Goal: Information Seeking & Learning: Check status

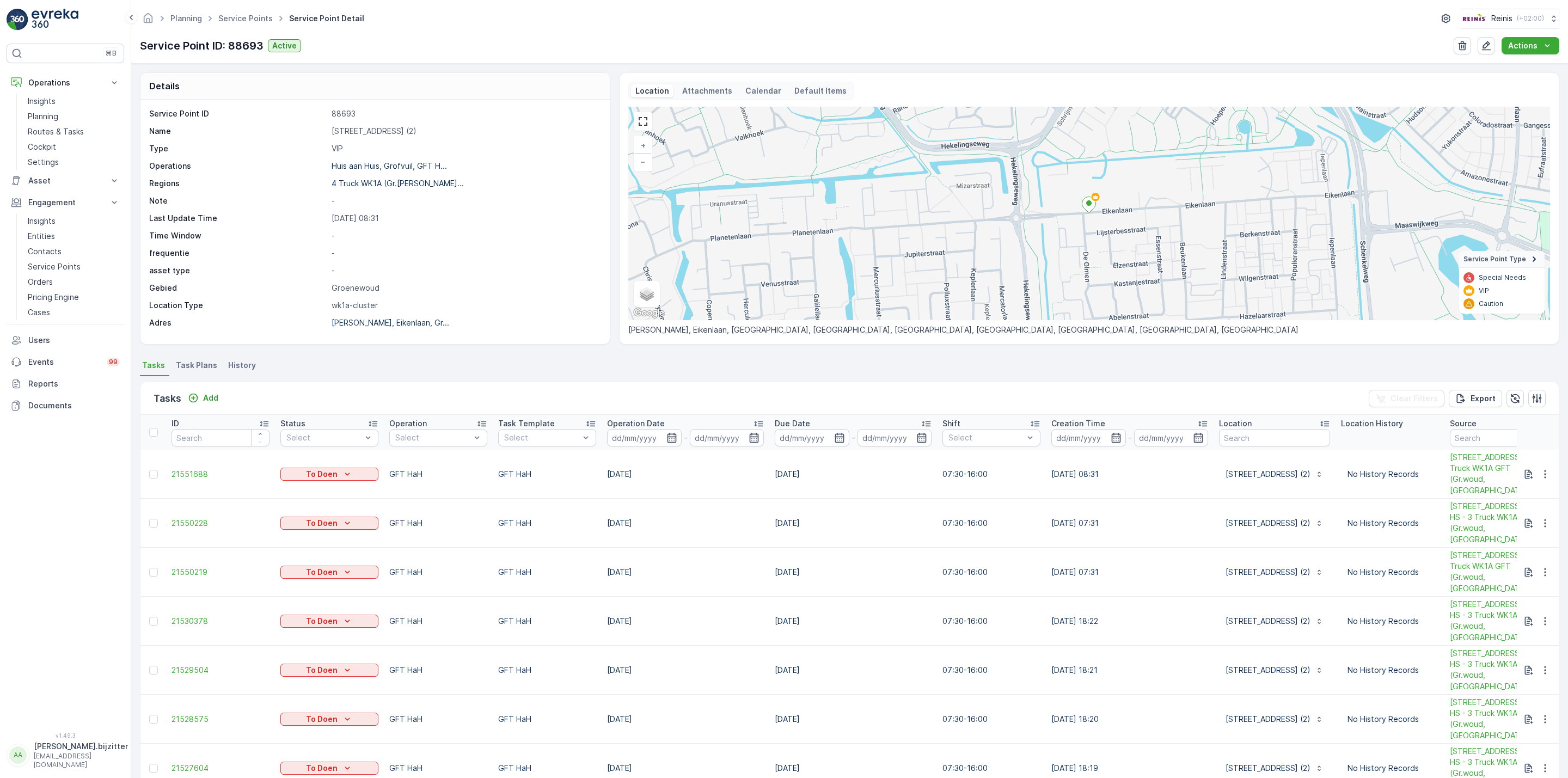
click at [203, 367] on span "Task Plans" at bounding box center [197, 365] width 41 height 11
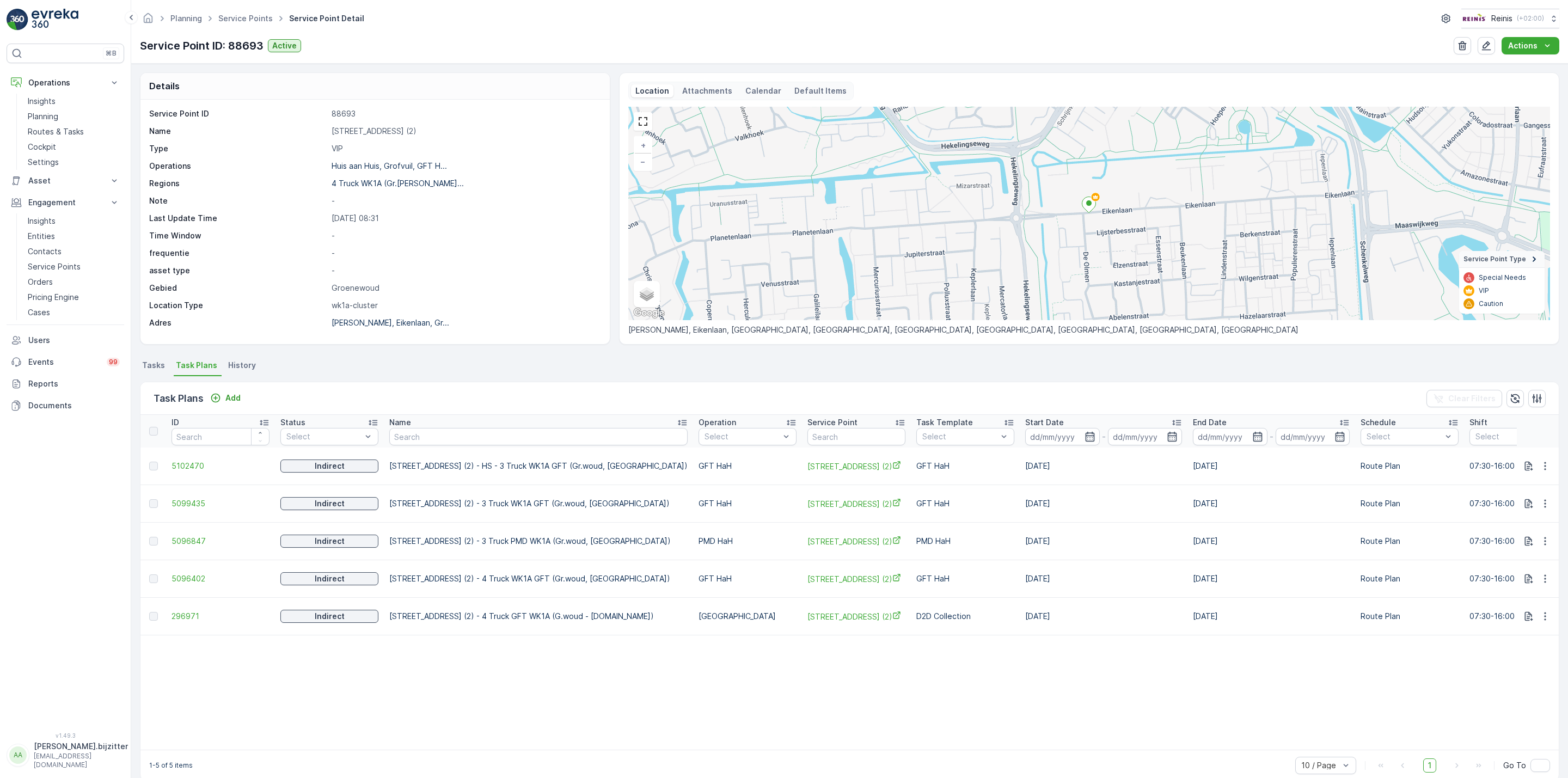
click at [241, 365] on span "History" at bounding box center [242, 365] width 28 height 11
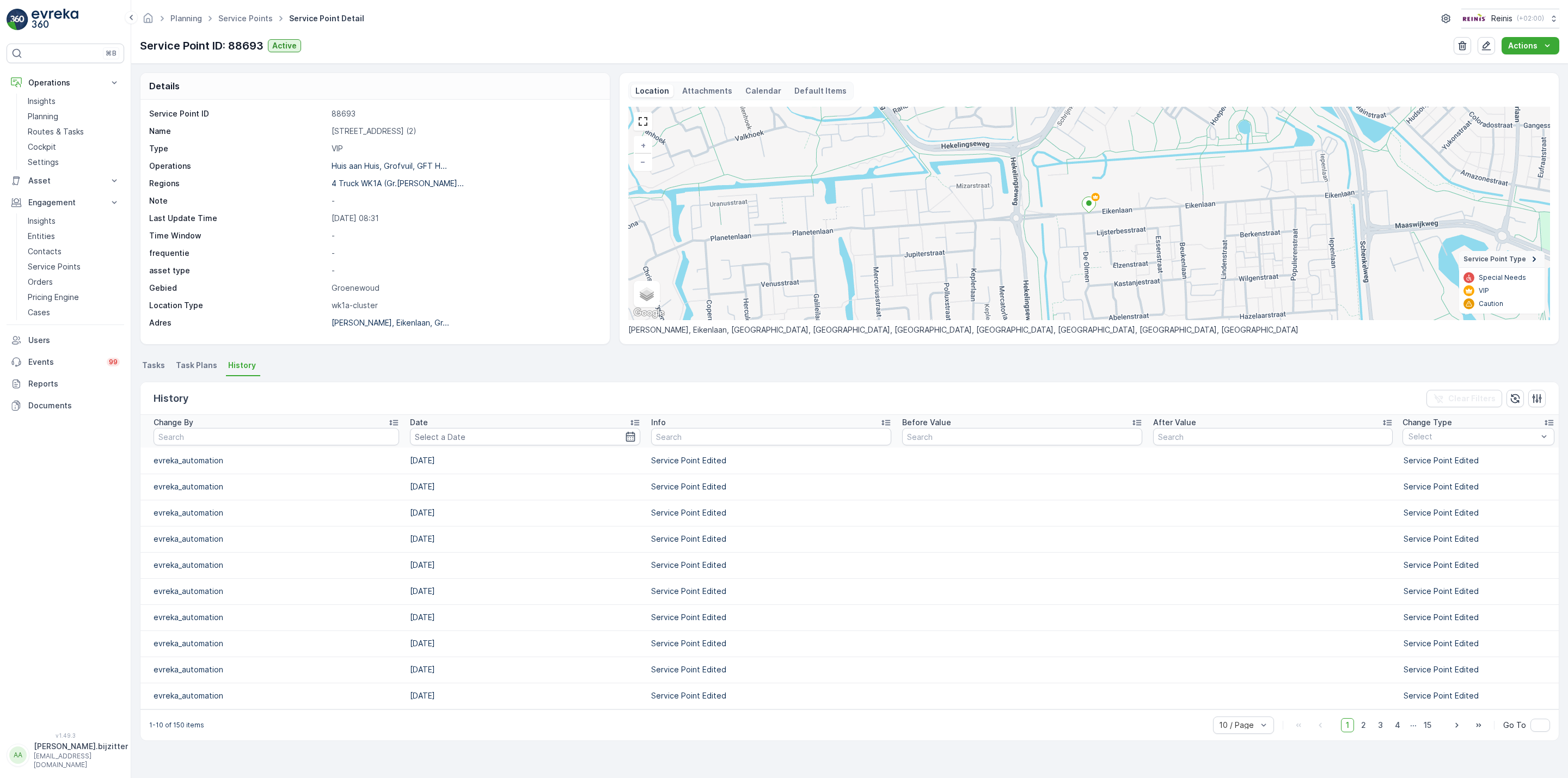
click at [157, 367] on span "Tasks" at bounding box center [153, 365] width 23 height 11
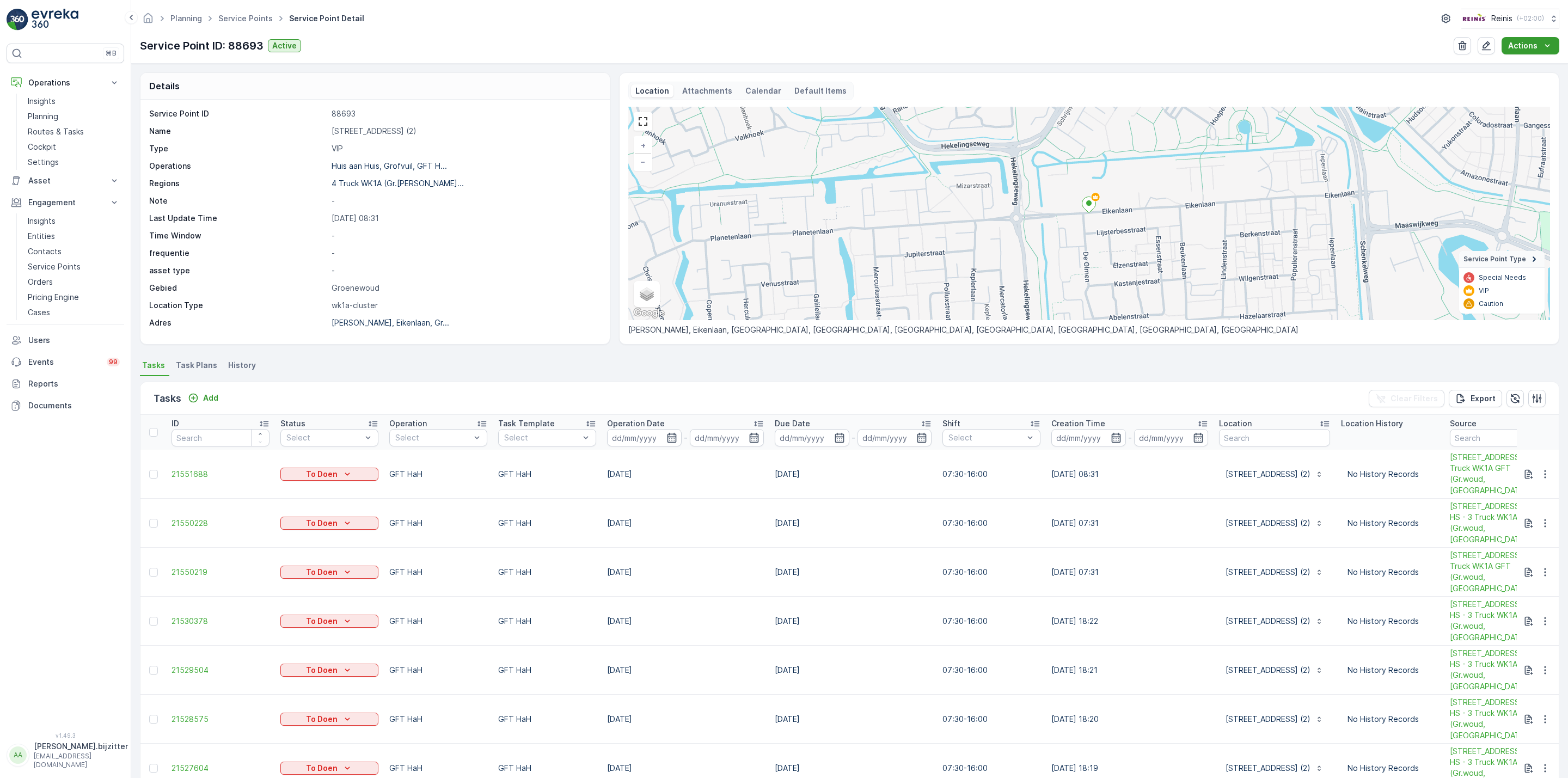
click at [1535, 42] on p "Actions" at bounding box center [1522, 46] width 29 height 11
click at [902, 365] on ul "Tasks Task Plans History" at bounding box center [849, 367] width 1419 height 18
click at [366, 347] on div "Details Service Point ID 88693 Name Eikenlaan 4 (2) Type VIP Operations Huis aa…" at bounding box center [849, 421] width 1437 height 715
click at [697, 87] on p "Attachments" at bounding box center [707, 91] width 50 height 11
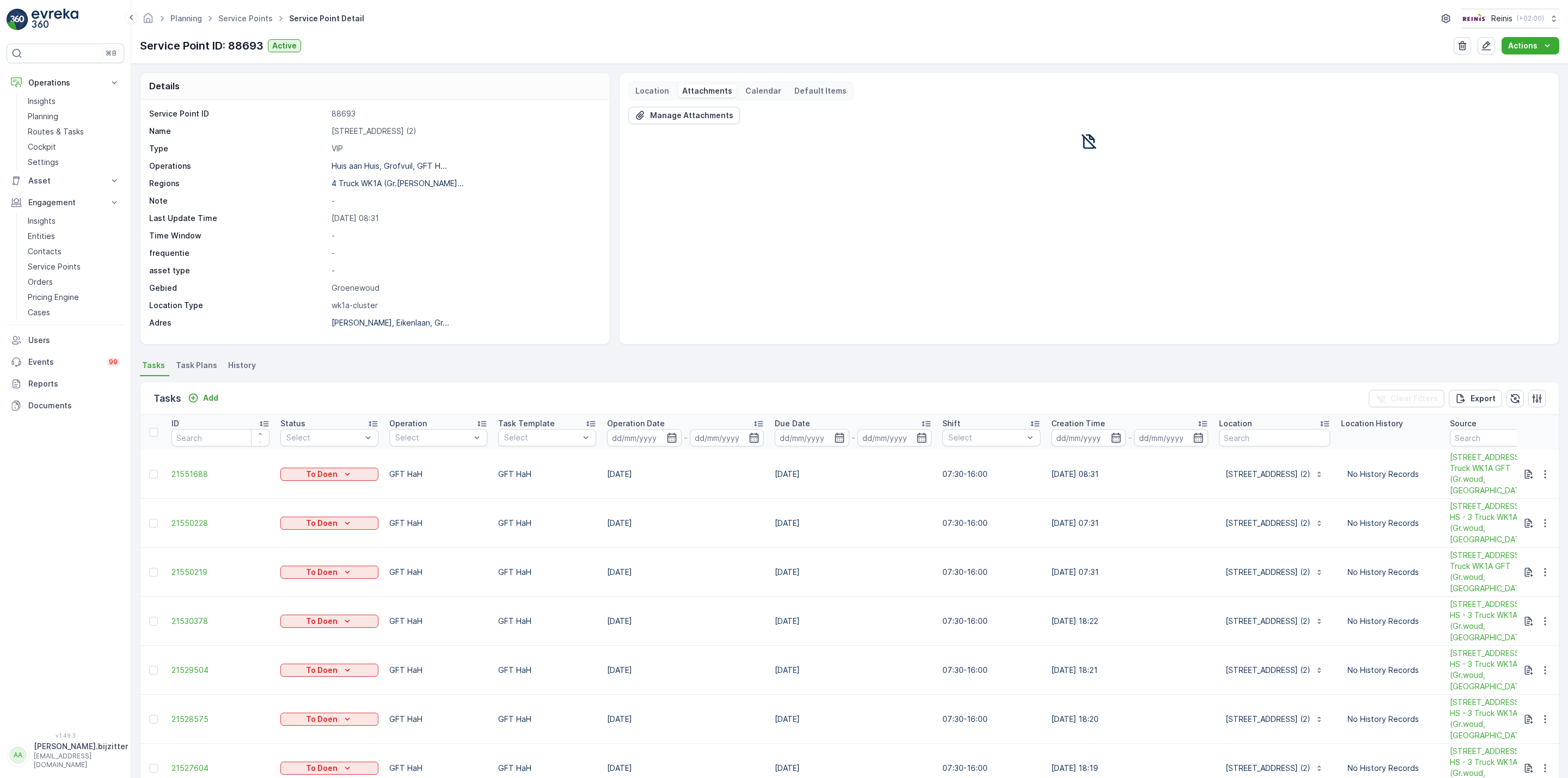
click at [756, 88] on p "Calendar" at bounding box center [764, 91] width 36 height 11
click at [678, 225] on button "16" at bounding box center [675, 229] width 31 height 28
click at [672, 259] on abbr "23" at bounding box center [674, 254] width 8 height 8
click at [676, 280] on abbr "30" at bounding box center [674, 281] width 9 height 8
click at [502, 369] on ul "Tasks Task Plans History" at bounding box center [849, 367] width 1419 height 18
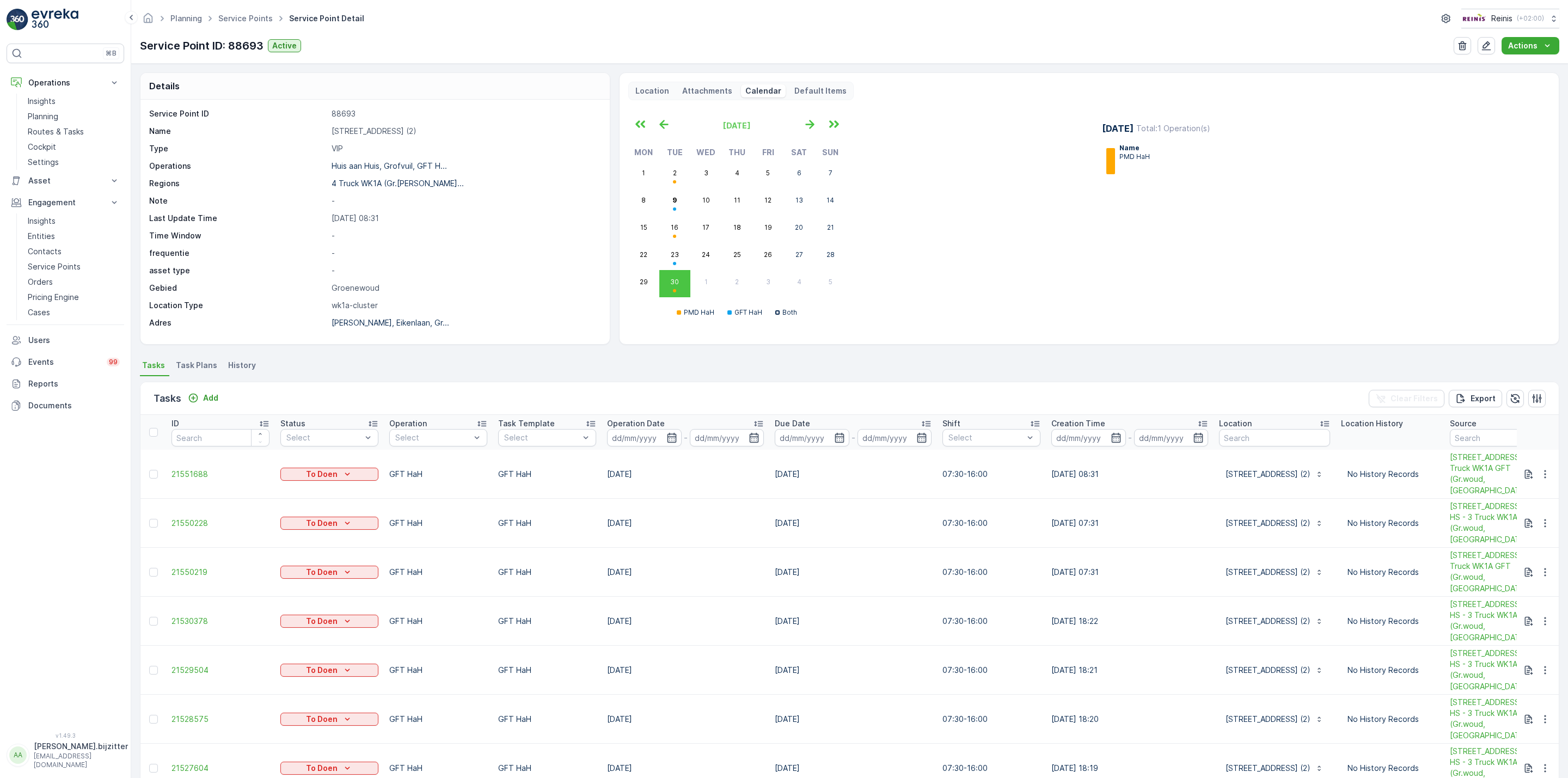
click at [199, 367] on span "Task Plans" at bounding box center [197, 365] width 41 height 11
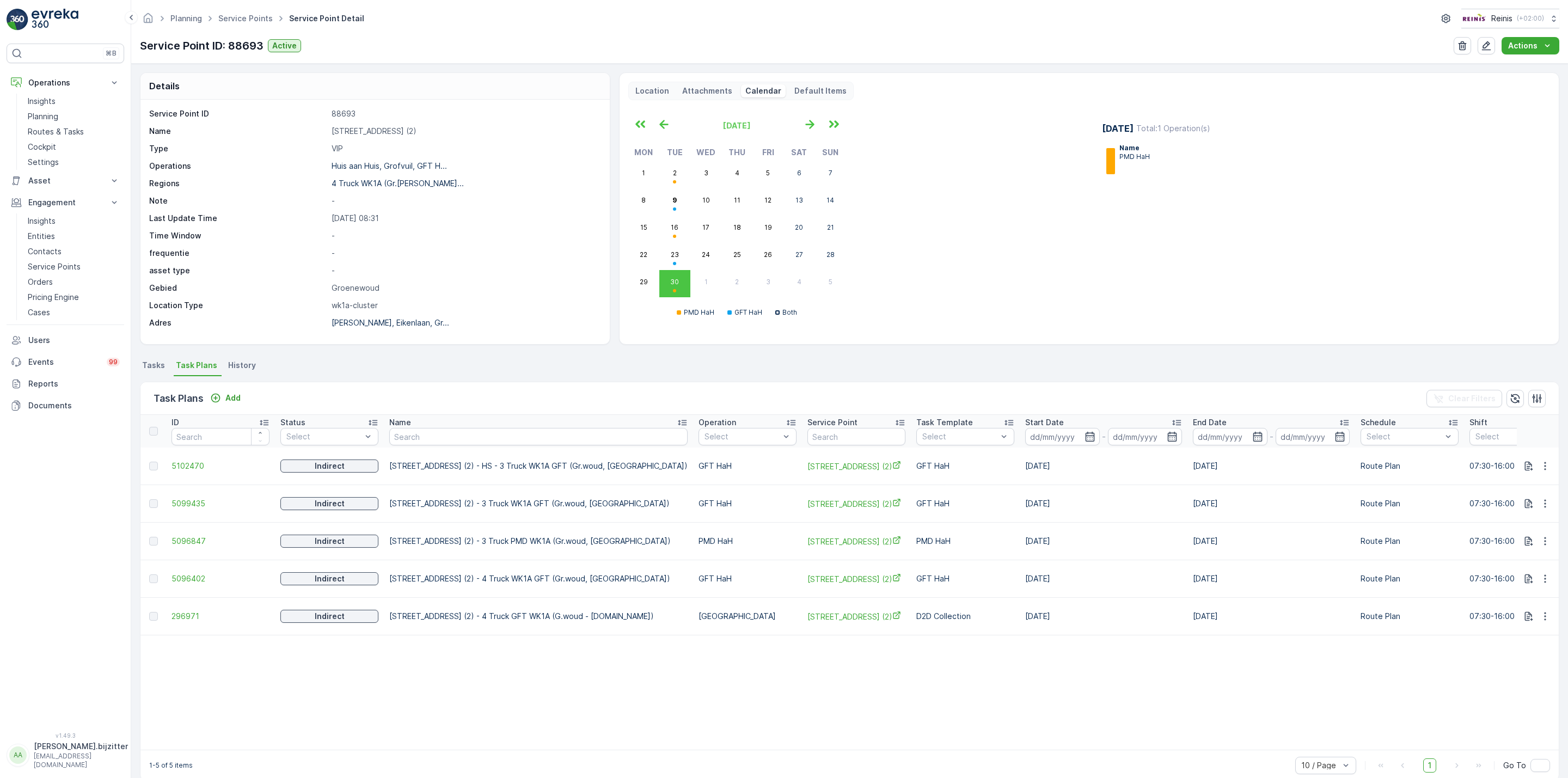
click at [241, 363] on span "History" at bounding box center [242, 365] width 28 height 11
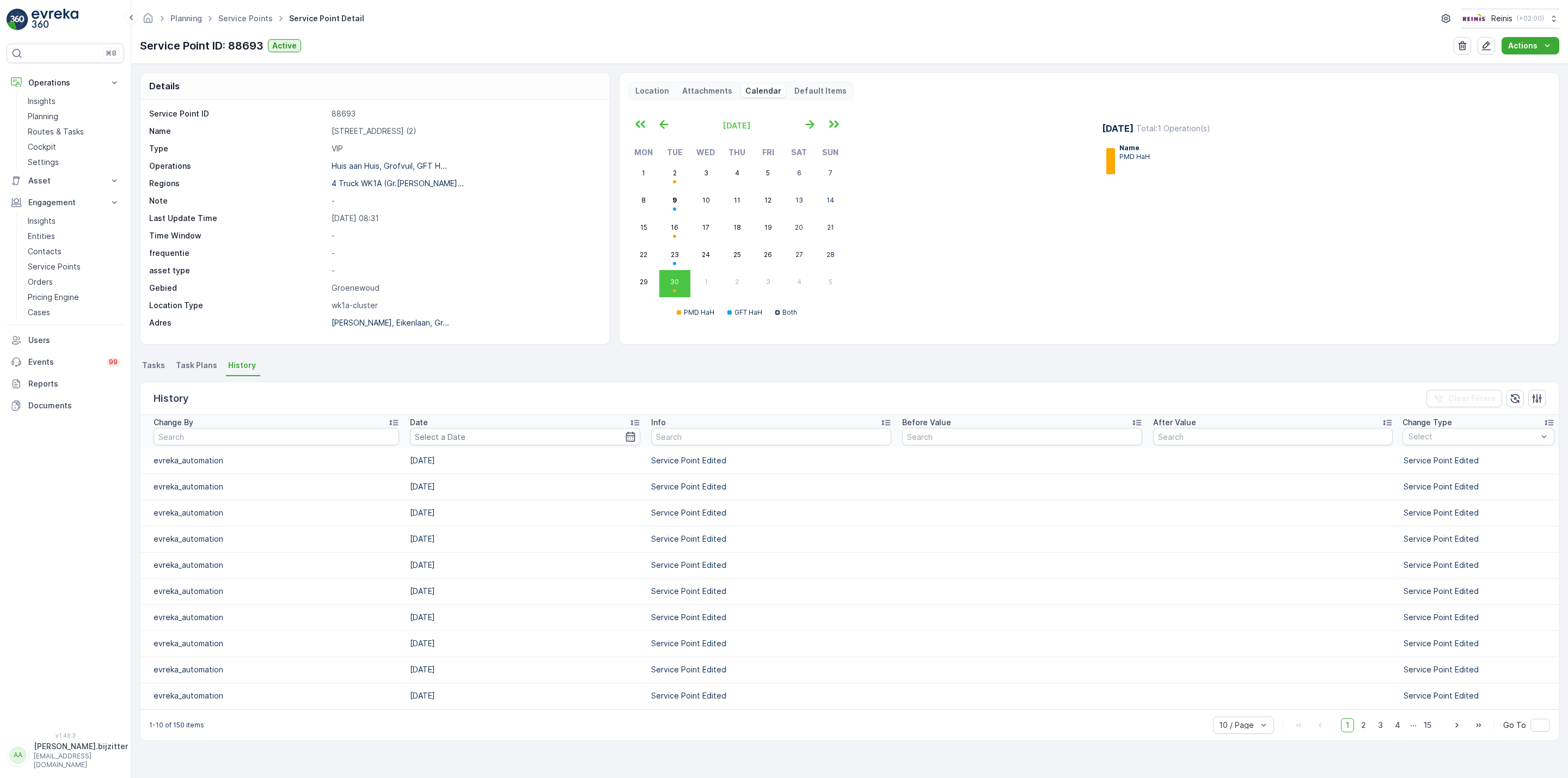
click at [142, 365] on span "Tasks" at bounding box center [153, 365] width 23 height 11
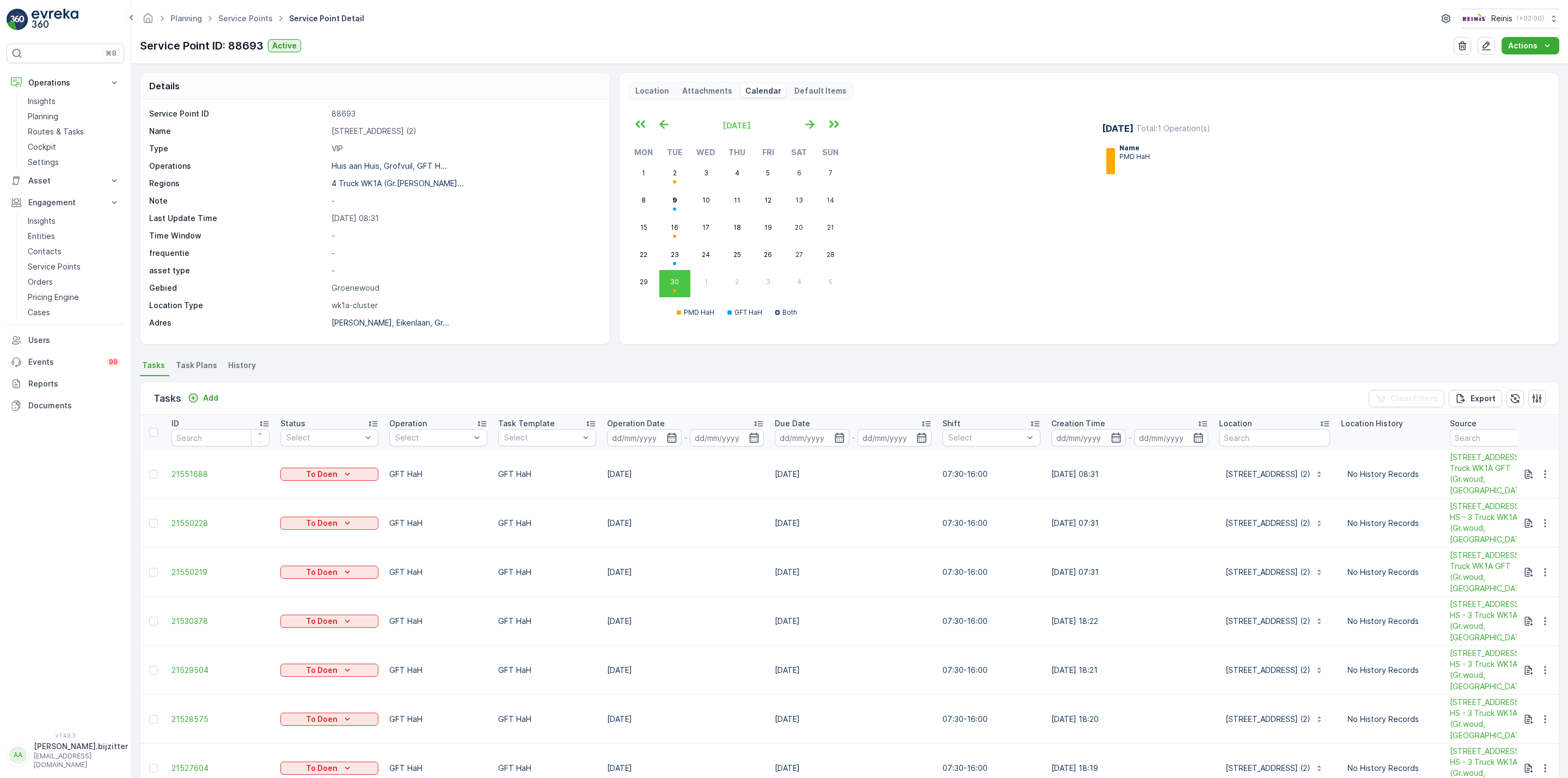
click at [332, 152] on p "VIP" at bounding box center [465, 148] width 266 height 11
click at [278, 365] on ul "Tasks Task Plans History" at bounding box center [849, 367] width 1419 height 18
click at [384, 371] on ul "Tasks Task Plans History" at bounding box center [849, 367] width 1419 height 18
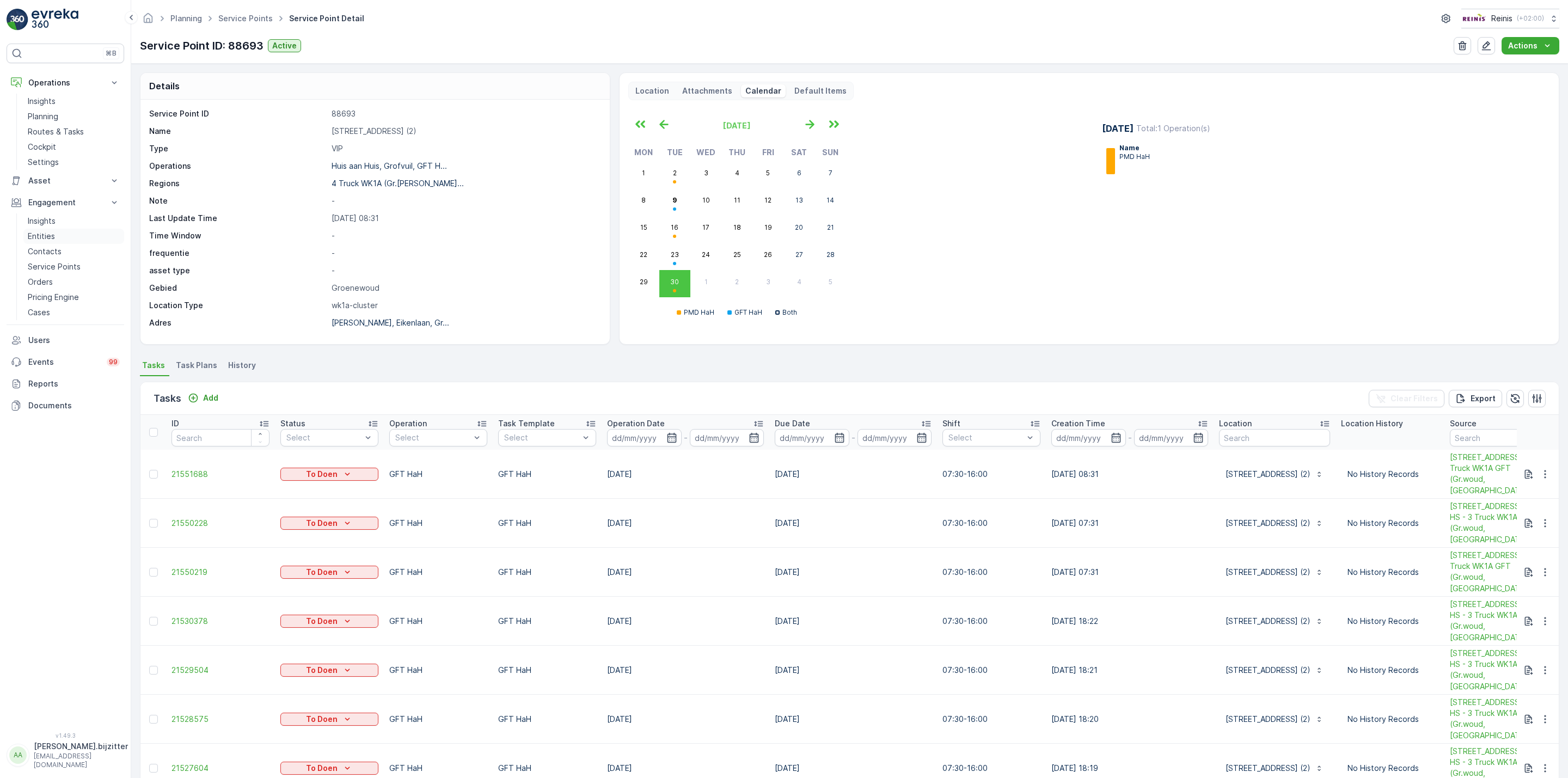
click at [43, 237] on p "Entities" at bounding box center [41, 236] width 28 height 11
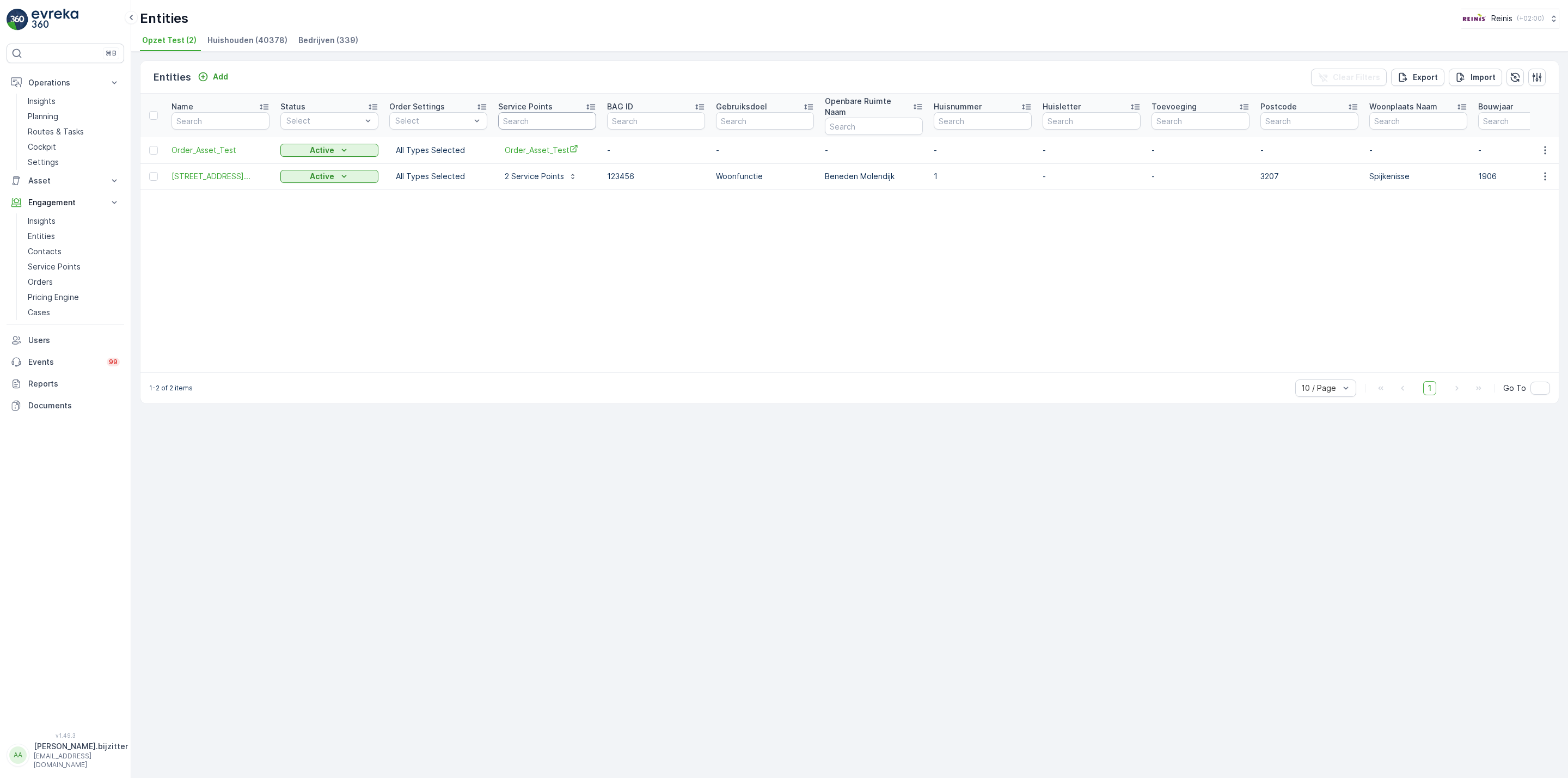
click at [531, 120] on input "text" at bounding box center [547, 121] width 98 height 17
click at [250, 40] on span "Huishouden (40378)" at bounding box center [247, 40] width 80 height 11
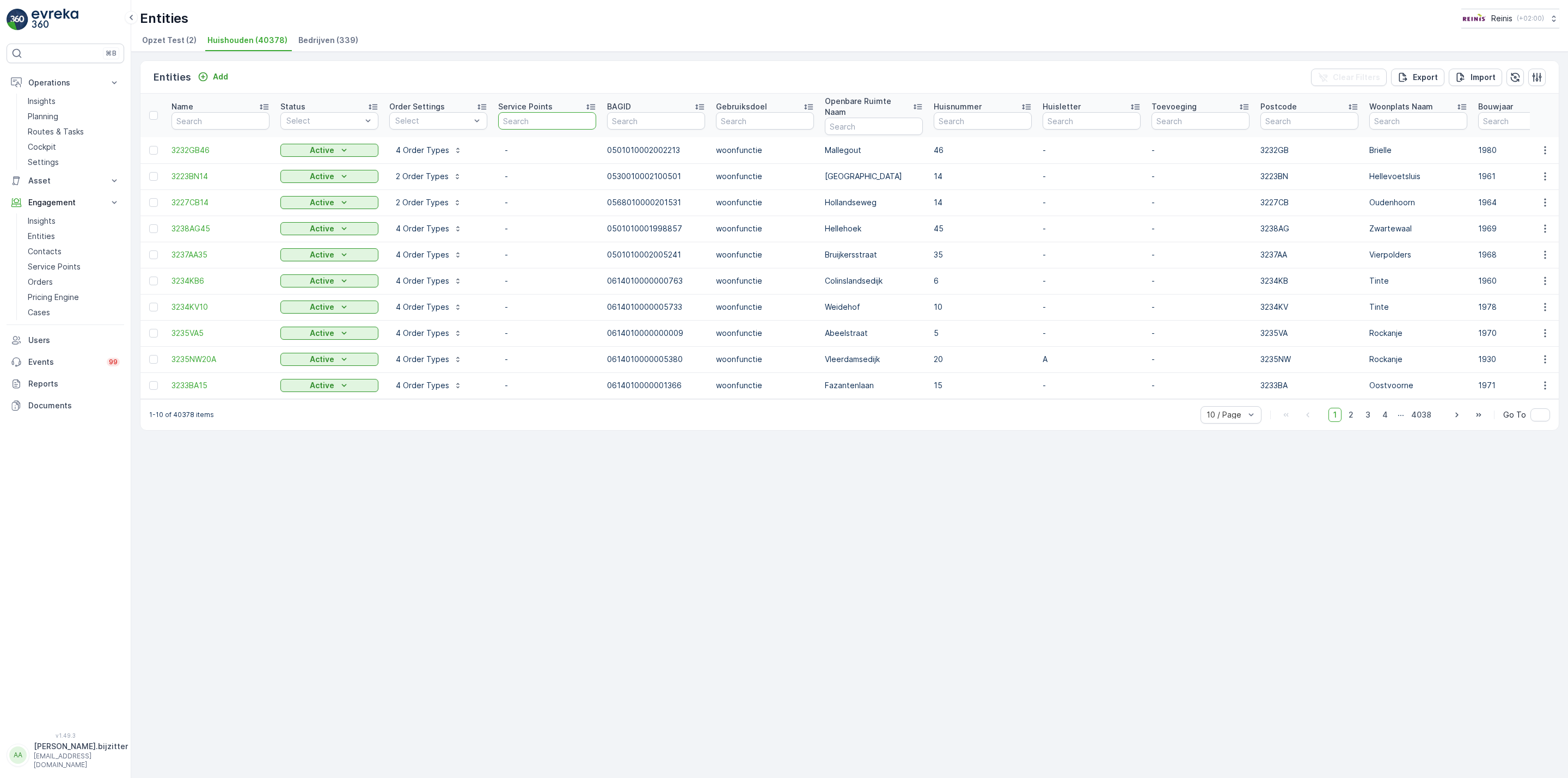
click at [507, 115] on input "text" at bounding box center [547, 121] width 98 height 17
click at [546, 119] on input "text" at bounding box center [547, 121] width 98 height 17
paste input "88693"
type input "88693"
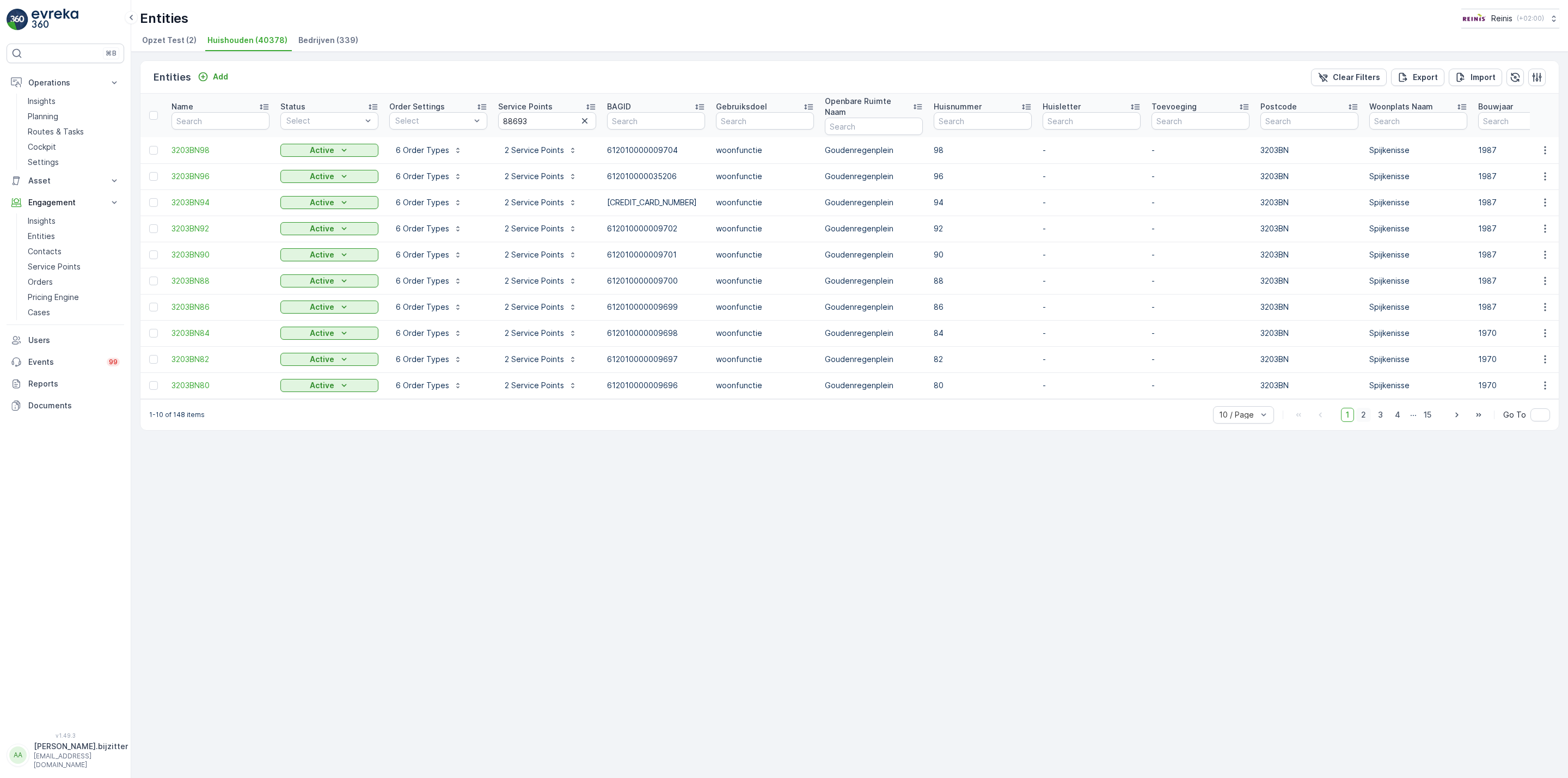
click at [1365, 409] on span "2" at bounding box center [1363, 415] width 15 height 14
click at [1345, 411] on span "1" at bounding box center [1347, 415] width 13 height 14
click at [1230, 386] on span "50 / Page" at bounding box center [1238, 391] width 36 height 9
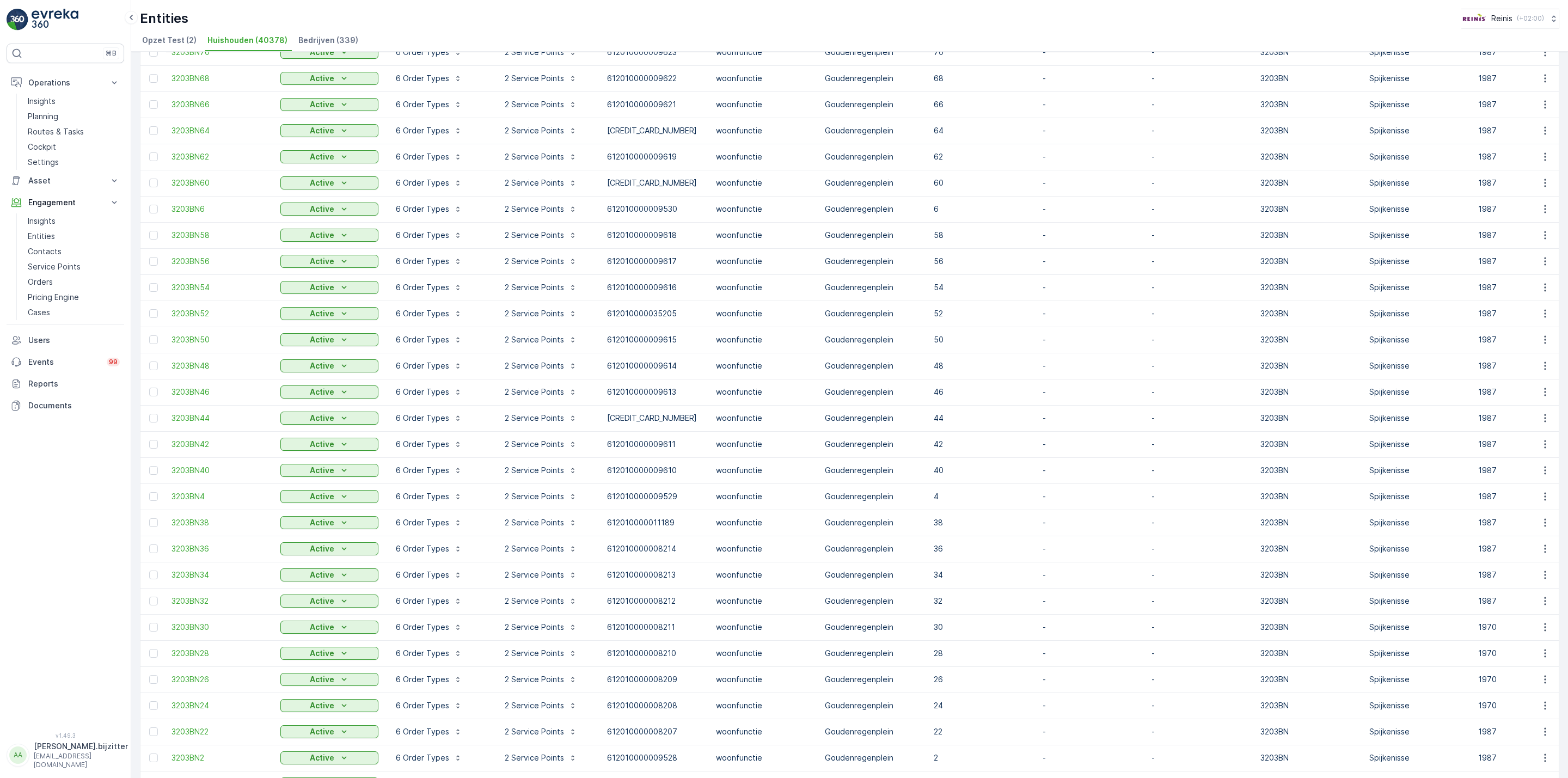
scroll to position [701, 0]
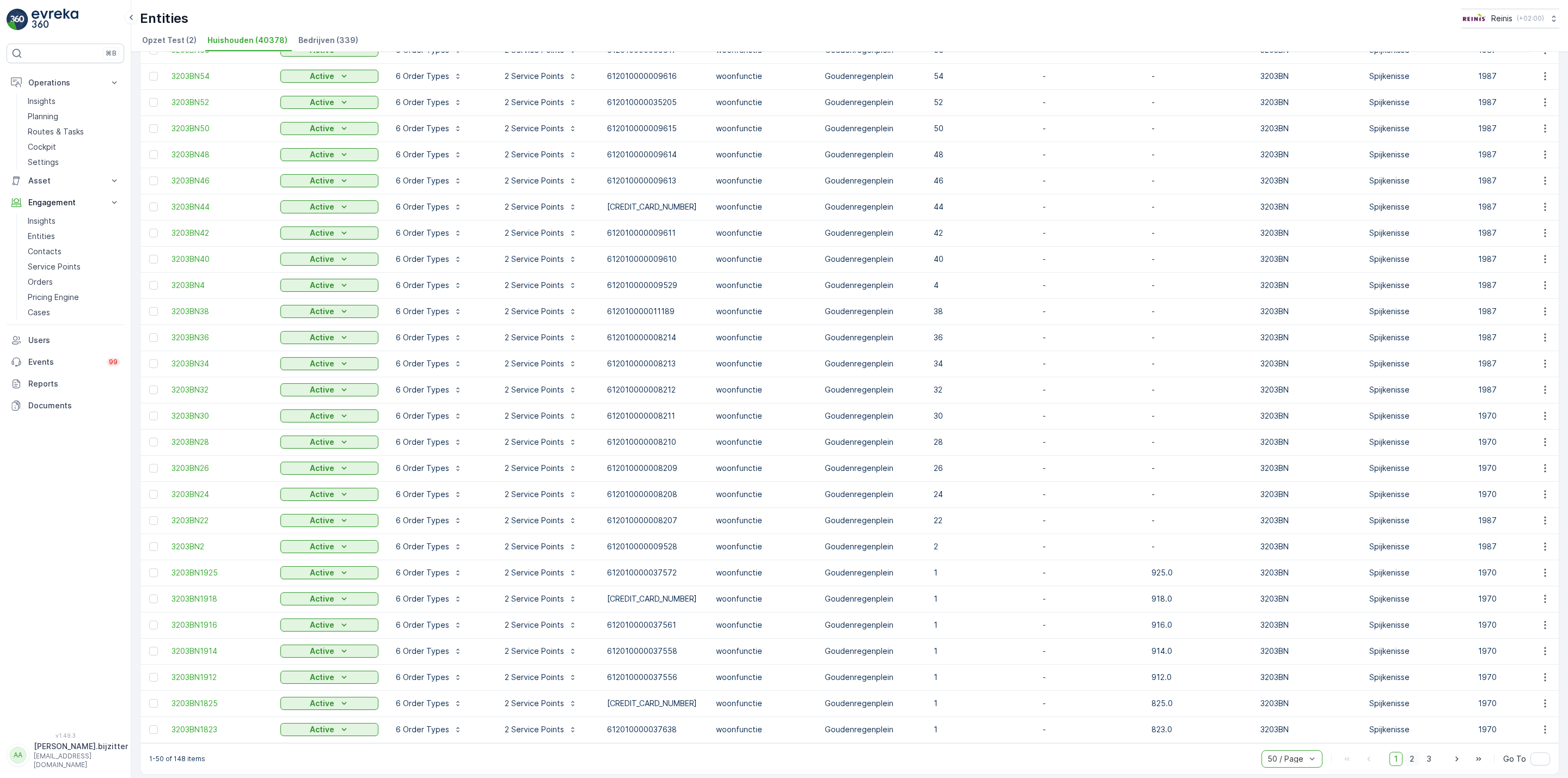
click at [1408, 752] on span "2" at bounding box center [1411, 759] width 15 height 14
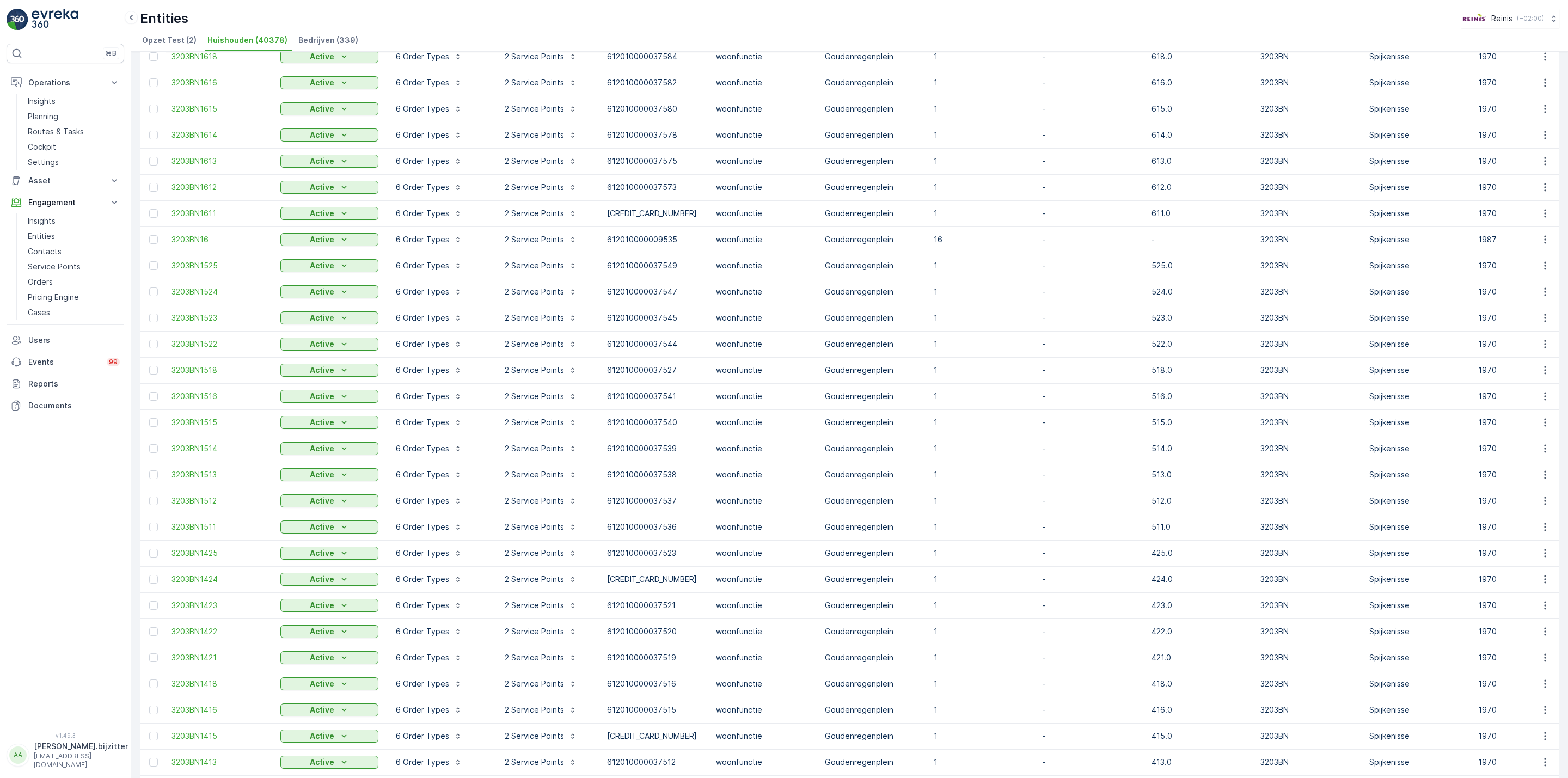
scroll to position [701, 0]
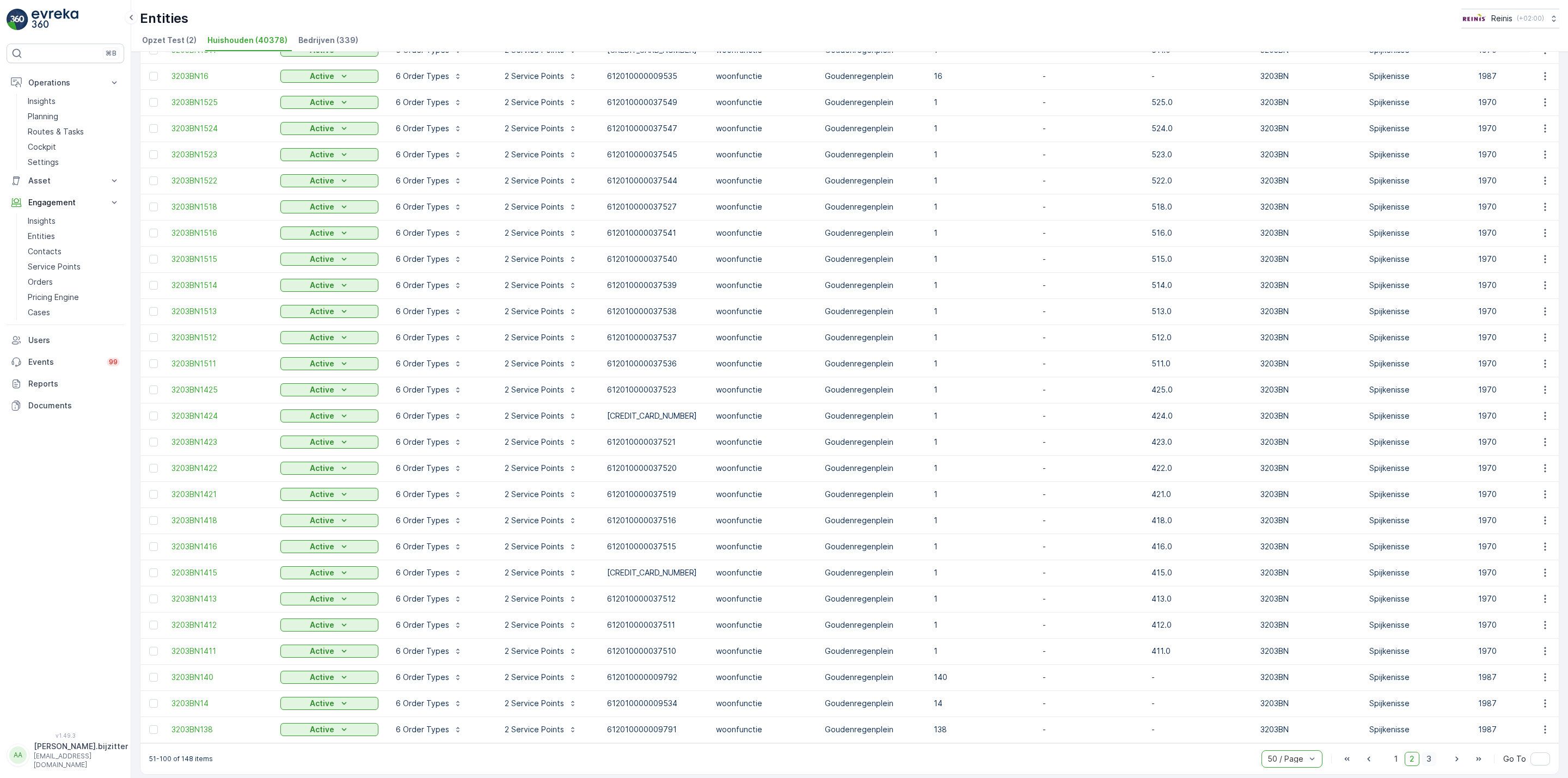
click at [1431, 752] on span "3" at bounding box center [1428, 759] width 15 height 14
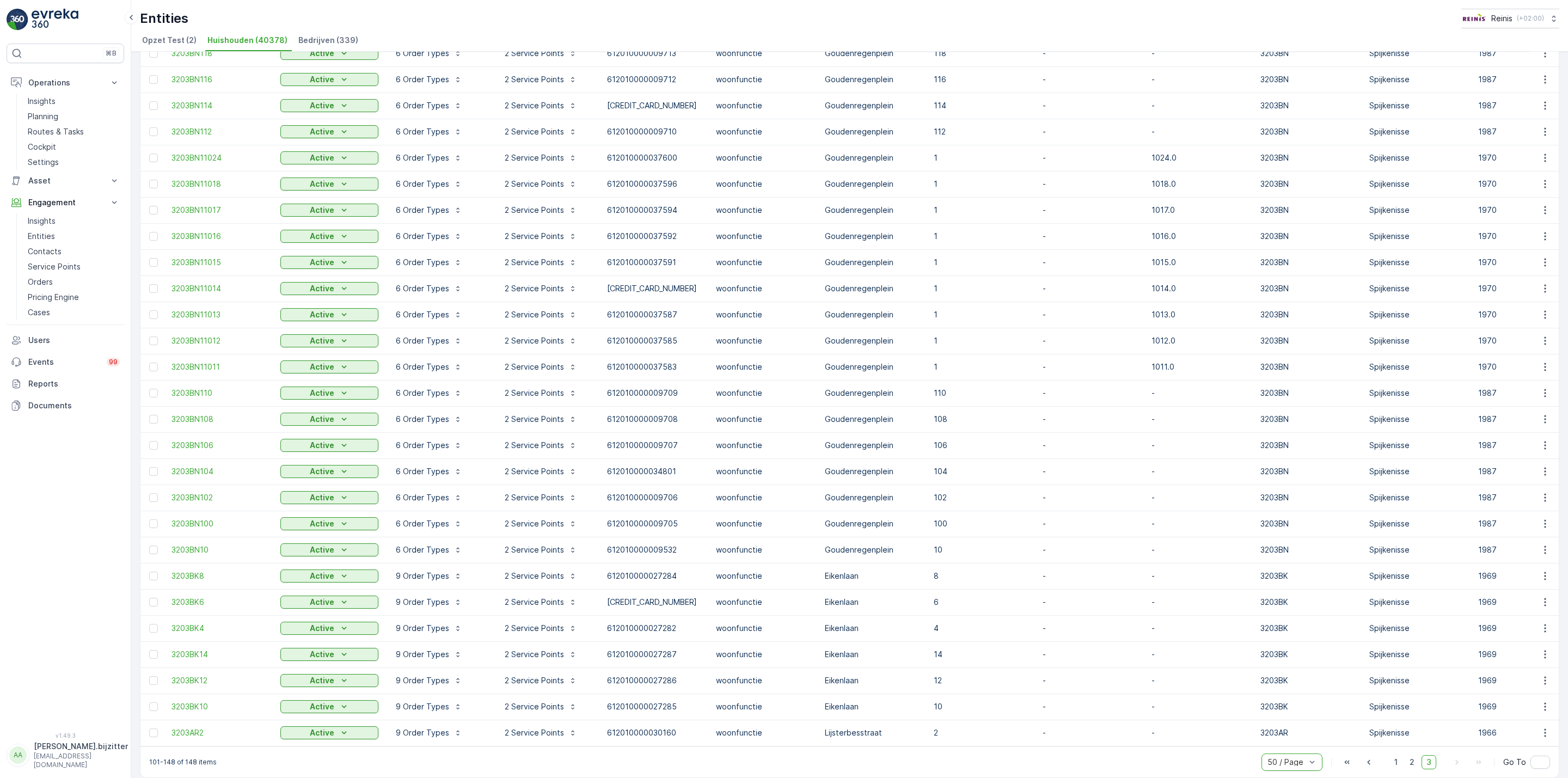
scroll to position [649, 0]
click at [453, 543] on icon "button" at bounding box center [458, 547] width 9 height 9
click at [60, 569] on div "⌘B Operations Insights Planning Routes & Tasks Cockpit Settings Asset Assets Ac…" at bounding box center [66, 382] width 117 height 676
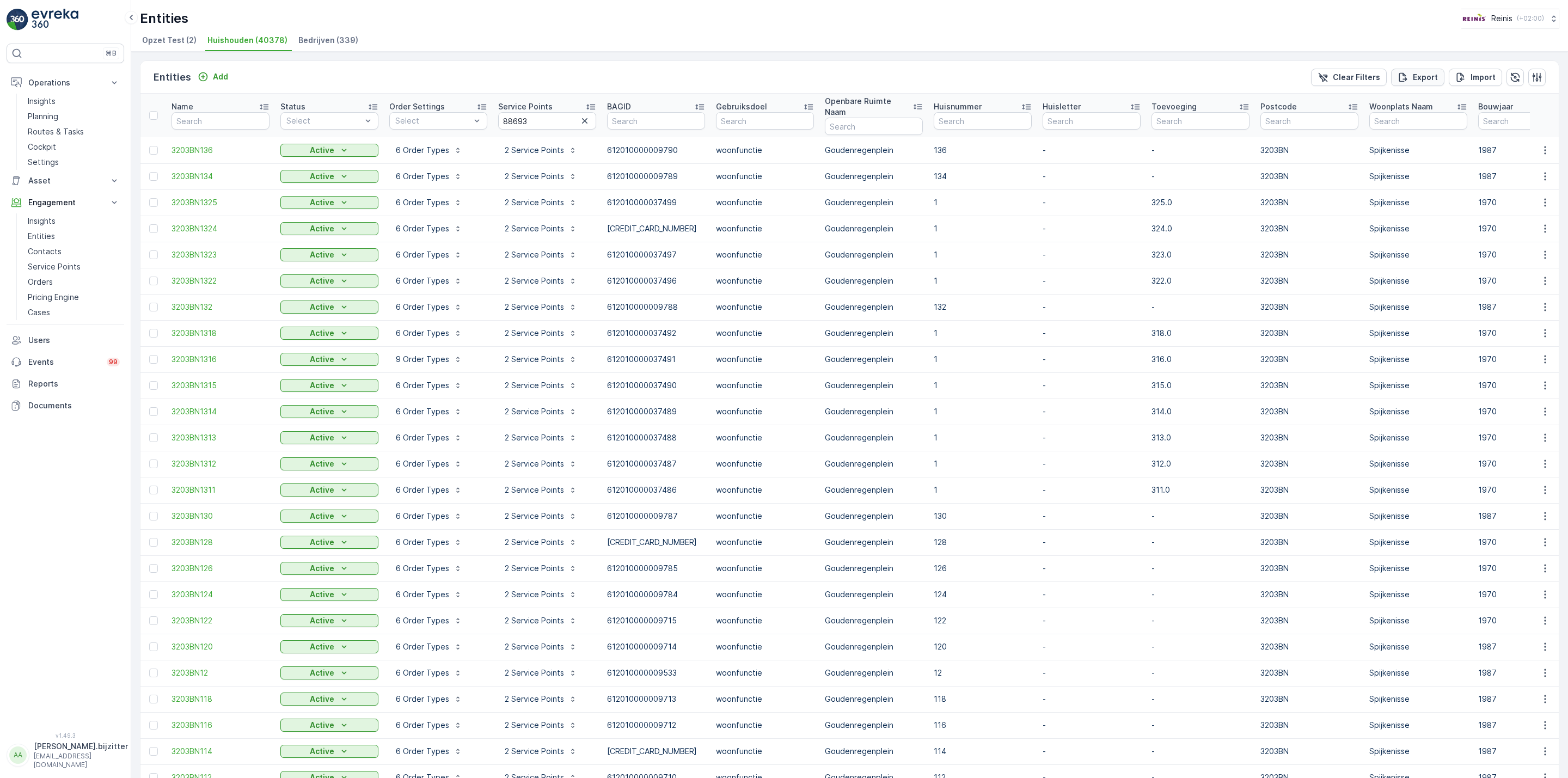
click at [1429, 76] on p "Export" at bounding box center [1425, 77] width 25 height 11
click at [1431, 172] on span "reports" at bounding box center [1480, 170] width 128 height 11
click at [430, 77] on div "Entities Add Clear Filters Export Import" at bounding box center [849, 78] width 1418 height 33
click at [527, 112] on input "88693" at bounding box center [547, 121] width 98 height 17
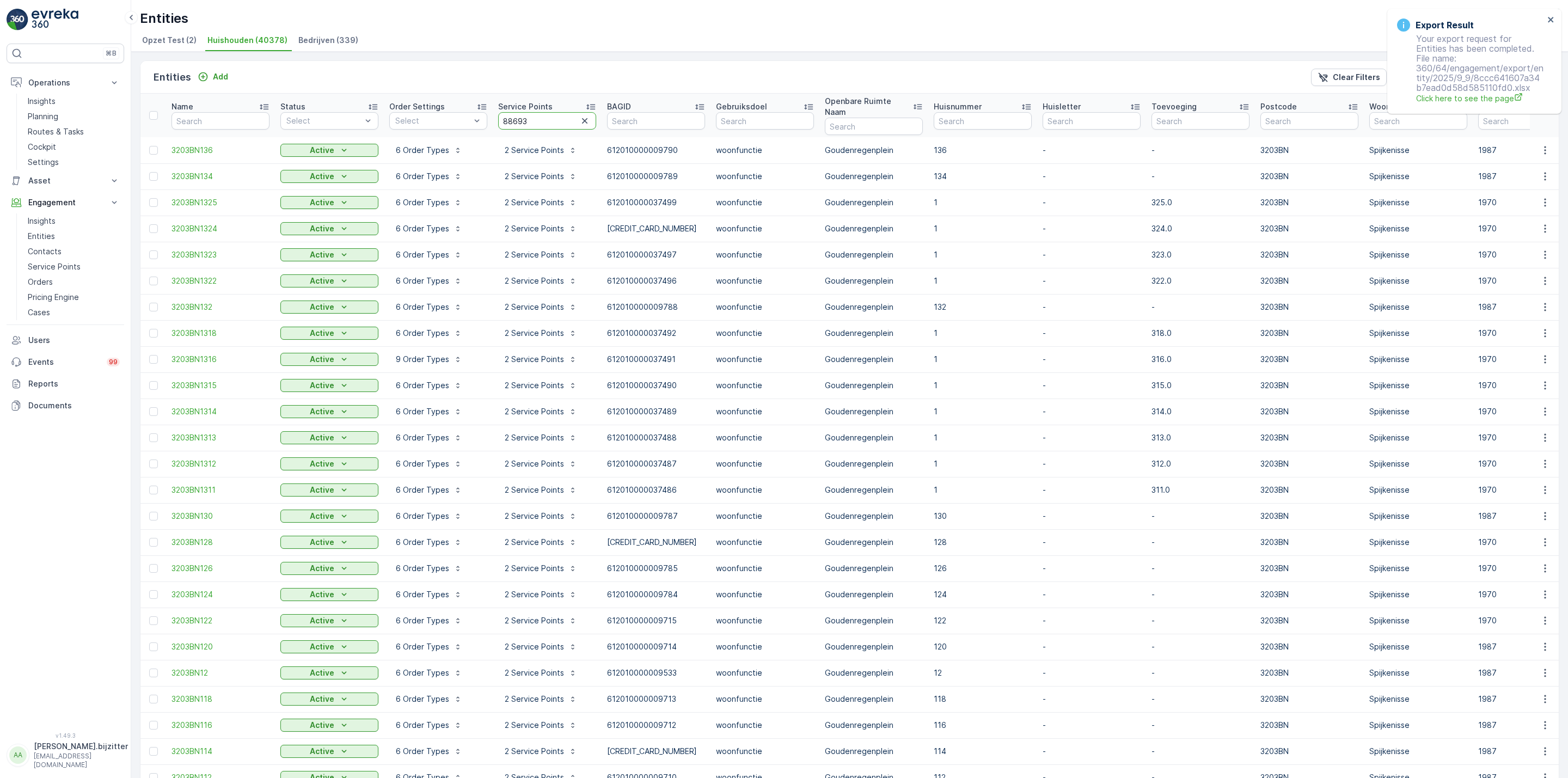
paste input "4"
type input "88694"
click at [1553, 18] on icon "close" at bounding box center [1551, 20] width 8 height 9
click at [1413, 82] on p "Export" at bounding box center [1425, 77] width 25 height 11
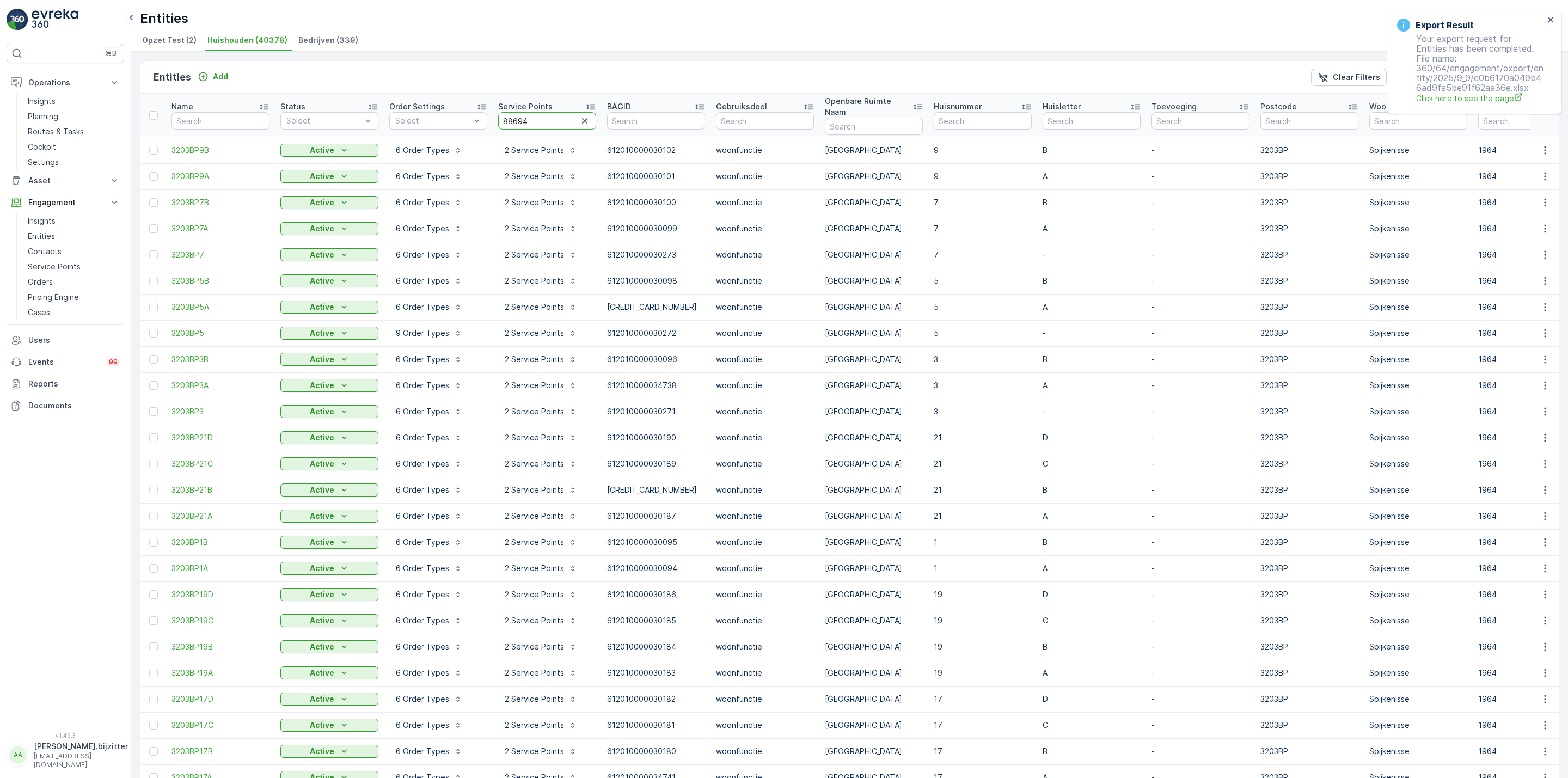
click at [539, 120] on input "88694" at bounding box center [547, 121] width 98 height 17
paste input "91055"
type input "91055"
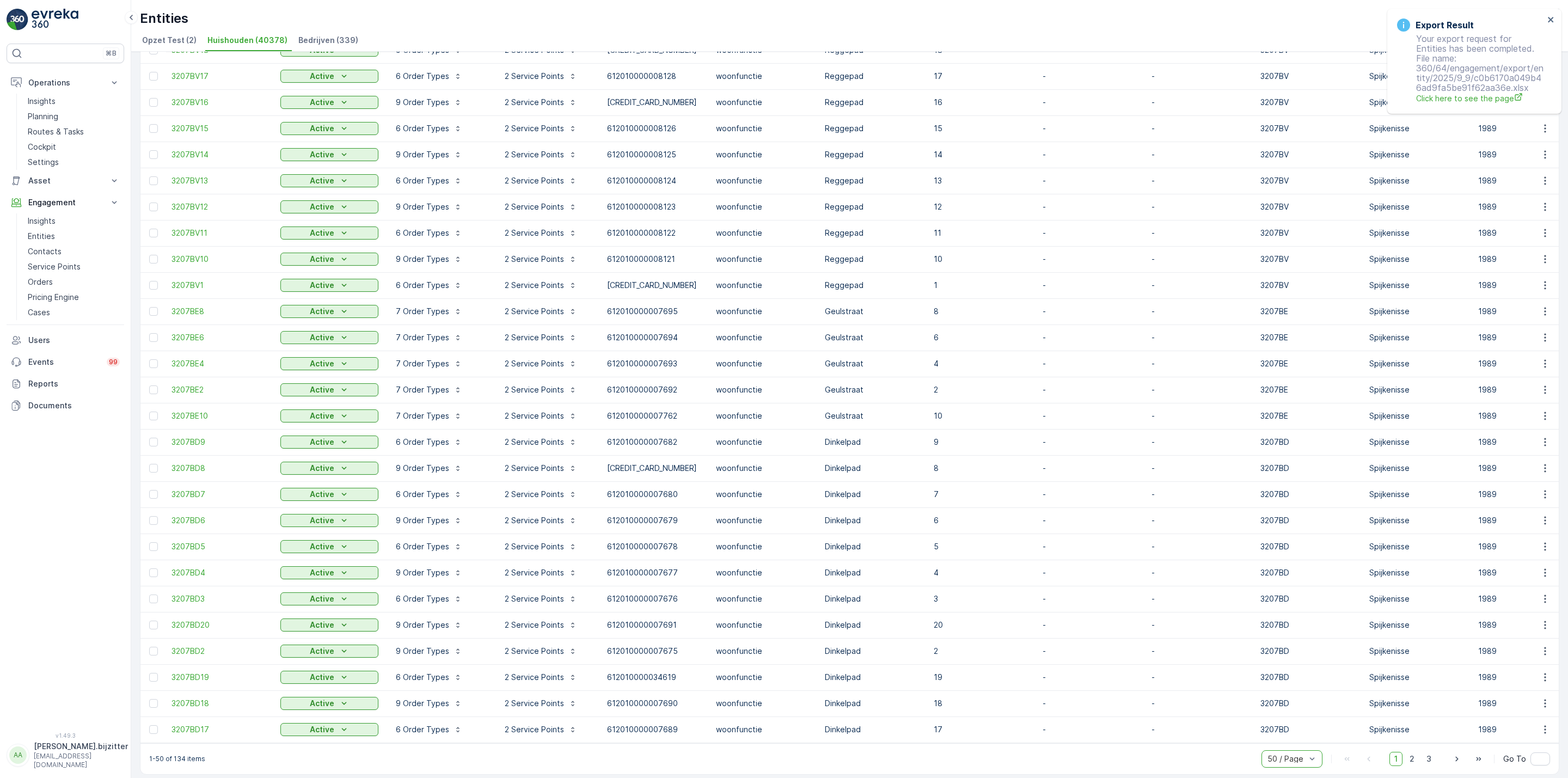
scroll to position [456, 0]
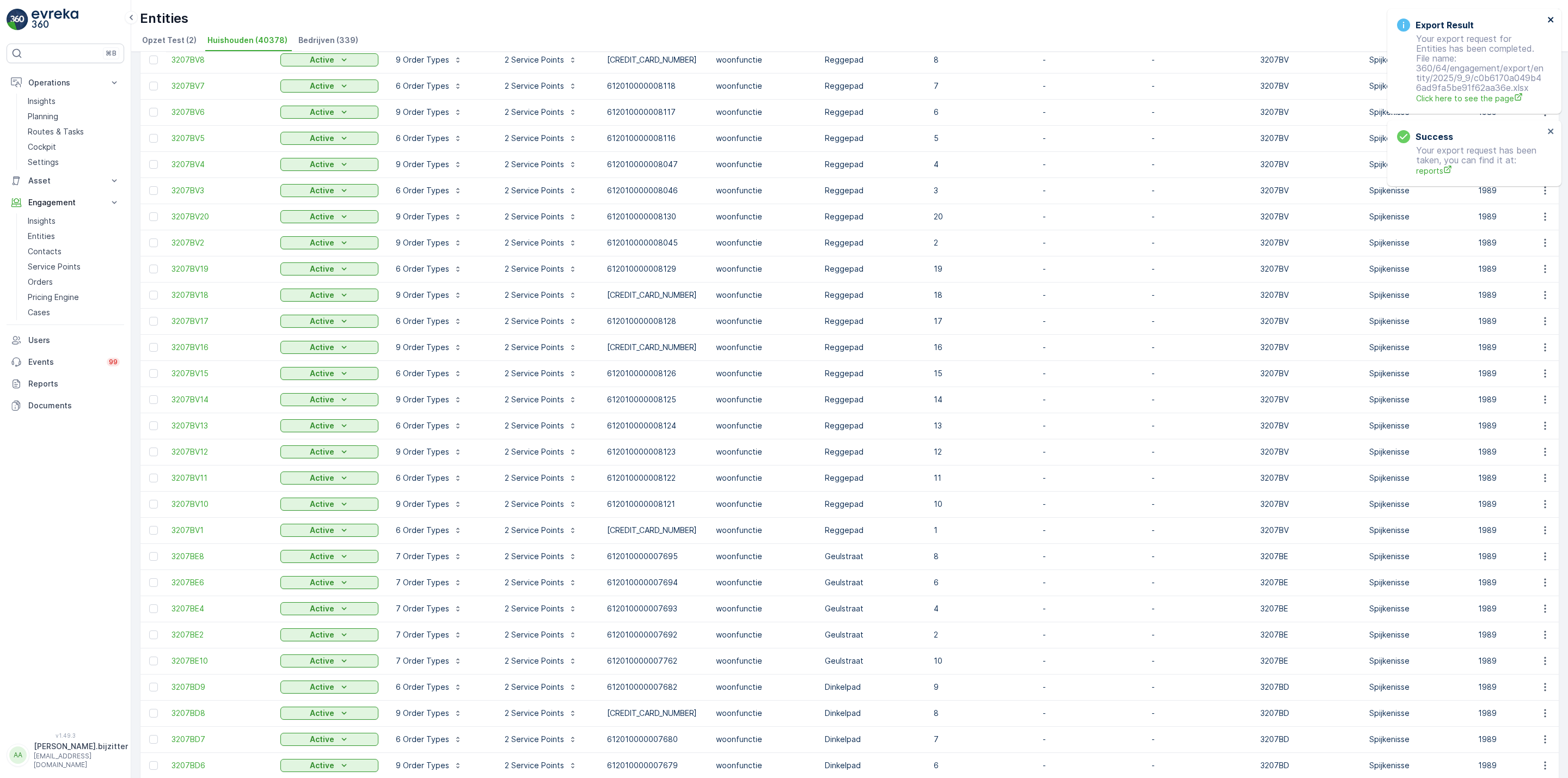
click at [1552, 16] on icon "close" at bounding box center [1551, 20] width 8 height 9
click at [1553, 16] on icon "close" at bounding box center [1551, 20] width 8 height 9
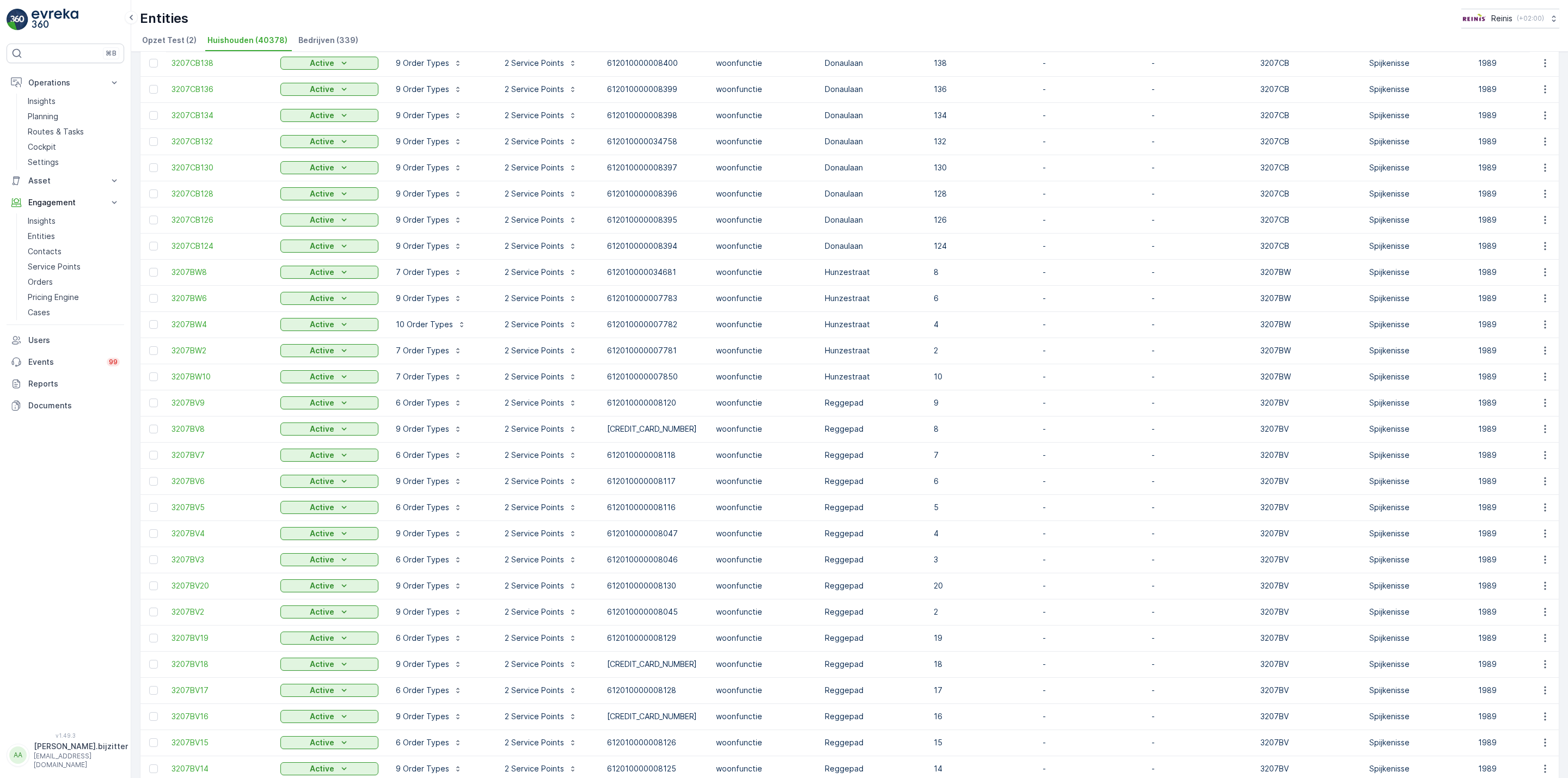
scroll to position [0, 0]
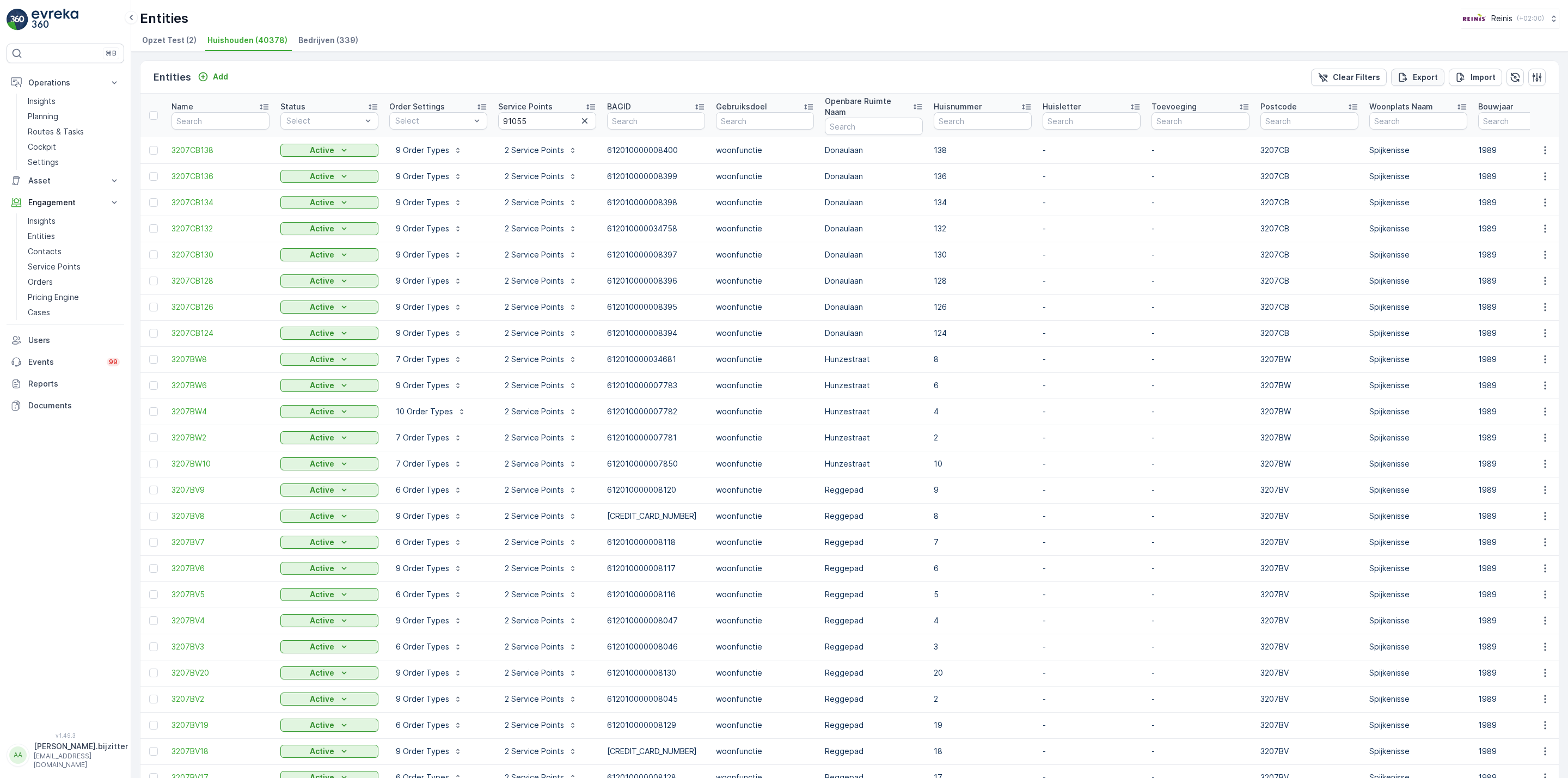
click at [1415, 76] on p "Export" at bounding box center [1425, 77] width 25 height 11
click at [514, 118] on input "91055" at bounding box center [547, 121] width 98 height 17
paste input "88531"
type input "88531"
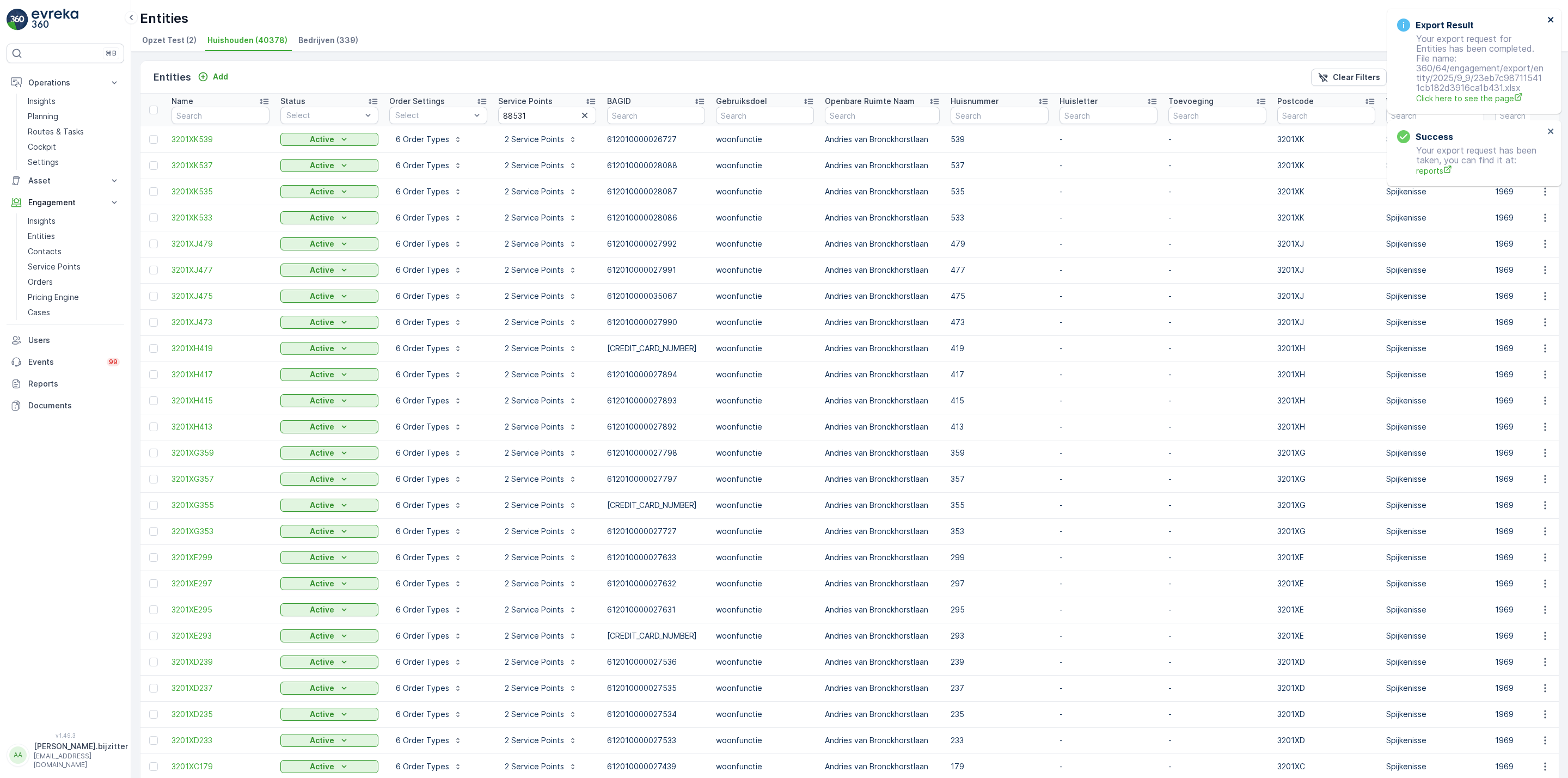
click at [1553, 18] on icon "close" at bounding box center [1551, 20] width 8 height 9
click at [1547, 18] on icon "close" at bounding box center [1551, 20] width 8 height 9
click at [1414, 73] on p "Export" at bounding box center [1425, 77] width 25 height 11
click at [515, 113] on input "88531" at bounding box center [547, 116] width 98 height 17
click at [516, 113] on input "88531" at bounding box center [547, 116] width 98 height 17
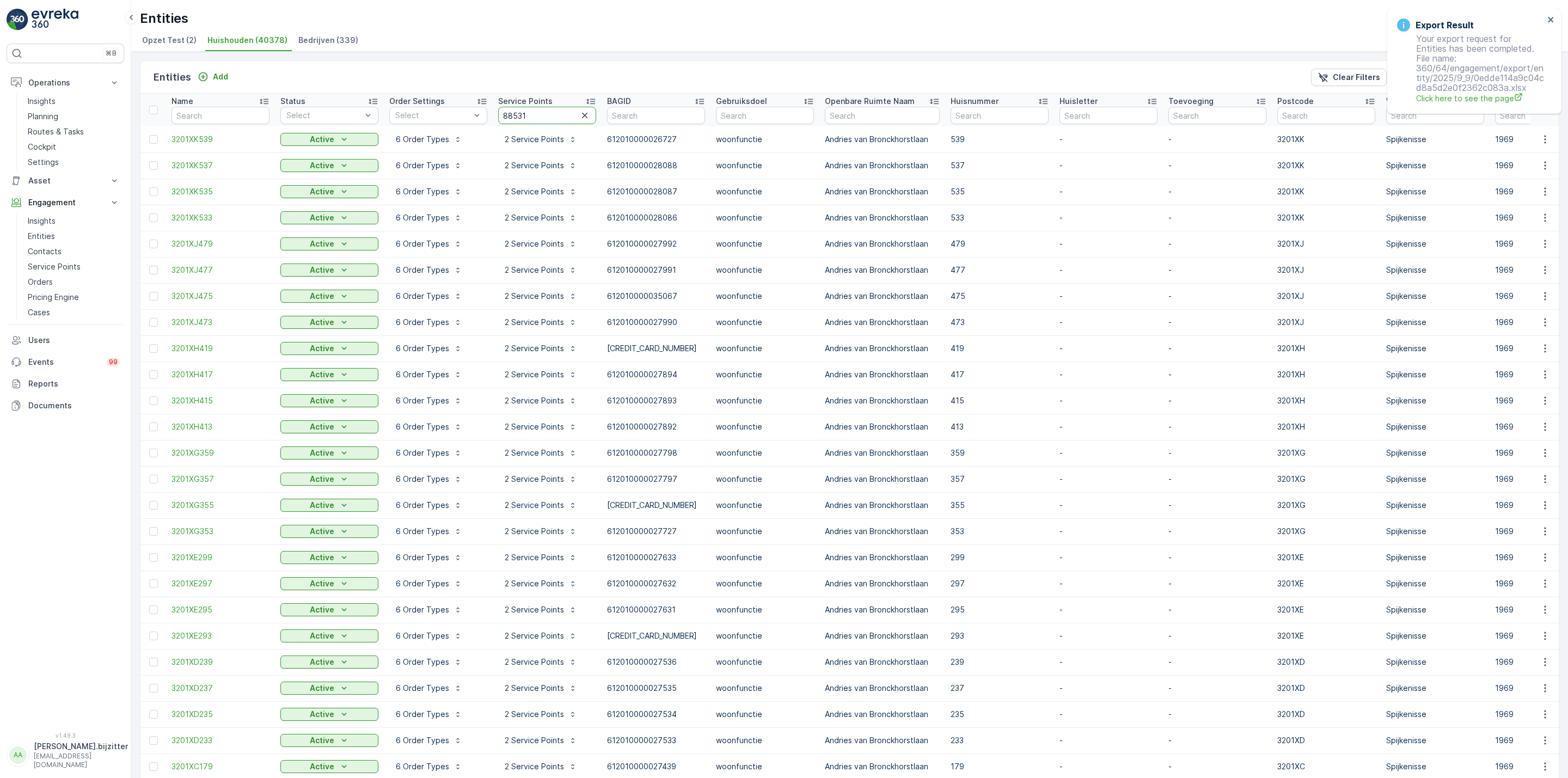
click at [516, 113] on input "88531" at bounding box center [547, 116] width 98 height 17
paste input "69"
type input "88691"
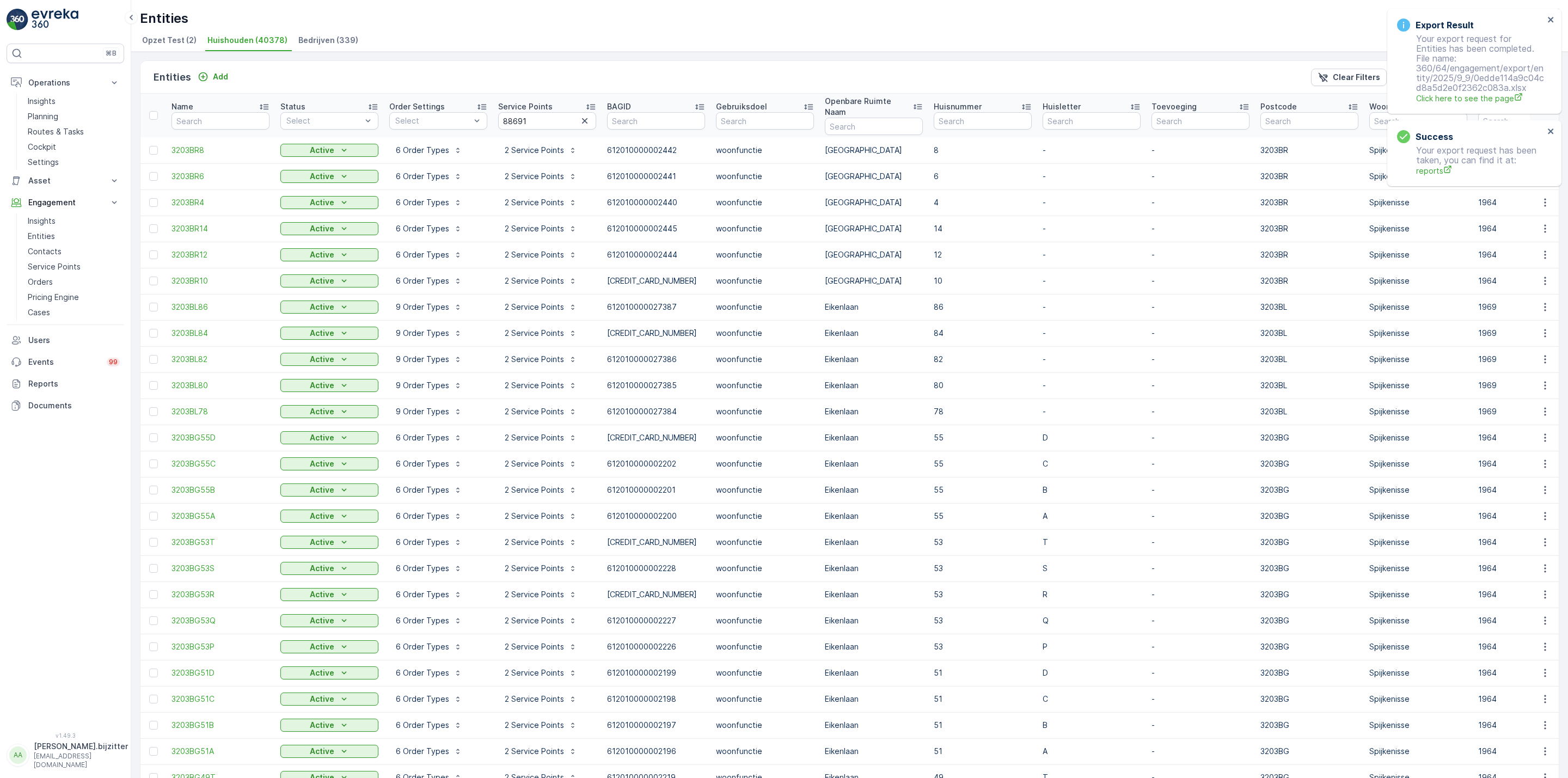
click at [1555, 20] on div "Export Result Your export request for Entities has been completed. File name: 3…" at bounding box center [1474, 61] width 174 height 105
click at [1551, 20] on icon "close" at bounding box center [1551, 20] width 5 height 5
click at [1552, 20] on icon "close" at bounding box center [1551, 20] width 8 height 9
click at [1415, 77] on p "Export" at bounding box center [1425, 77] width 25 height 11
click at [520, 118] on input "88691" at bounding box center [547, 121] width 98 height 17
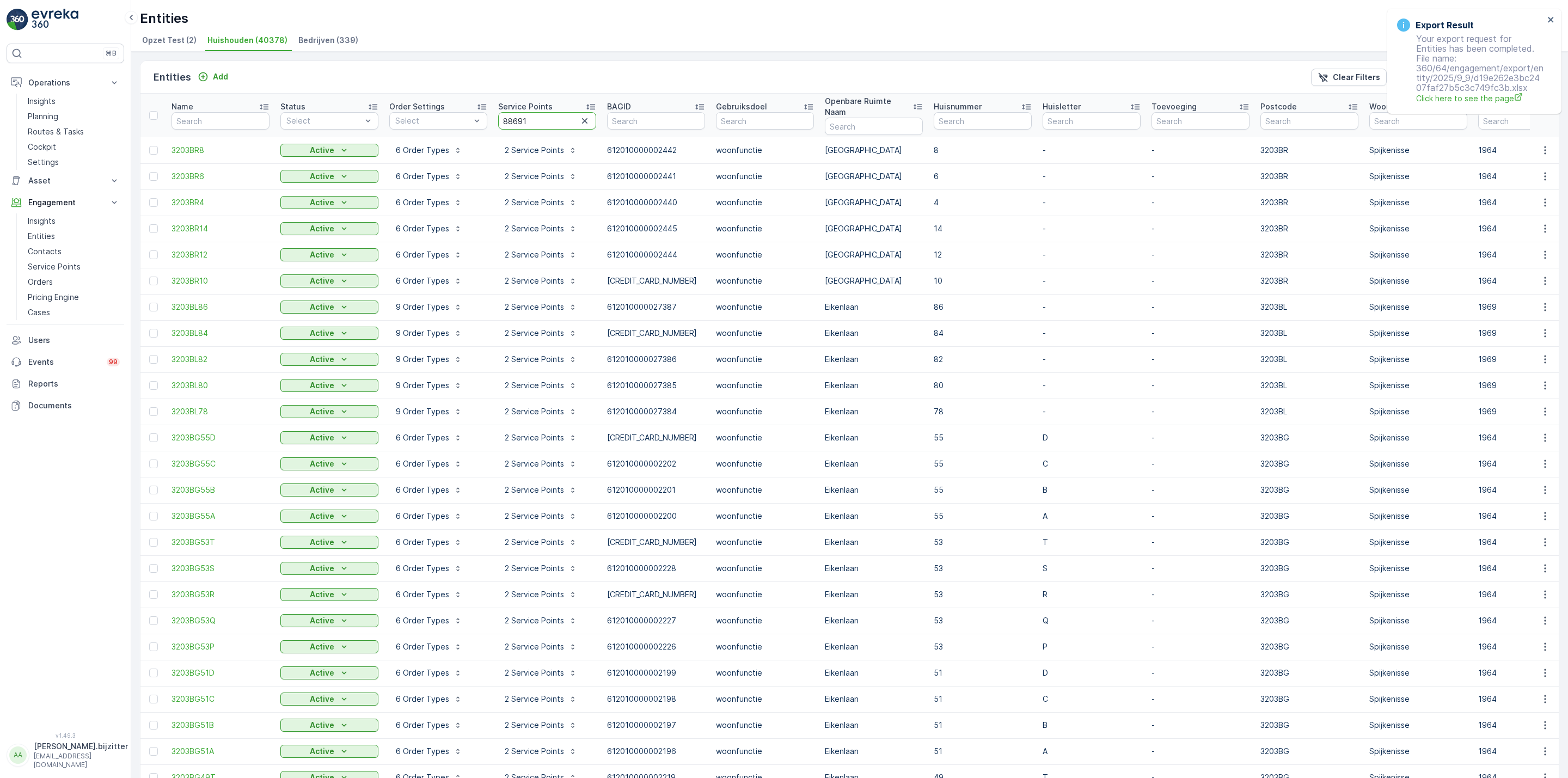
click at [520, 118] on input "88691" at bounding box center [547, 121] width 98 height 17
paste input "2"
type input "88692"
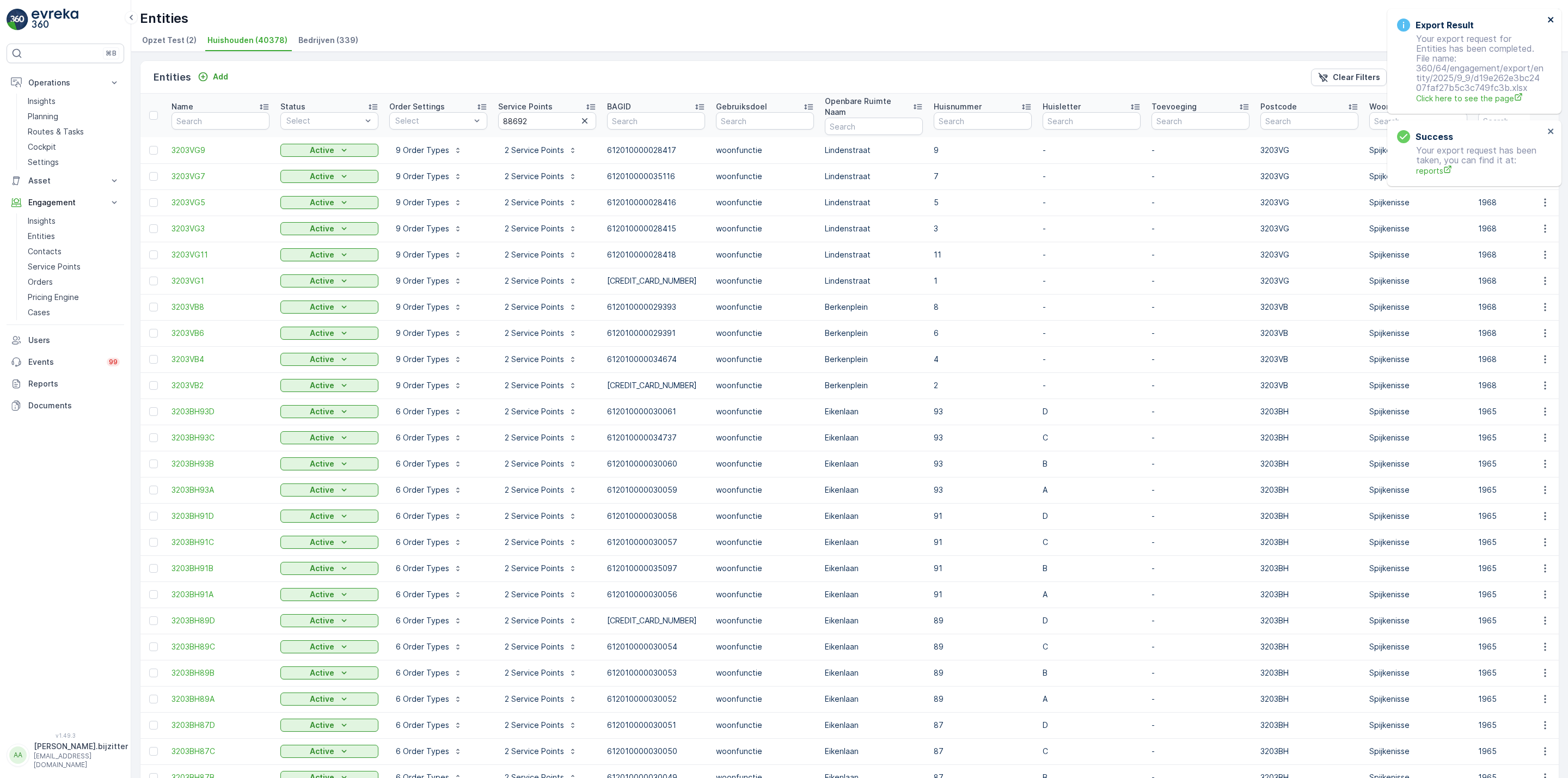
click at [1552, 22] on icon "close" at bounding box center [1551, 20] width 5 height 5
click at [1427, 74] on p "Export" at bounding box center [1425, 77] width 25 height 11
click at [1553, 16] on icon "close" at bounding box center [1551, 20] width 8 height 9
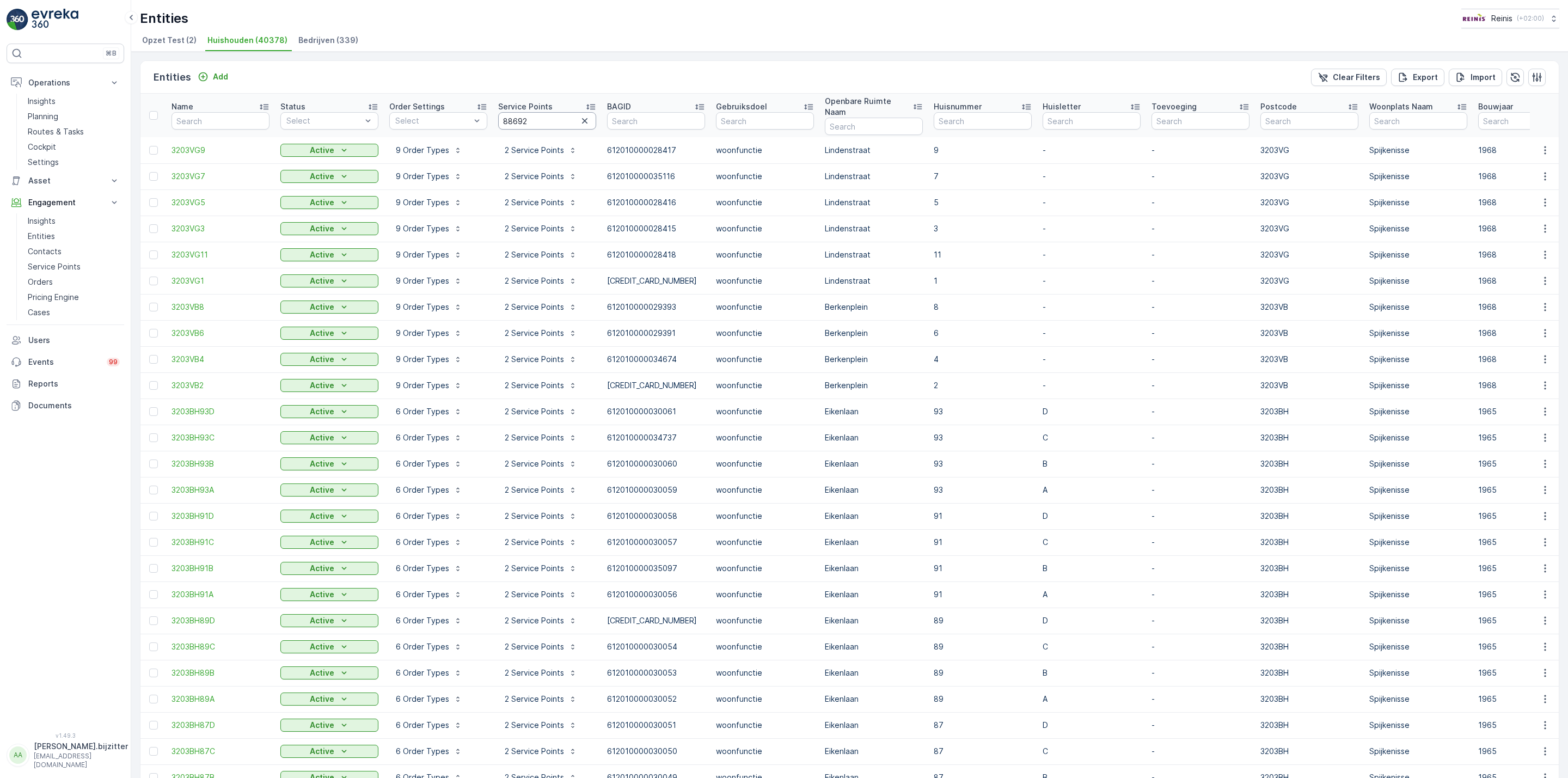
click at [540, 118] on input "88692" at bounding box center [547, 121] width 98 height 17
paste input "745"
type input "87452"
click at [1420, 80] on p "Export" at bounding box center [1425, 77] width 25 height 11
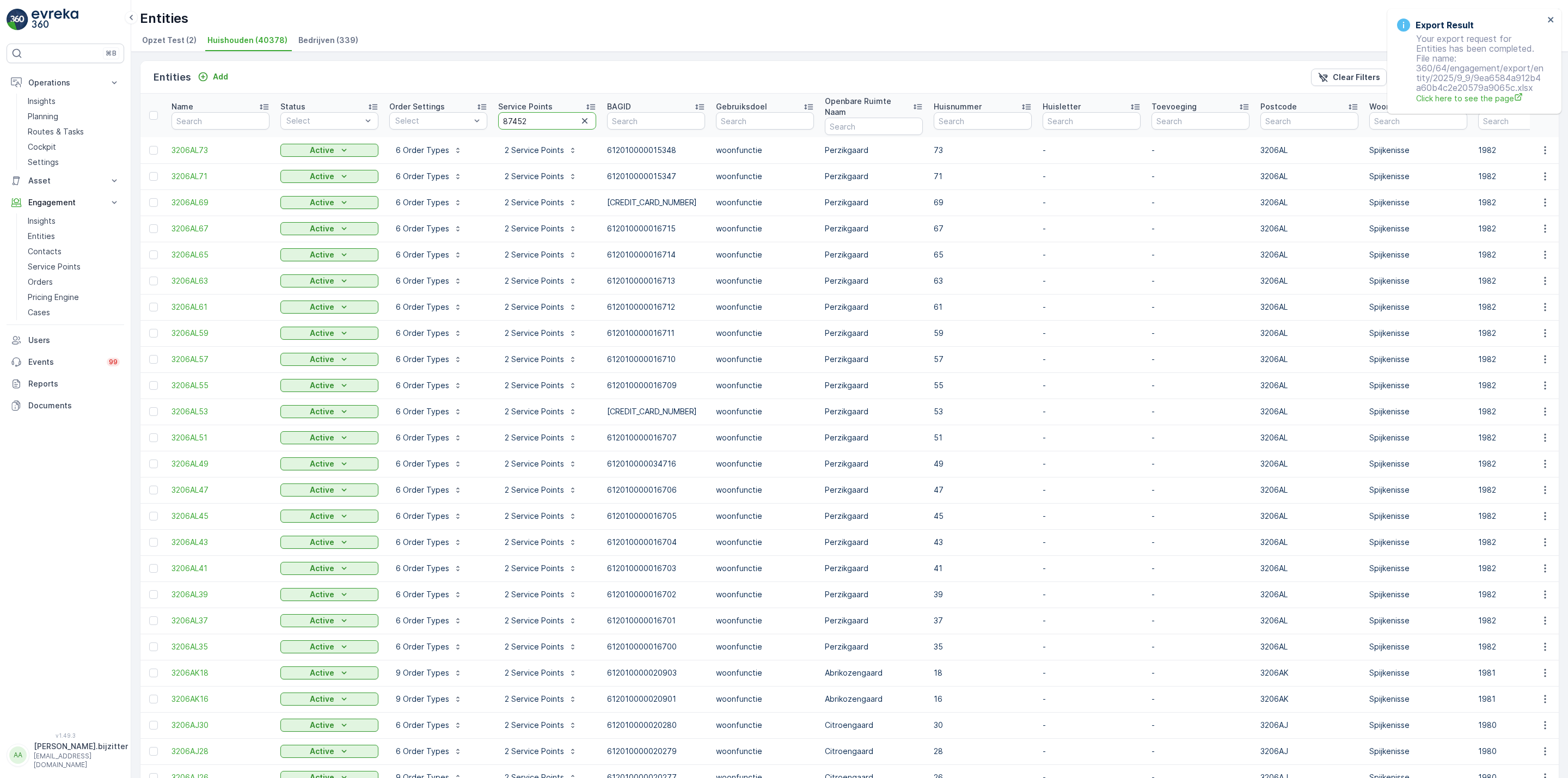
click at [511, 115] on input "87452" at bounding box center [547, 121] width 98 height 17
paste input "9124"
type input "89124"
click at [1552, 18] on icon "close" at bounding box center [1551, 20] width 5 height 5
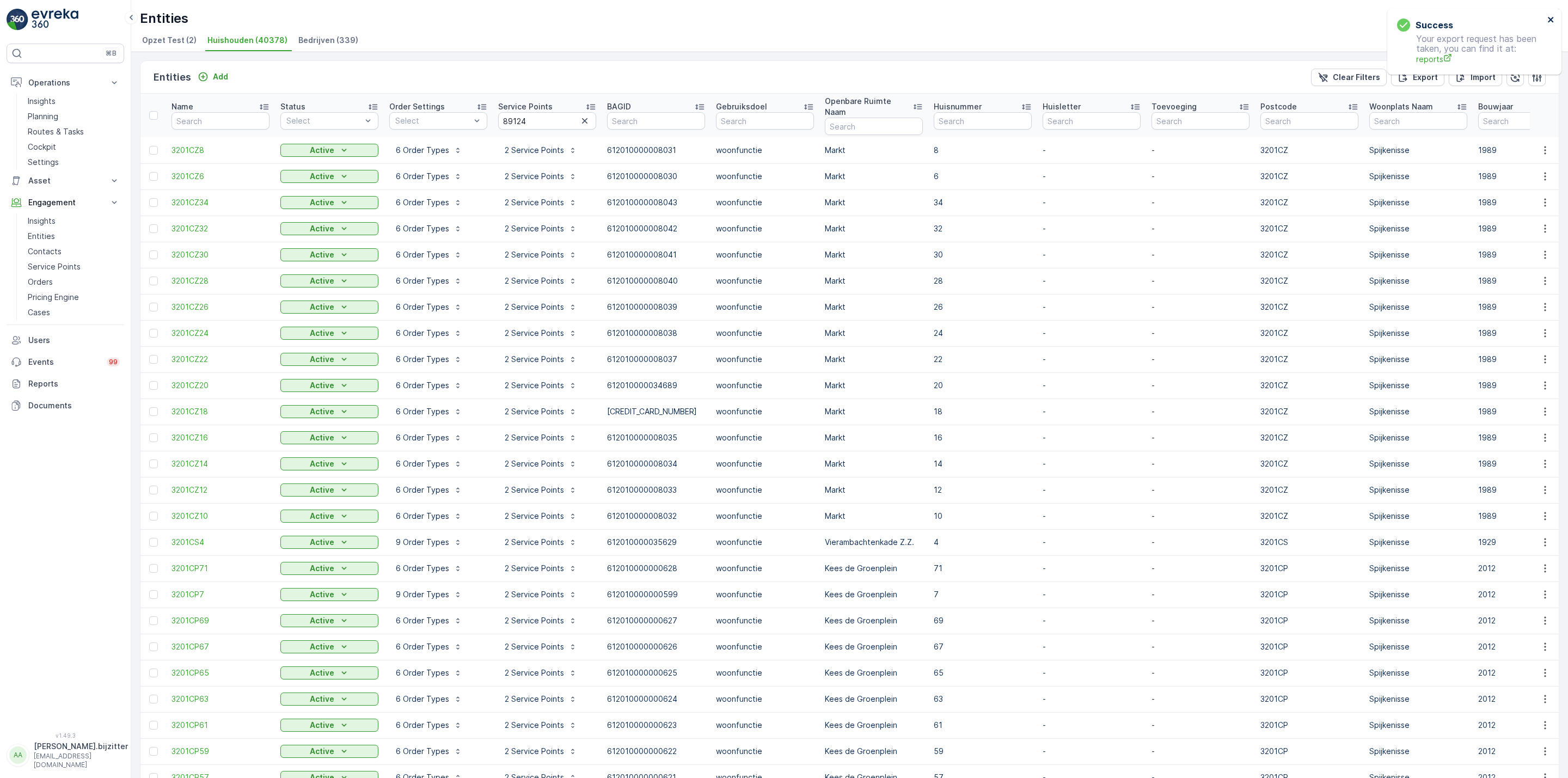
click at [1552, 18] on icon "close" at bounding box center [1551, 20] width 5 height 5
click at [1413, 80] on p "Export" at bounding box center [1425, 77] width 25 height 11
click at [507, 115] on input "89124" at bounding box center [547, 121] width 98 height 17
paste input "7420"
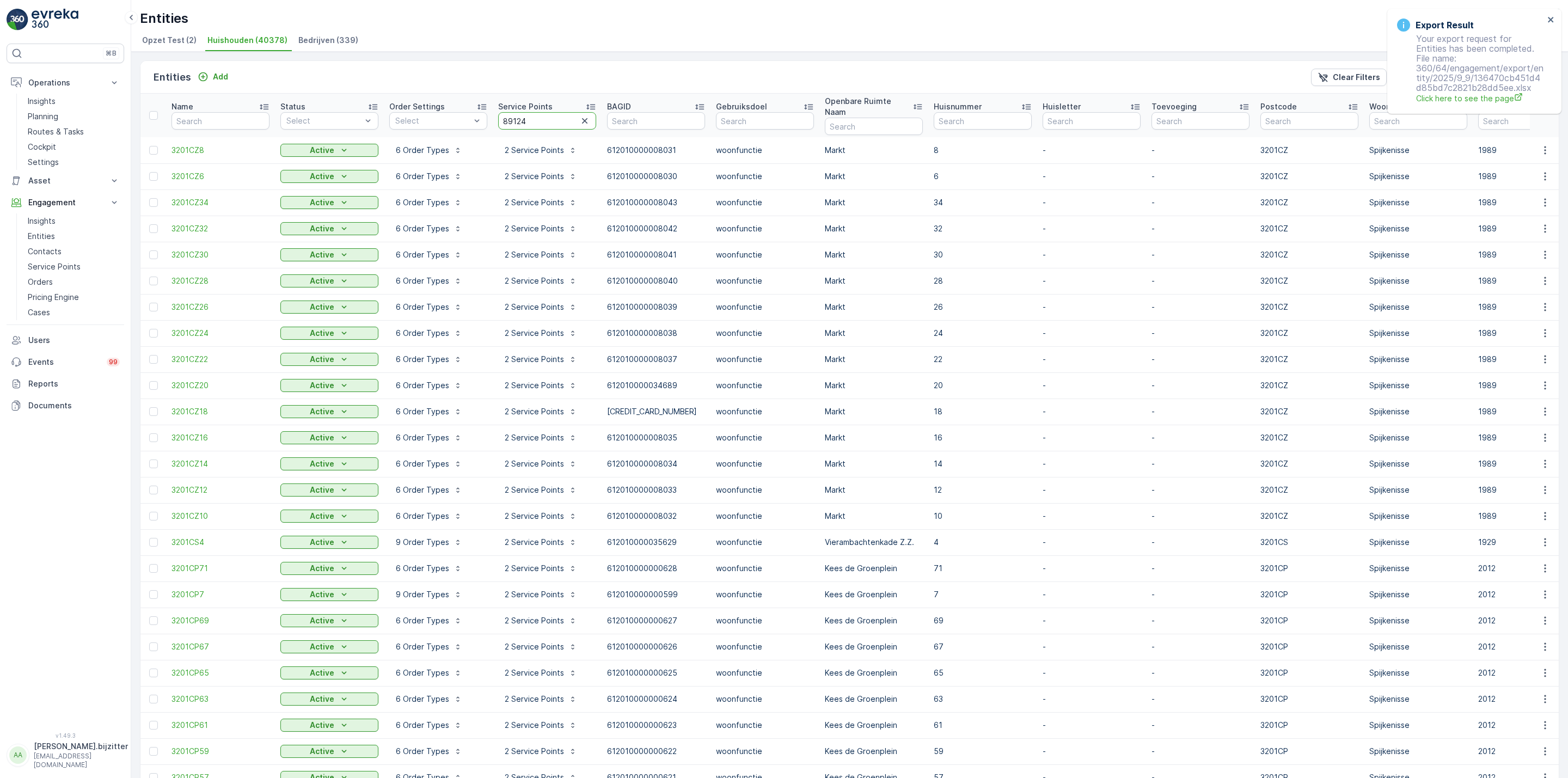
type input "87420"
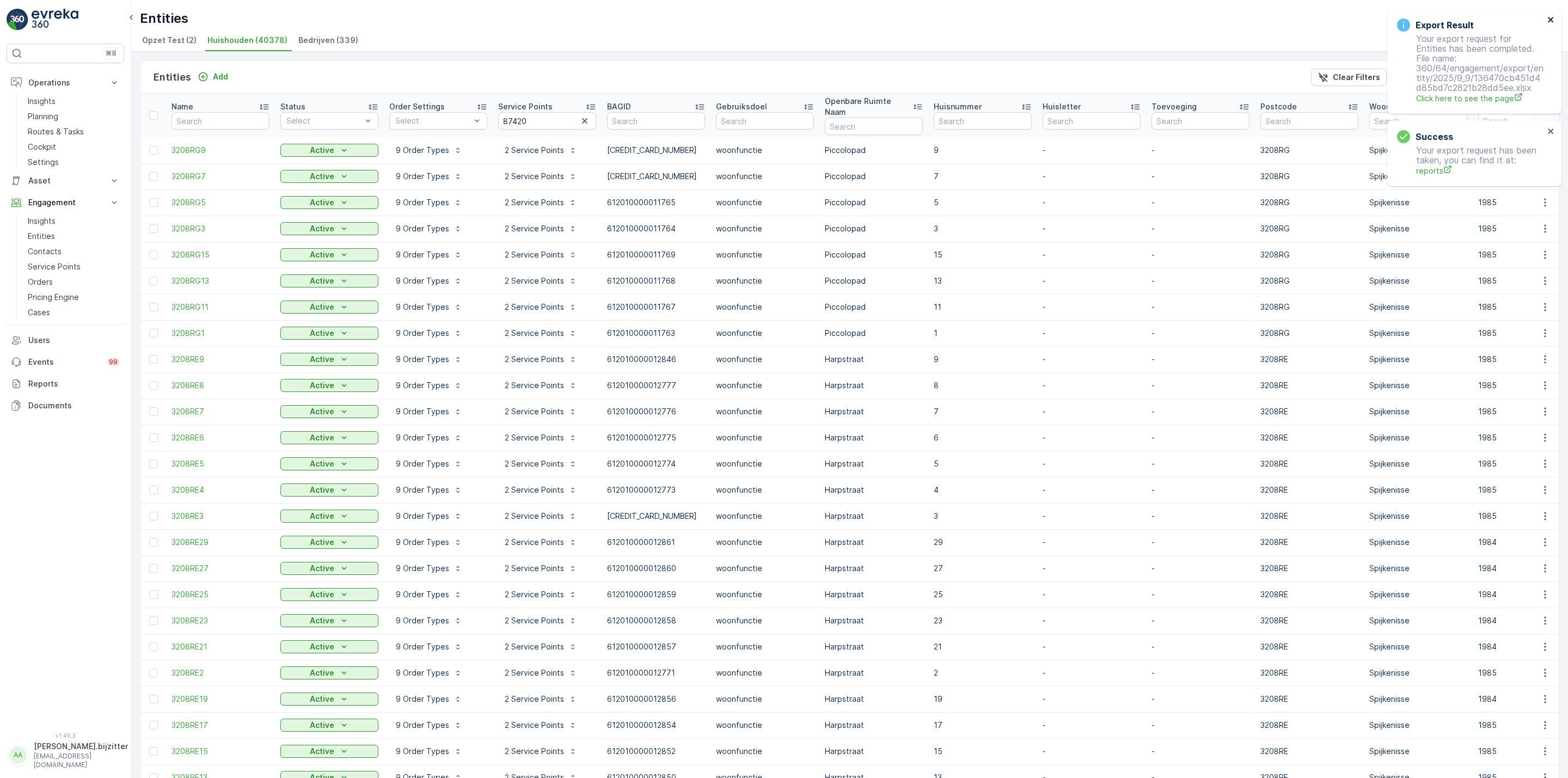
click at [1553, 17] on icon "close" at bounding box center [1551, 20] width 8 height 9
click at [518, 115] on input "87420" at bounding box center [547, 121] width 98 height 17
click at [545, 119] on input "87420" at bounding box center [547, 121] width 98 height 17
click at [1553, 17] on icon "close" at bounding box center [1551, 20] width 8 height 9
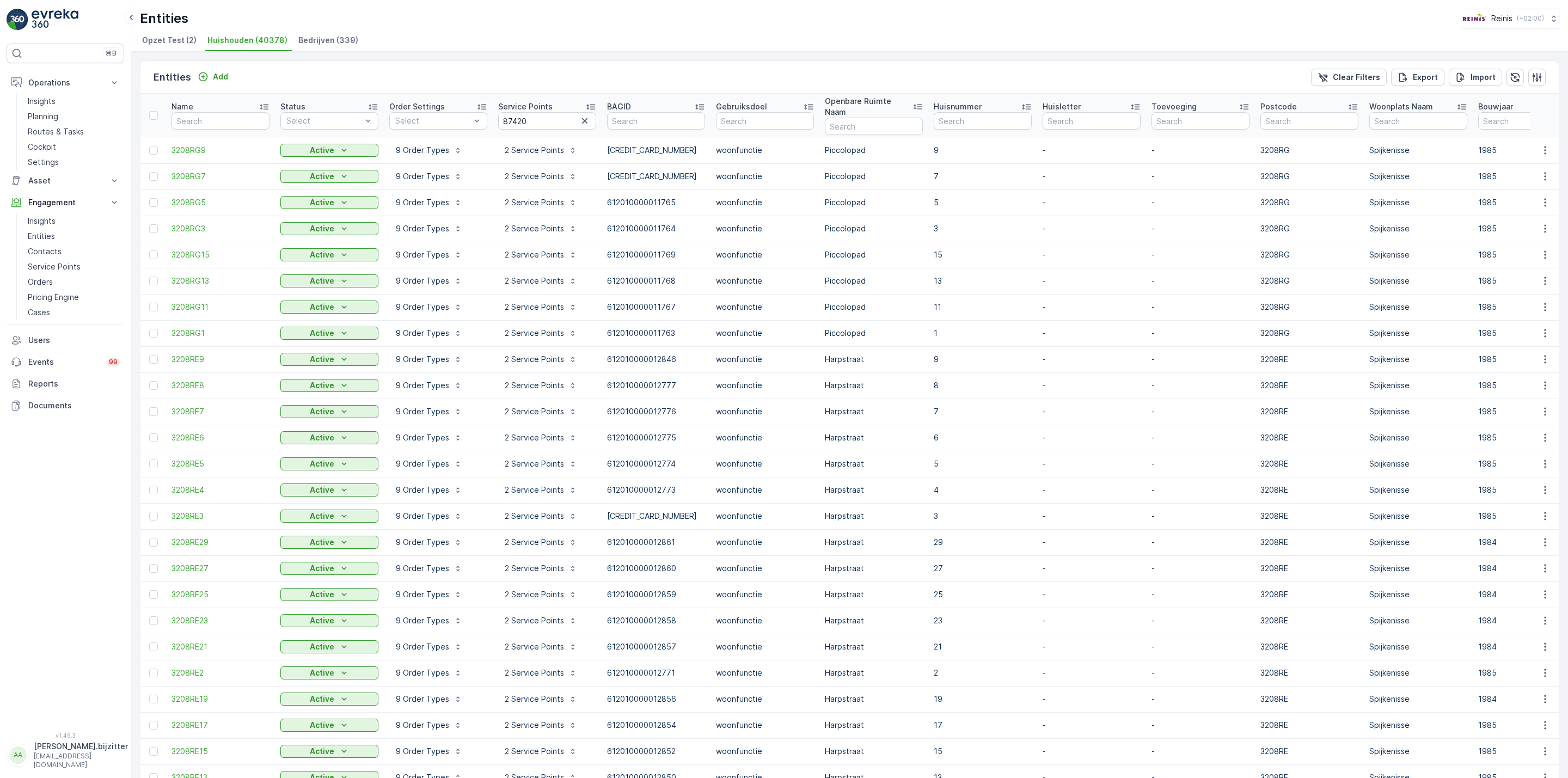
drag, startPoint x: 1296, startPoint y: 22, endPoint x: 1239, endPoint y: 27, distance: 57.2
click at [1290, 23] on div "Entities Reinis ( +02:00 )" at bounding box center [849, 18] width 1419 height 20
click at [514, 113] on input "87420" at bounding box center [547, 121] width 98 height 17
paste input "9124"
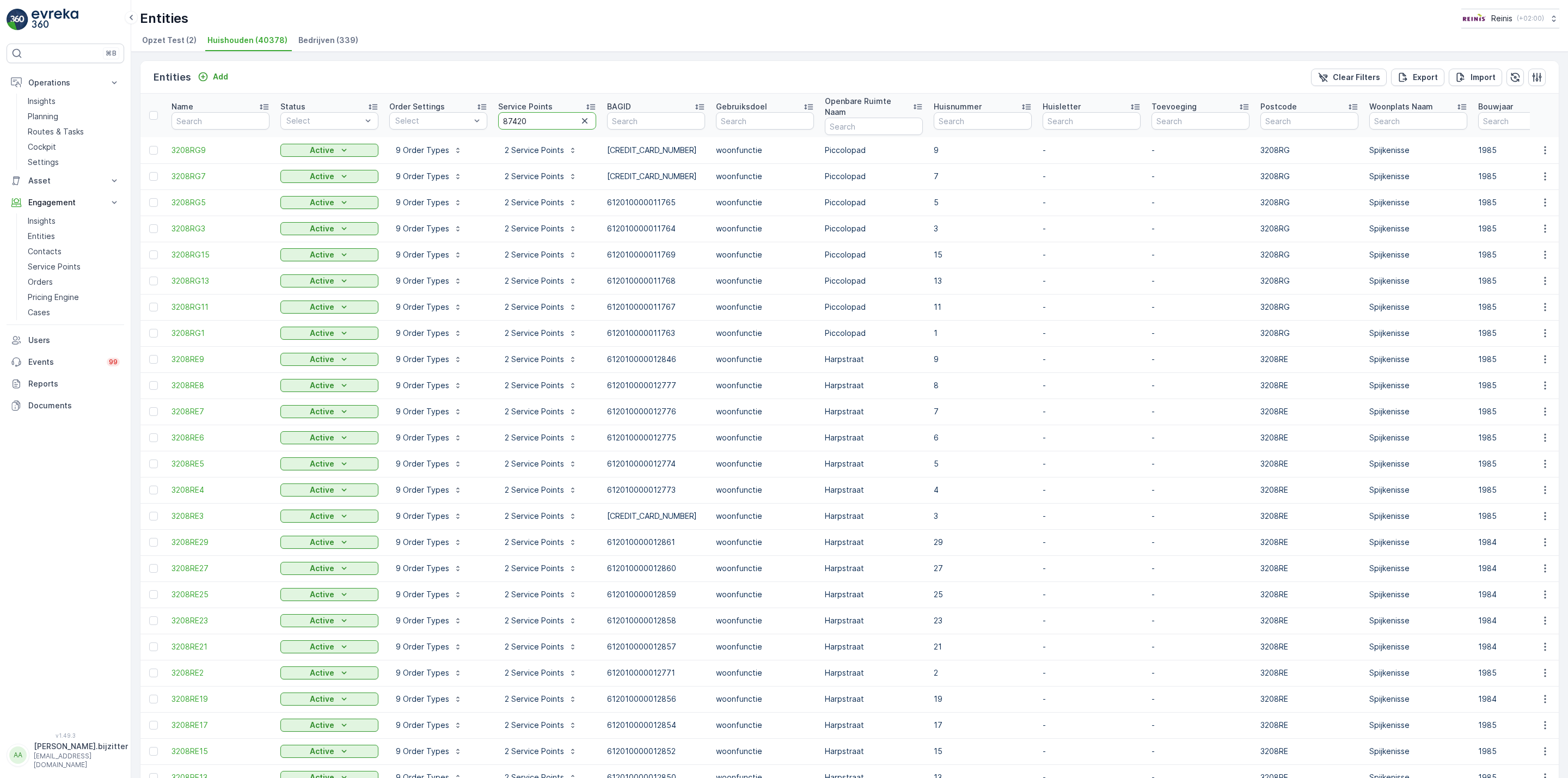
type input "89124"
click at [508, 121] on input "89124" at bounding box center [547, 121] width 98 height 17
paste input "7420"
type input "87420"
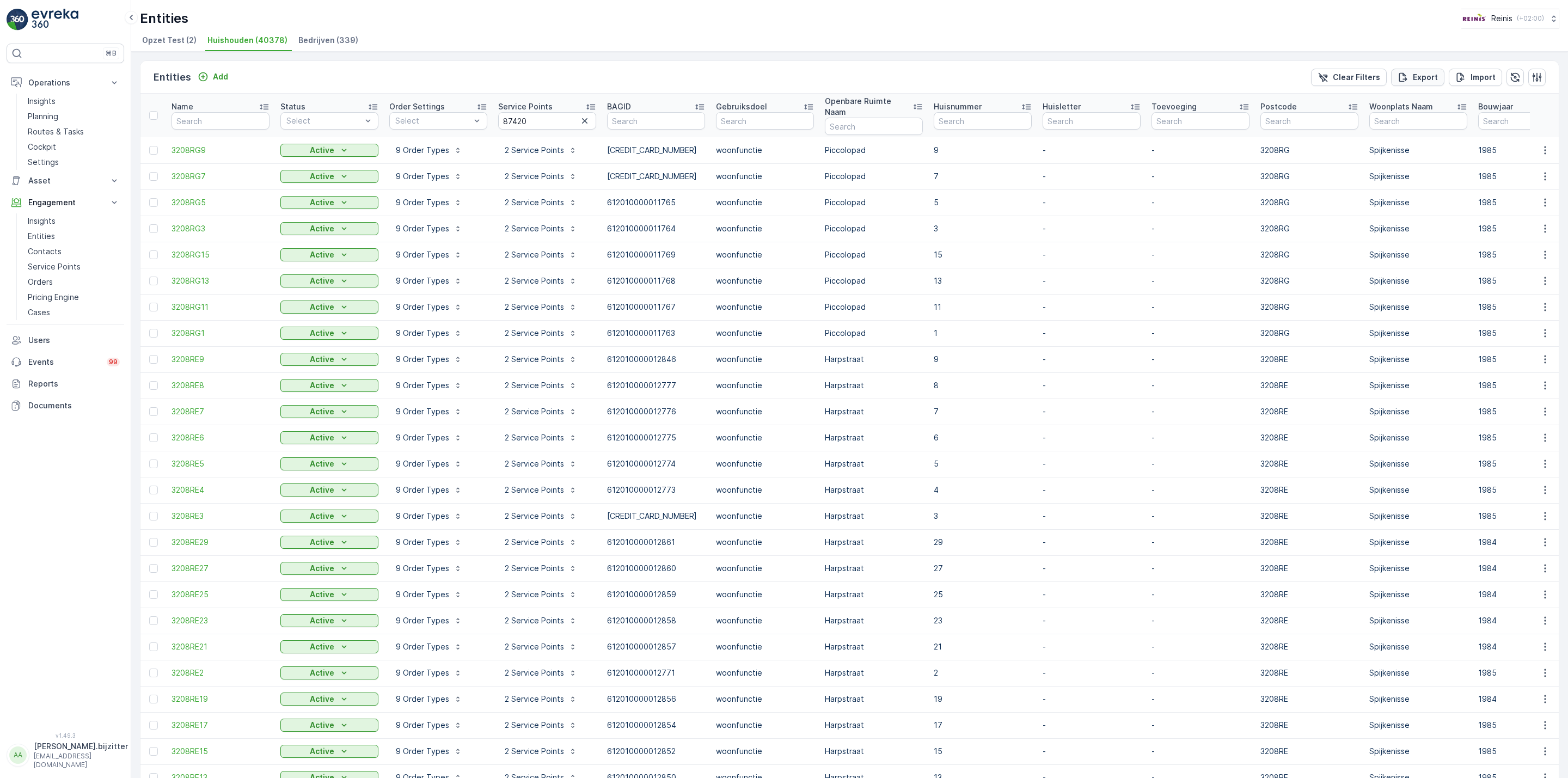
click at [1416, 77] on p "Export" at bounding box center [1425, 77] width 25 height 11
click at [522, 112] on input "87420" at bounding box center [547, 121] width 98 height 17
paste input "8027"
type input "88027"
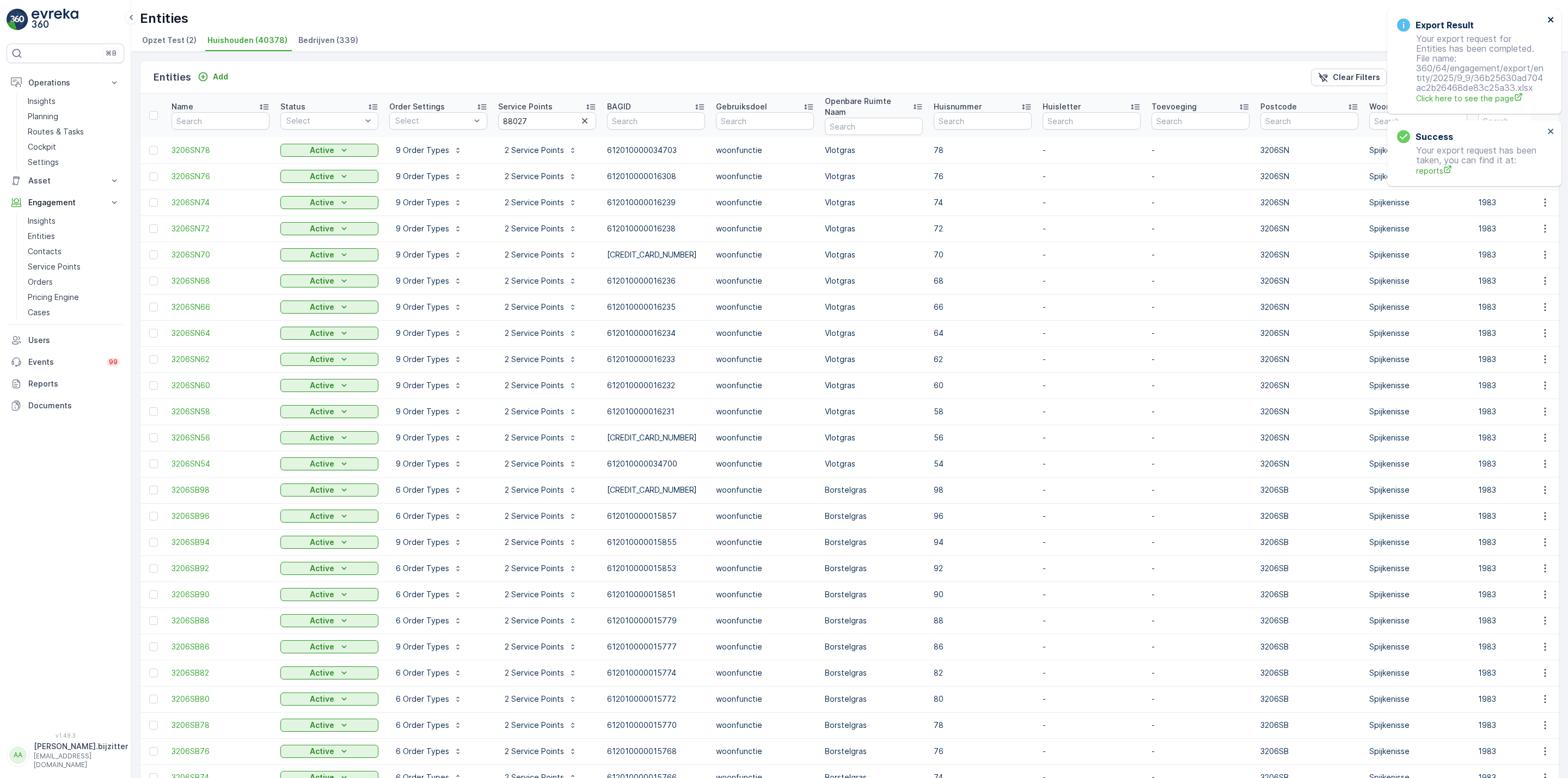
click at [1552, 16] on icon "close" at bounding box center [1551, 20] width 8 height 9
click at [1420, 76] on p "Export" at bounding box center [1425, 77] width 25 height 11
click at [1550, 22] on icon "close" at bounding box center [1551, 20] width 8 height 9
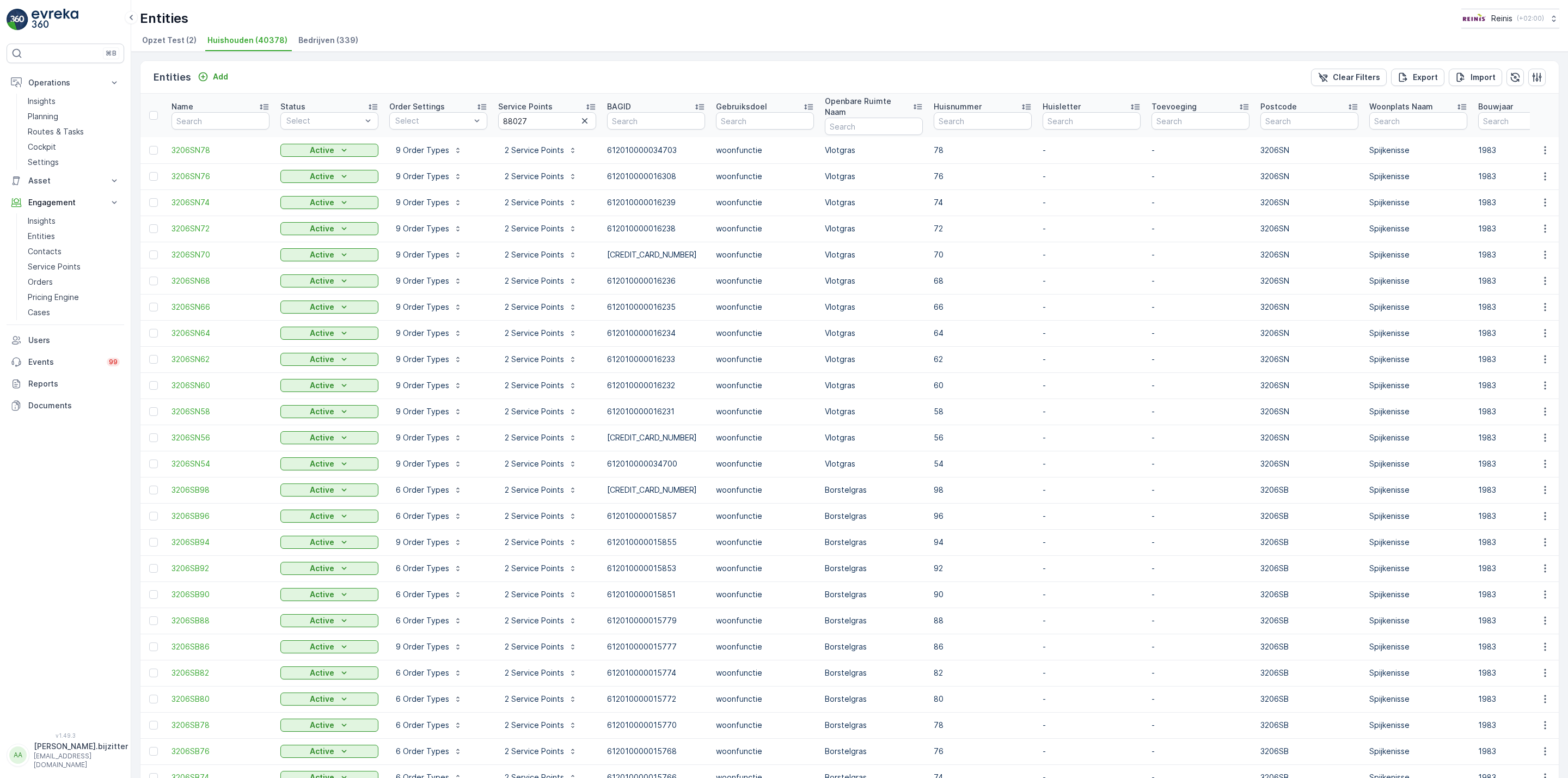
click at [482, 58] on div "Entities Add Clear Filters Export Import Name Status Select Order Settings Sele…" at bounding box center [849, 415] width 1437 height 727
click at [516, 112] on input "88027" at bounding box center [547, 121] width 98 height 17
paste input "7932"
type input "87932"
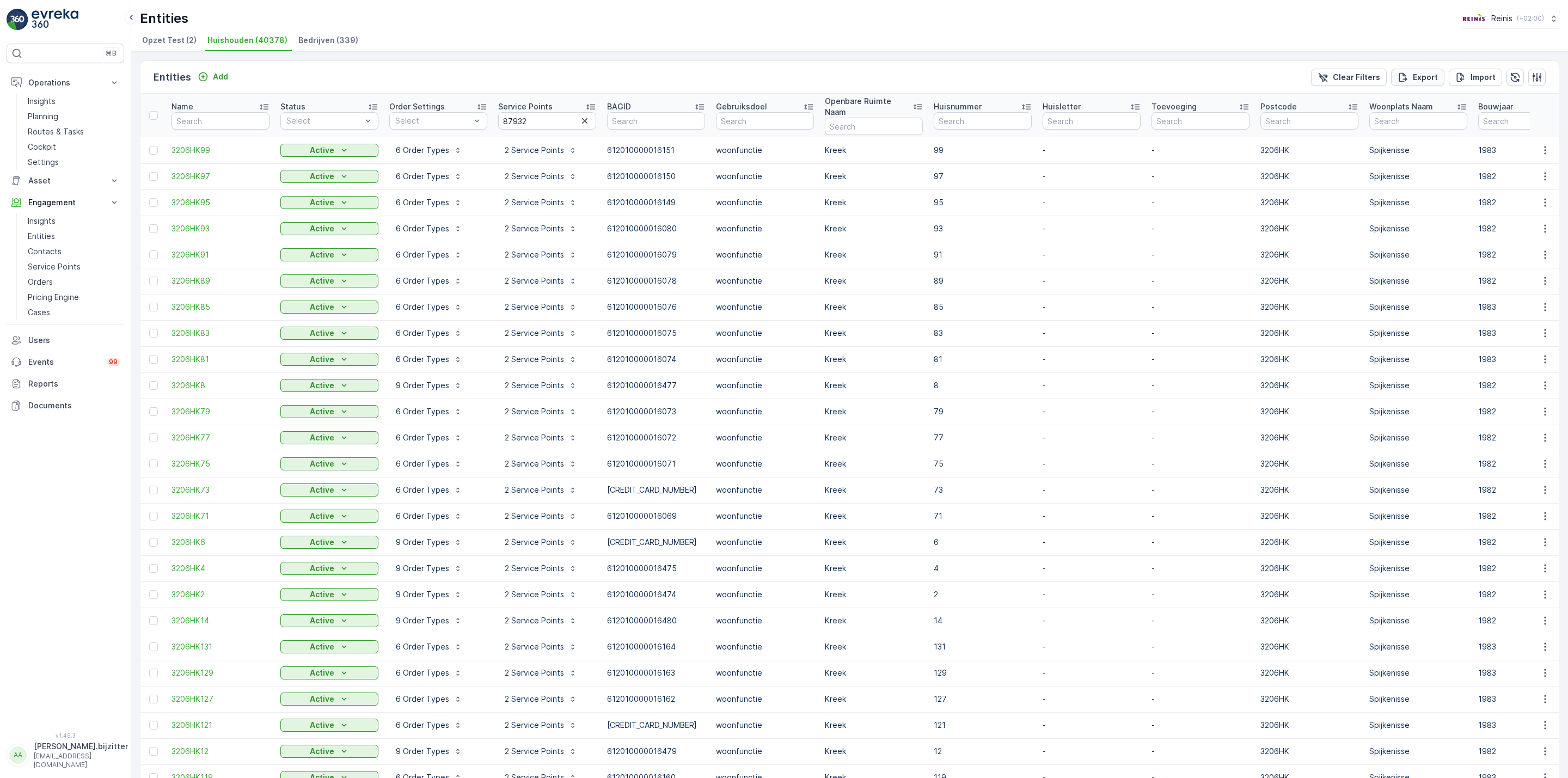
click at [1419, 79] on p "Export" at bounding box center [1425, 77] width 25 height 11
click at [1552, 18] on icon "close" at bounding box center [1551, 20] width 5 height 5
click at [511, 113] on input "87932" at bounding box center [547, 121] width 98 height 17
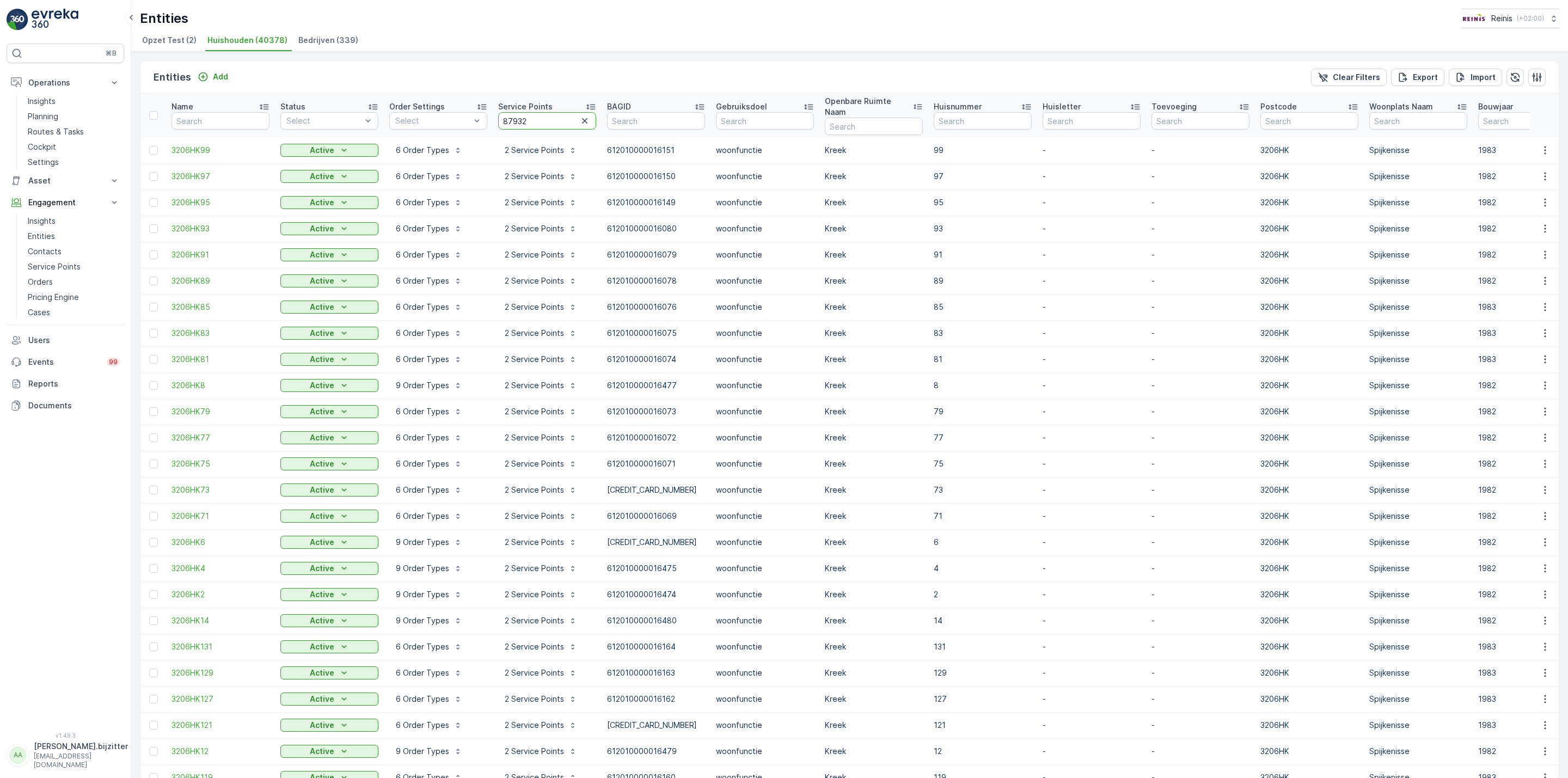
paste input "50"
type input "87950"
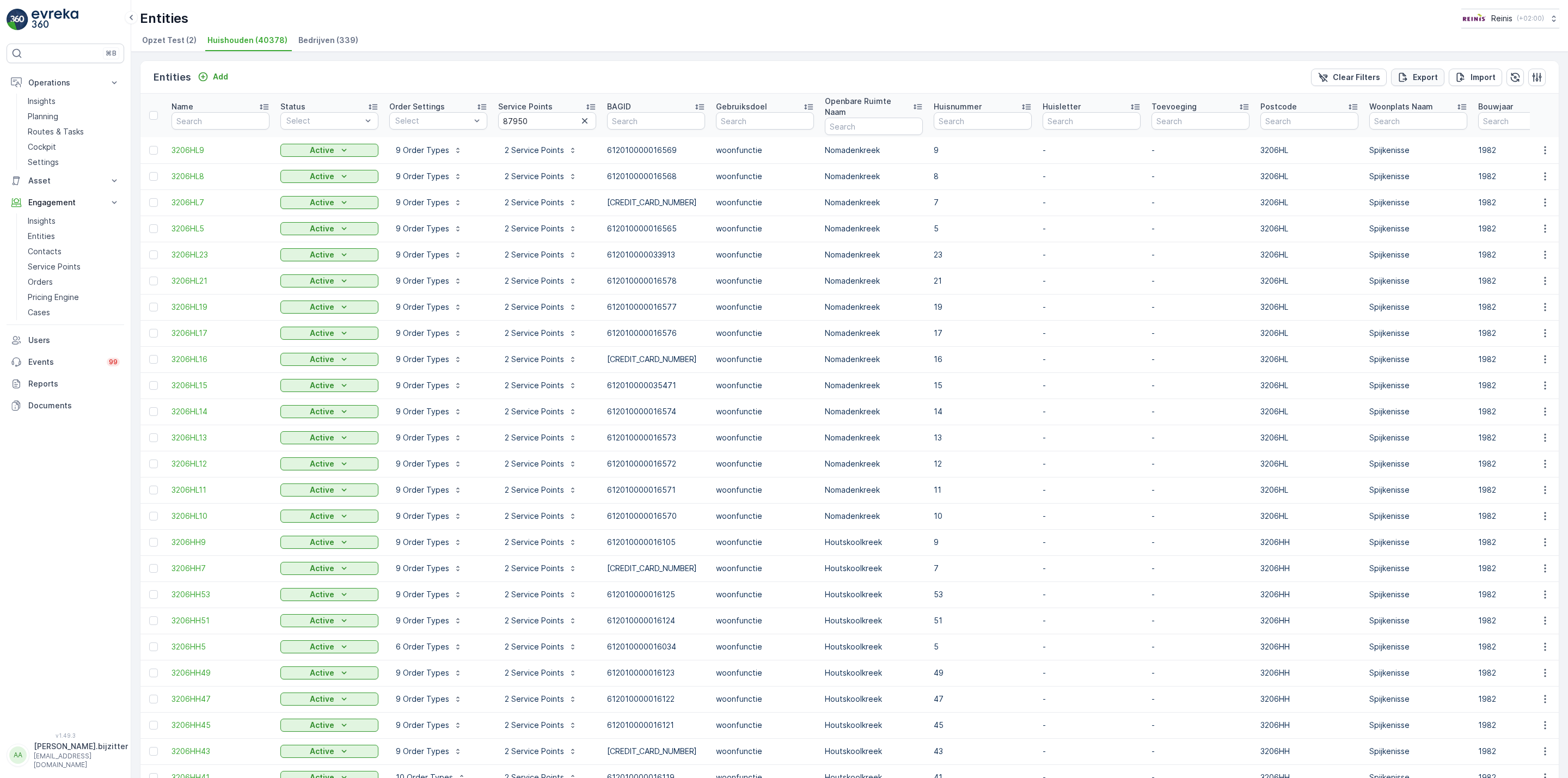
click at [1413, 79] on p "Export" at bounding box center [1425, 77] width 25 height 11
click at [1552, 17] on icon "close" at bounding box center [1551, 20] width 5 height 5
click at [508, 112] on input "87950" at bounding box center [547, 121] width 98 height 17
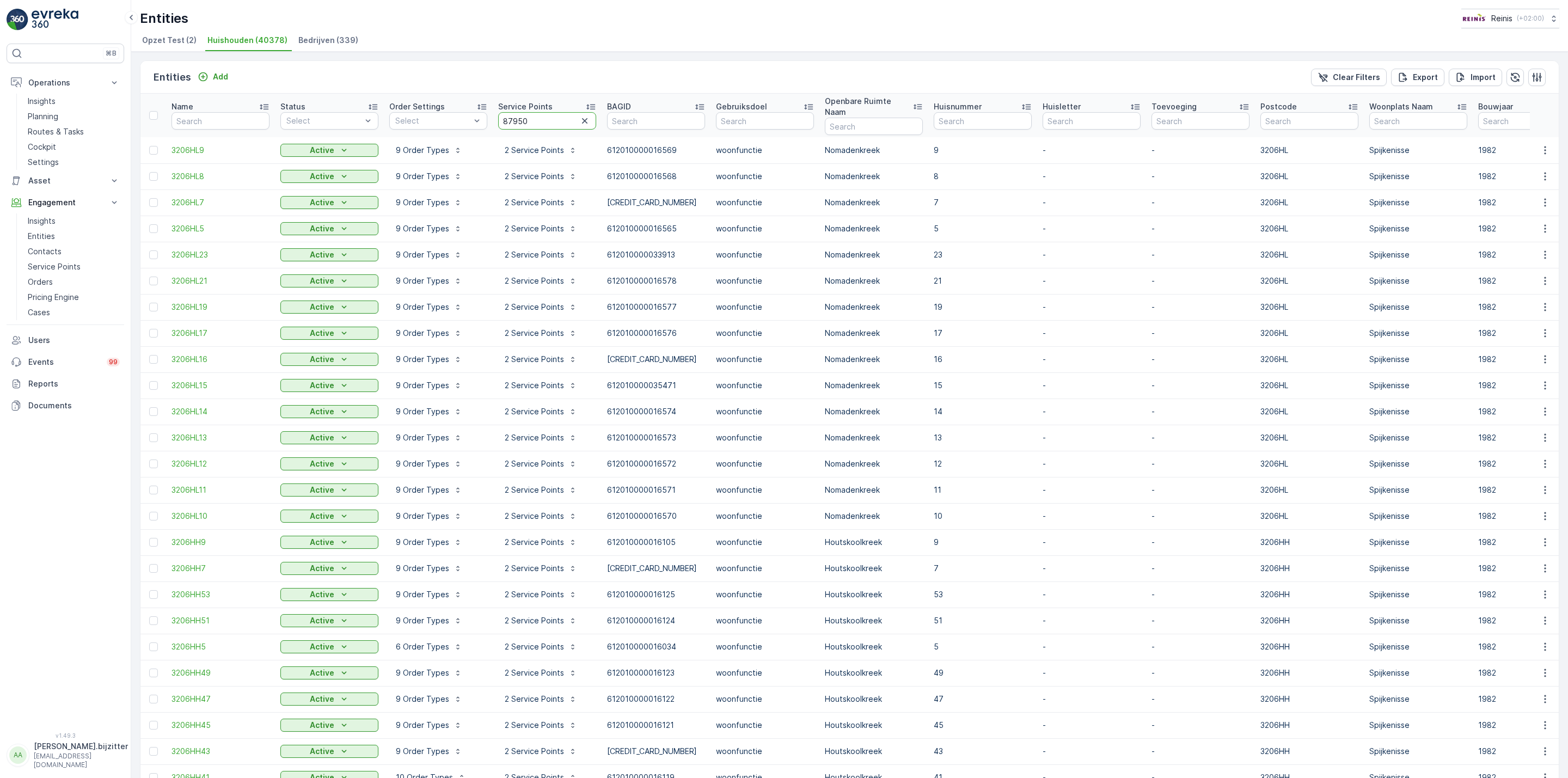
paste input "8266"
type input "88266"
click at [1413, 78] on p "Export" at bounding box center [1425, 77] width 25 height 11
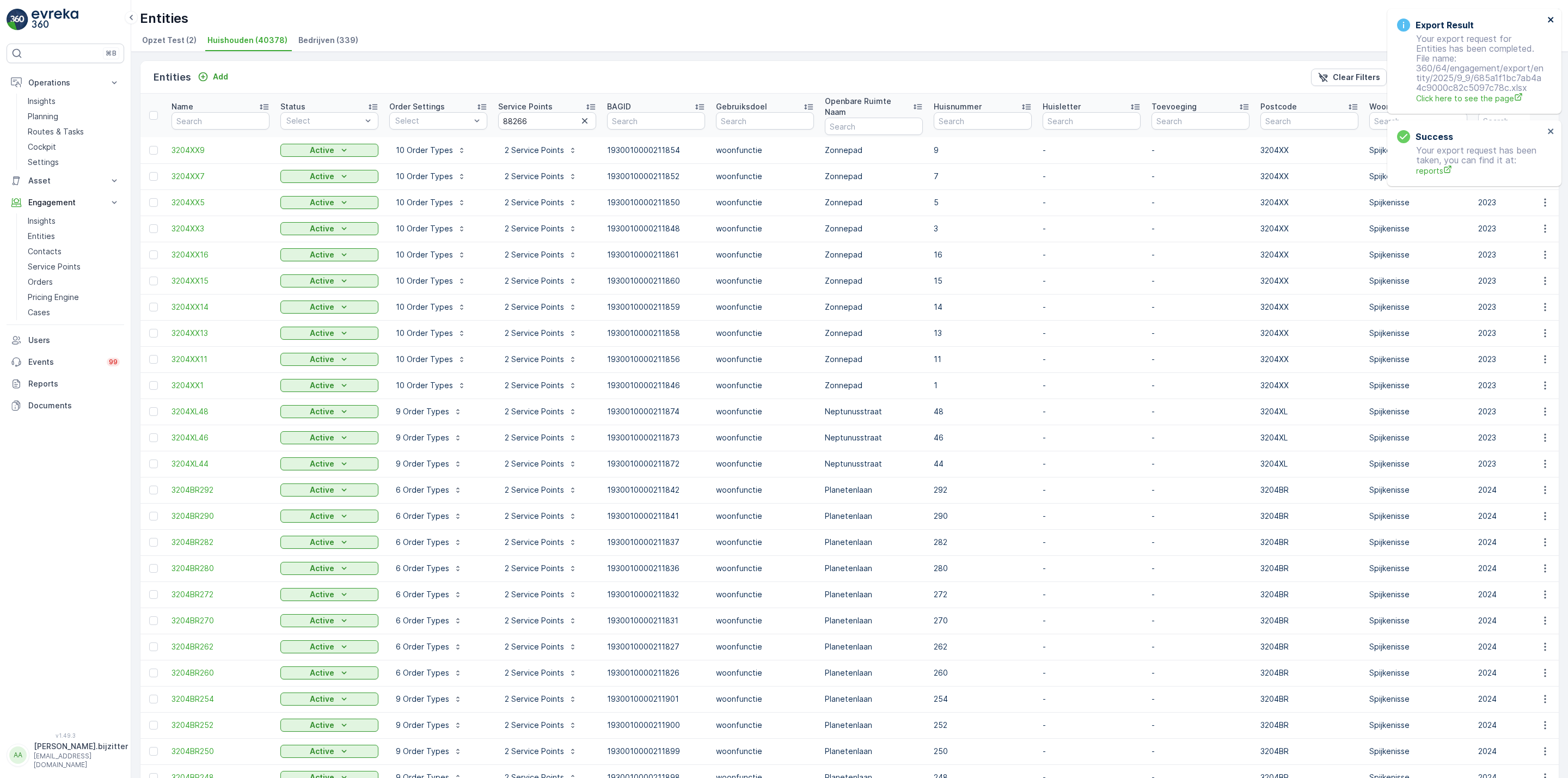
click at [1551, 18] on icon "close" at bounding box center [1551, 20] width 8 height 9
click at [1552, 18] on icon "close" at bounding box center [1551, 20] width 8 height 9
click at [515, 116] on input "88266" at bounding box center [547, 121] width 98 height 17
paste input "7887"
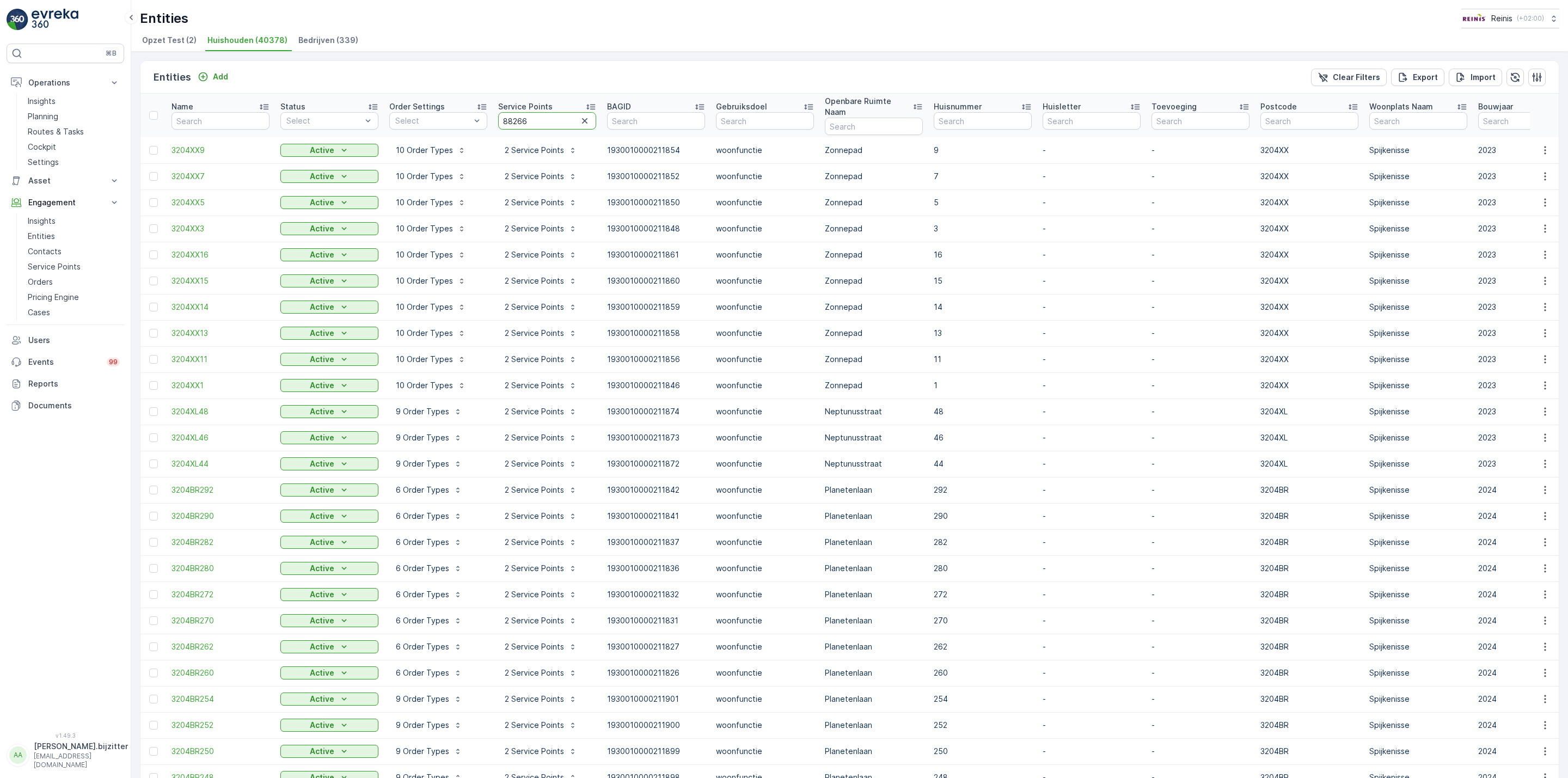
type input "87887"
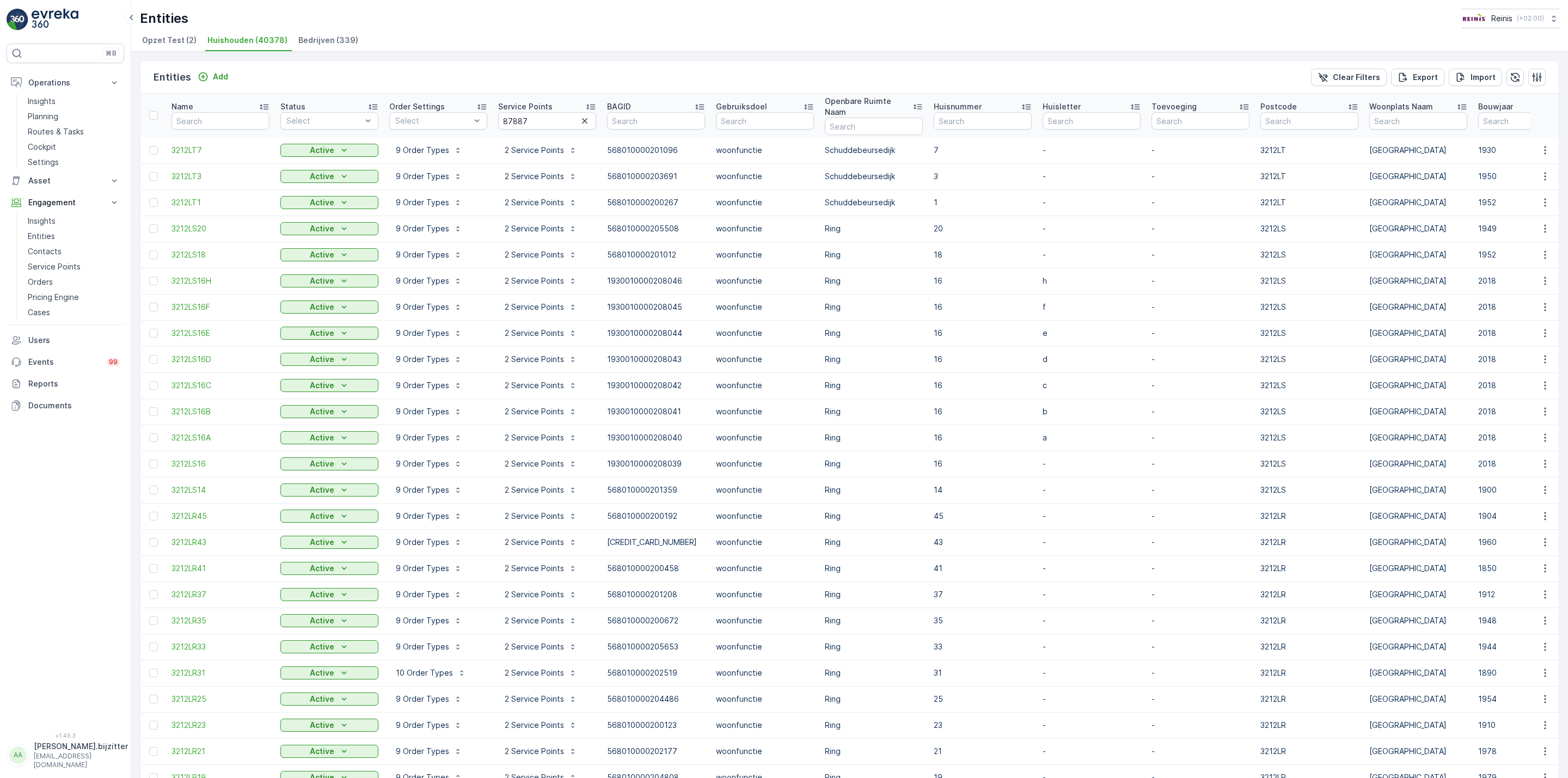
click at [66, 531] on div "⌘B Operations Insights Planning Routes & Tasks Cockpit Settings Asset Assets Ac…" at bounding box center [66, 382] width 117 height 676
click at [413, 59] on div "Entities Add Clear Filters Export Import Name Status Select Order Settings Sele…" at bounding box center [849, 415] width 1437 height 727
click at [1422, 78] on p "Export" at bounding box center [1425, 77] width 25 height 11
click at [1552, 121] on div "Success Your export request has been taken, you can find it at: reports" at bounding box center [1474, 154] width 174 height 66
click at [1552, 16] on icon "close" at bounding box center [1551, 20] width 8 height 9
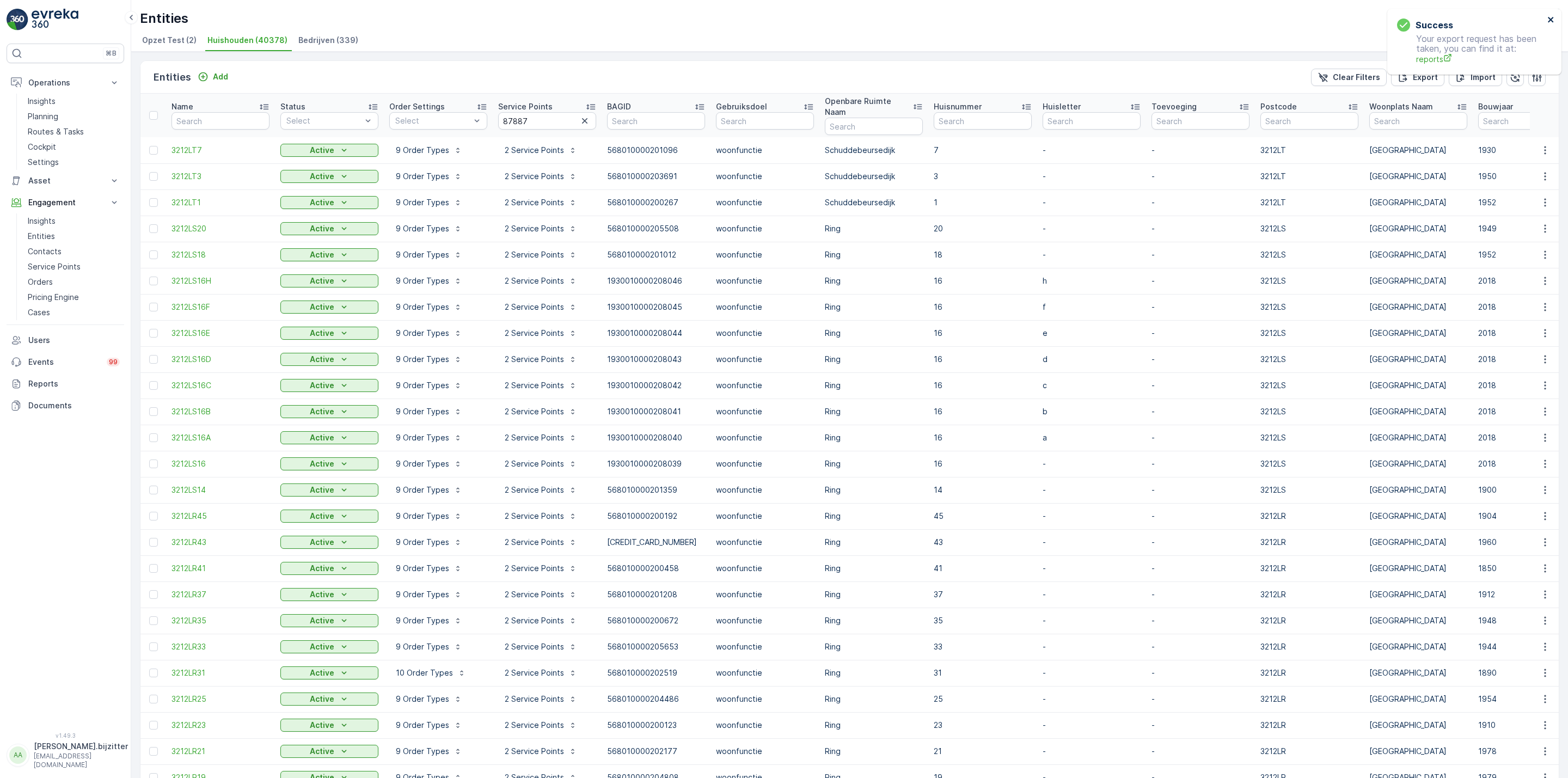
click at [1552, 16] on icon "close" at bounding box center [1551, 20] width 8 height 9
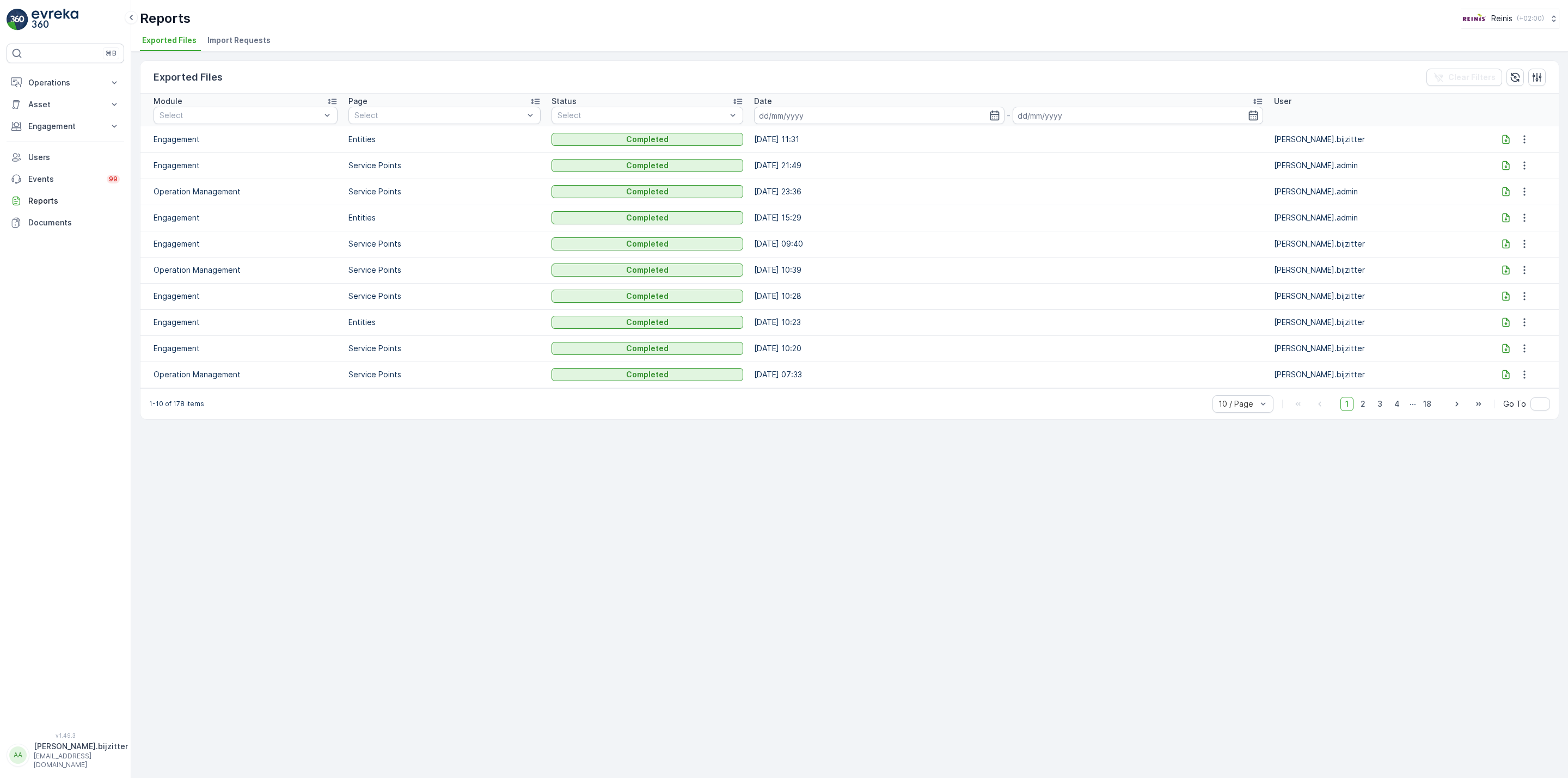
click at [1501, 144] on icon at bounding box center [1506, 139] width 11 height 11
click at [1505, 146] on div at bounding box center [1515, 139] width 78 height 13
click at [1502, 140] on icon at bounding box center [1506, 139] width 11 height 11
click at [767, 10] on div "Reports Reinis ( +02:00 )" at bounding box center [849, 18] width 1419 height 20
click at [1004, 499] on div "Exported Files Clear Filters Module Select Page Select Status Select Date - Use…" at bounding box center [849, 415] width 1437 height 727
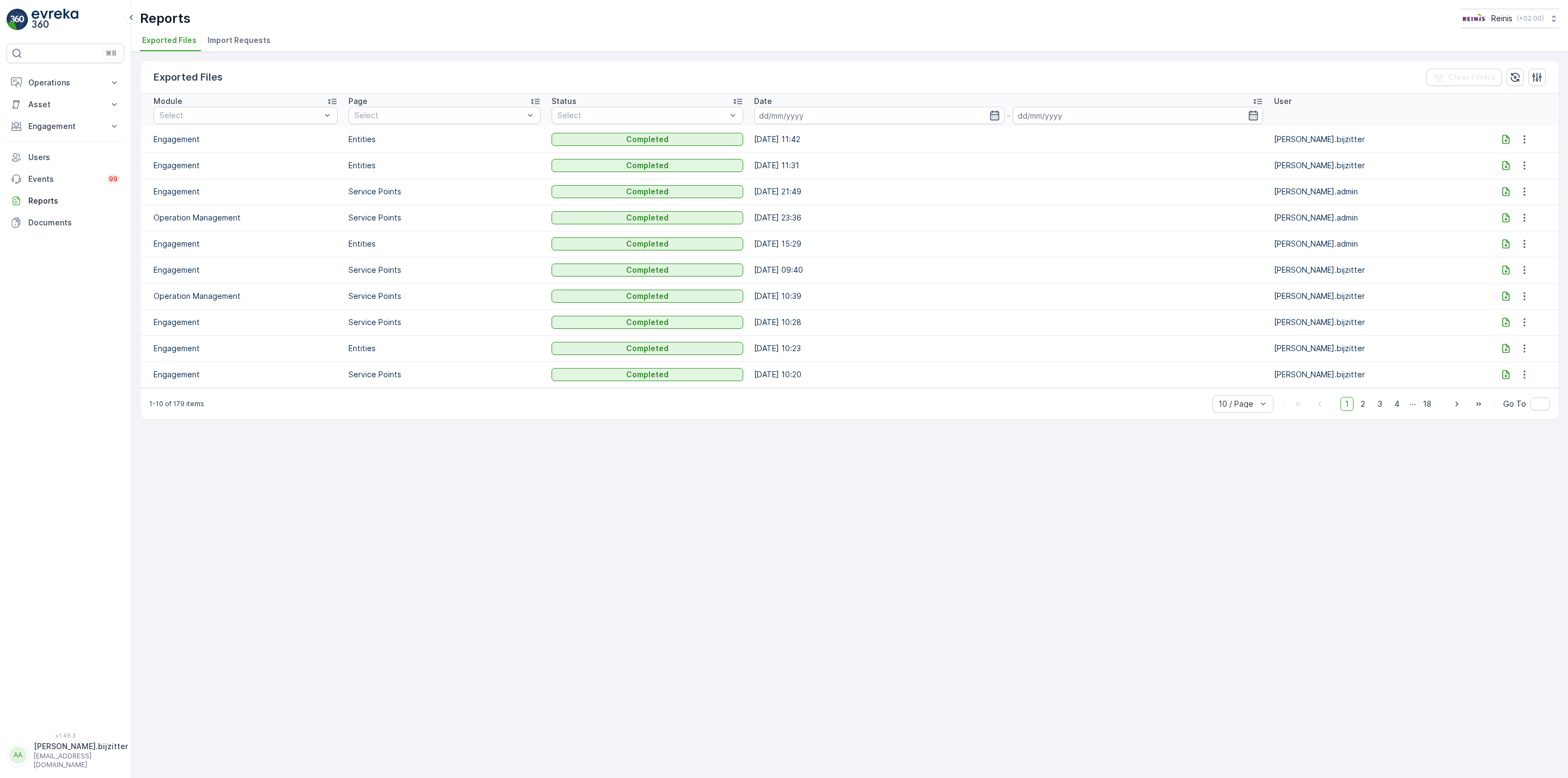
click at [583, 564] on div "Exported Files Clear Filters Module Select Page Select Status Select Date - Use…" at bounding box center [849, 415] width 1437 height 727
click at [569, 500] on div "Exported Files Clear Filters Module Select Page Select Status Select Date - Use…" at bounding box center [849, 415] width 1437 height 727
click at [1502, 141] on icon at bounding box center [1505, 139] width 7 height 9
drag, startPoint x: 628, startPoint y: 502, endPoint x: 742, endPoint y: 453, distance: 124.1
click at [628, 500] on div "Exported Files Clear Filters Module Select Page Select Status Select Date - Use…" at bounding box center [849, 415] width 1437 height 727
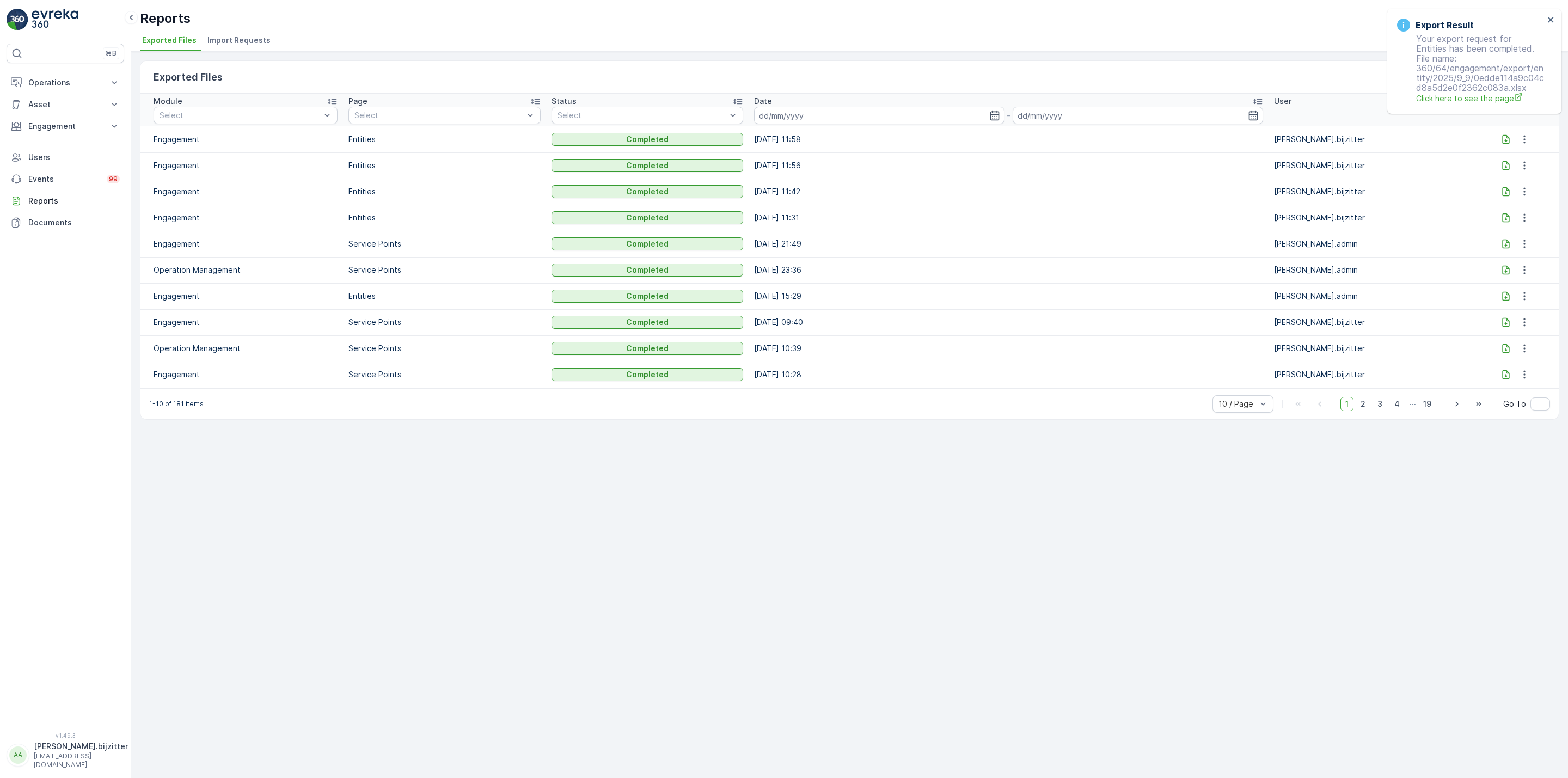
click at [499, 467] on div "Exported Files Clear Filters Module Select Page Select Status Select Date - Use…" at bounding box center [849, 415] width 1437 height 727
click at [1502, 140] on icon at bounding box center [1505, 139] width 7 height 9
click at [471, 85] on div "Exported Files Clear Filters" at bounding box center [849, 78] width 1418 height 33
click at [1552, 17] on icon "close" at bounding box center [1551, 20] width 5 height 5
click at [1502, 142] on icon at bounding box center [1506, 139] width 11 height 11
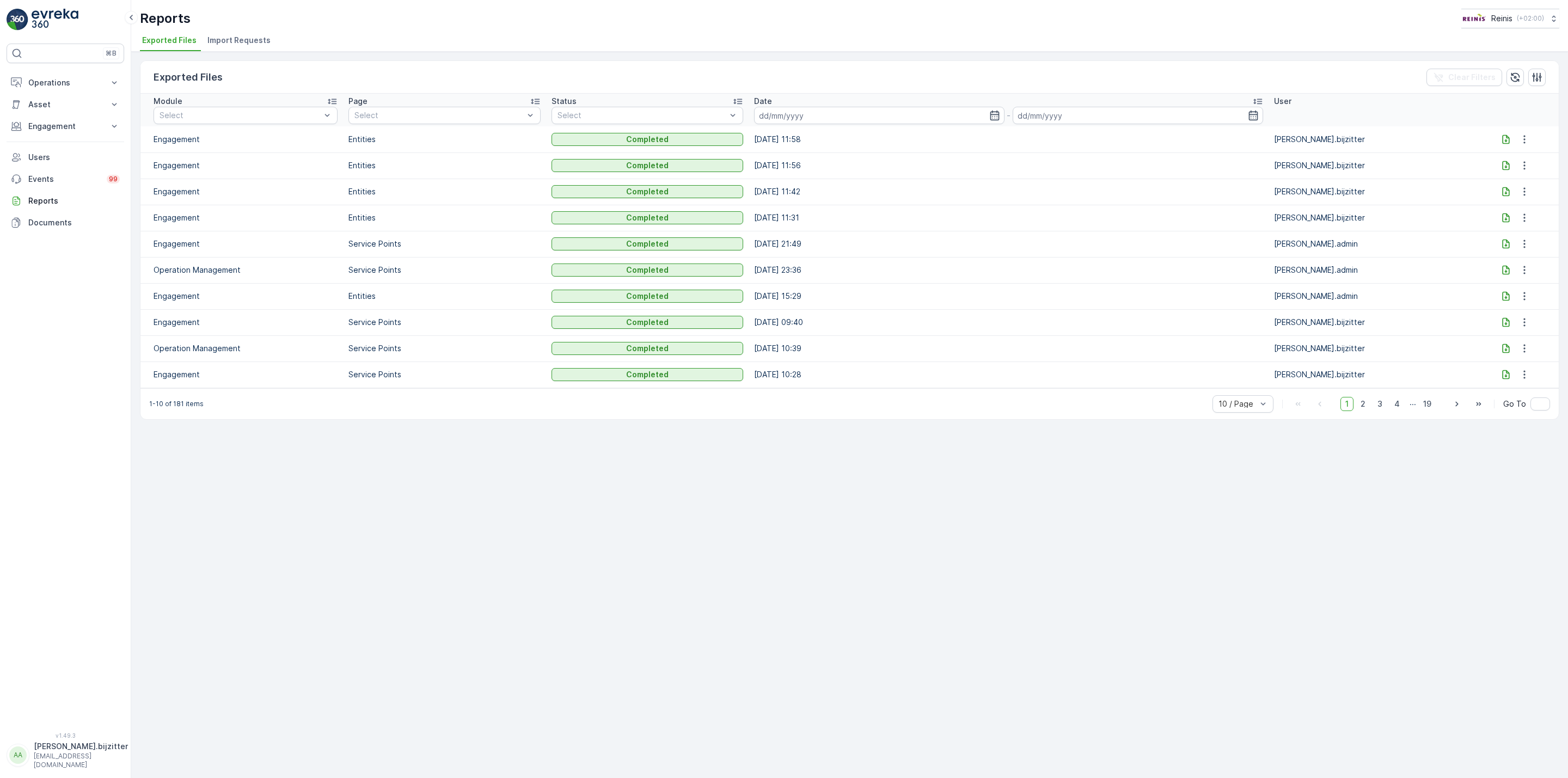
click at [1047, 577] on div "Exported Files Clear Filters Module Select Page Select Status Select Date - Use…" at bounding box center [849, 415] width 1437 height 727
click at [576, 541] on div "Exported Files Clear Filters Module Select Page Select Status Select Date - Use…" at bounding box center [849, 415] width 1437 height 727
click at [1502, 138] on icon at bounding box center [1506, 139] width 11 height 11
click at [553, 511] on div "Exported Files Clear Filters Module Select Page Select Status Select Date - Use…" at bounding box center [849, 415] width 1437 height 727
click at [1507, 141] on icon at bounding box center [1505, 139] width 7 height 9
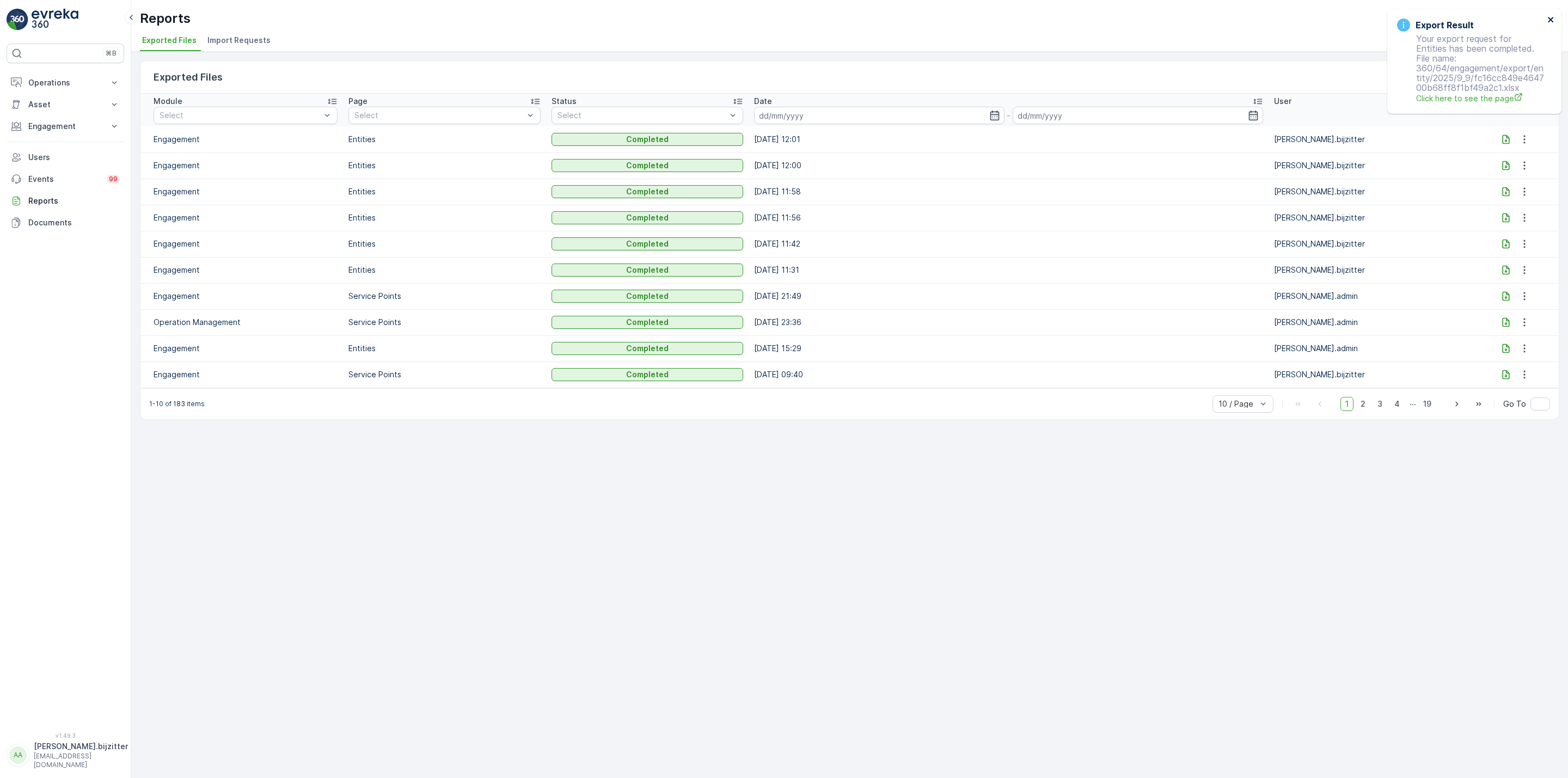
click at [1552, 18] on icon "close" at bounding box center [1551, 20] width 5 height 5
click at [1552, 18] on icon "close" at bounding box center [1551, 20] width 5 height 5
click at [1504, 144] on icon at bounding box center [1506, 139] width 11 height 11
drag, startPoint x: 843, startPoint y: 420, endPoint x: 678, endPoint y: 427, distance: 165.1
click at [843, 419] on div "1-10 of 184 items 10 / Page 1 2 3 4 ... 19 Go To" at bounding box center [849, 404] width 1418 height 31
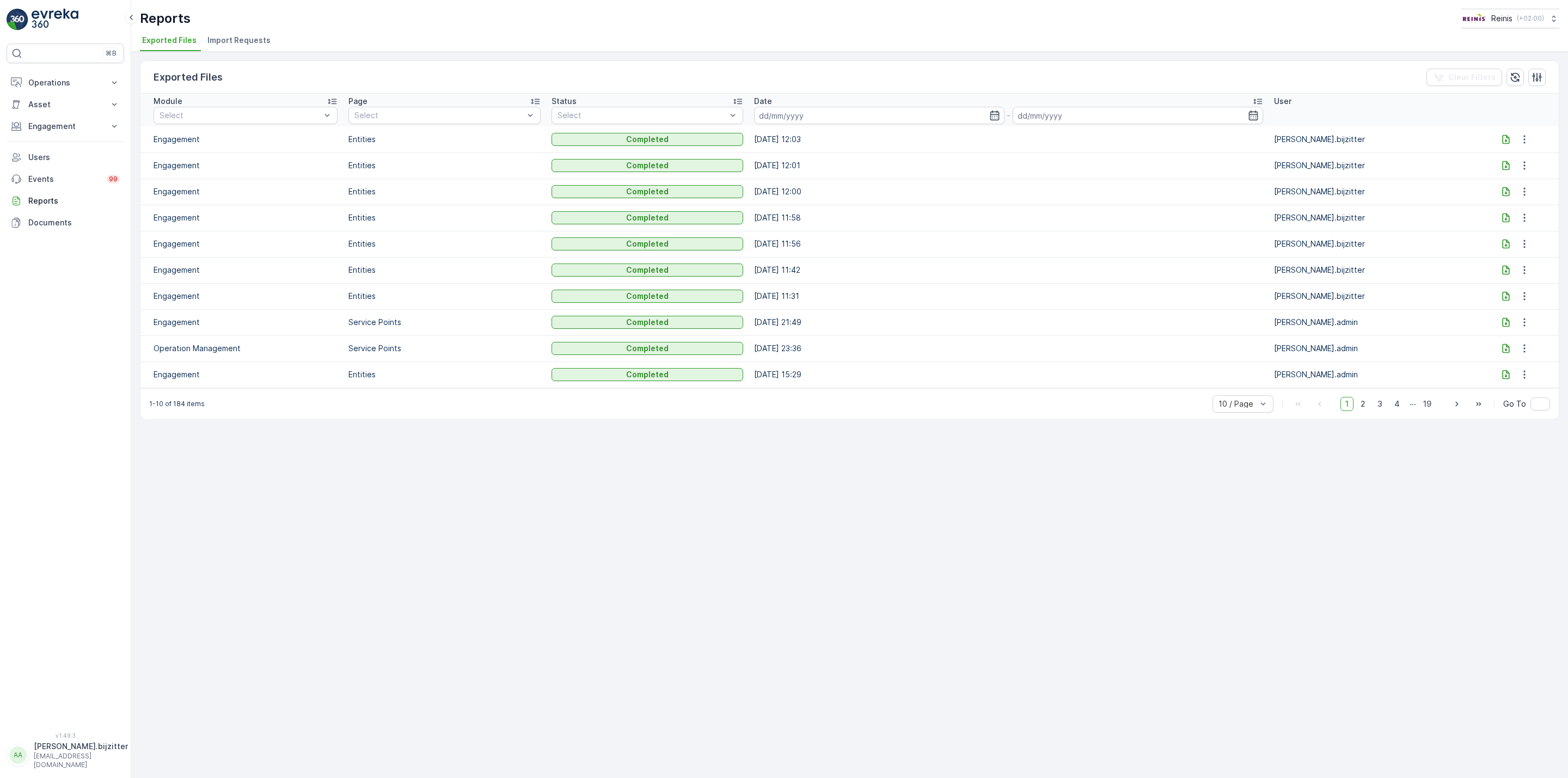
click at [413, 555] on div "Exported Files Clear Filters Module Select Page Select Status Select Date - Use…" at bounding box center [849, 415] width 1437 height 727
click at [1507, 140] on icon at bounding box center [1505, 139] width 7 height 9
click at [547, 525] on div "Exported Files Clear Filters Module Select Page Select Status Select Date - Use…" at bounding box center [849, 415] width 1437 height 727
click at [425, 507] on div "Exported Files Clear Filters Module Select Page Select Status Select Date - Use…" at bounding box center [849, 415] width 1437 height 727
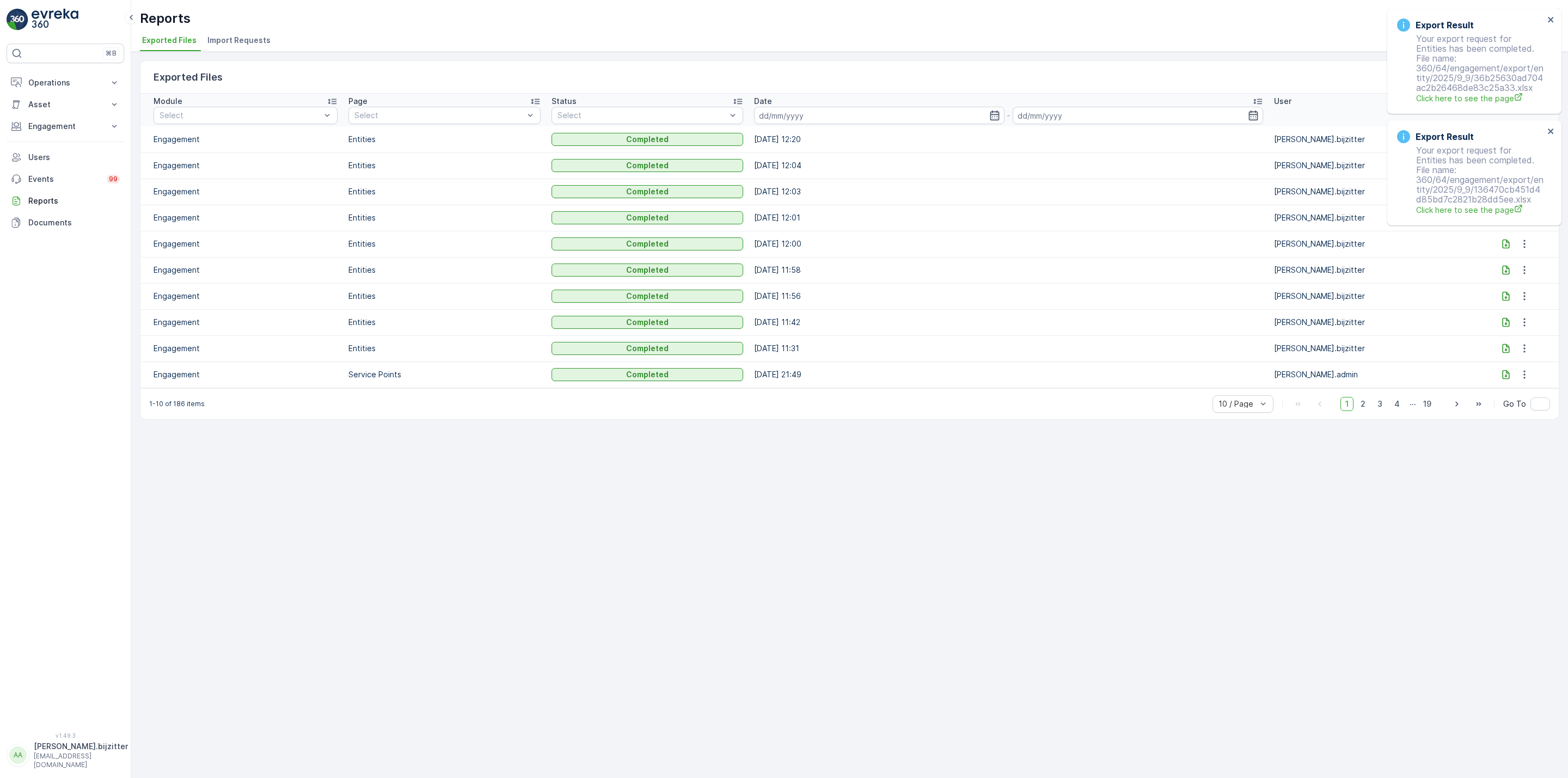
click at [1552, 124] on div "Export Result Your export request for Entities has been completed. File name: 3…" at bounding box center [1474, 173] width 174 height 105
click at [1553, 18] on icon "close" at bounding box center [1551, 20] width 8 height 9
click at [1553, 17] on icon "close" at bounding box center [1551, 20] width 8 height 9
click at [1502, 142] on icon at bounding box center [1506, 139] width 11 height 11
click at [728, 467] on div "Exported Files Clear Filters Module Select Page Select Status Select Date - Use…" at bounding box center [849, 415] width 1437 height 727
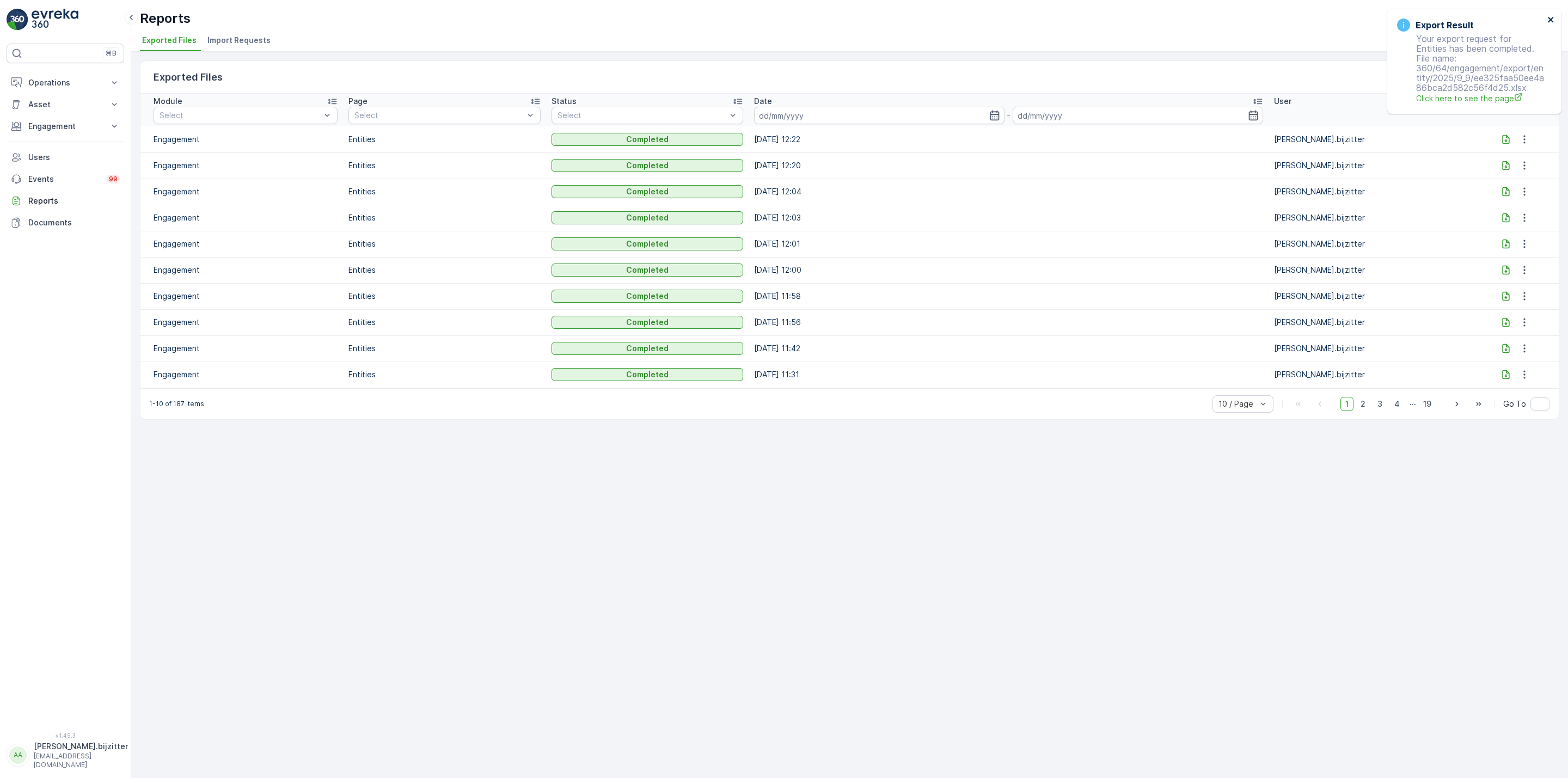
click at [1552, 16] on icon "close" at bounding box center [1551, 20] width 8 height 9
click at [1505, 140] on icon at bounding box center [1506, 139] width 11 height 11
click at [540, 499] on div "Exported Files Clear Filters Module Select Page Select Status Select Date - Use…" at bounding box center [849, 415] width 1437 height 727
click at [545, 475] on div "Exported Files Clear Filters Module Select Page Select Status Select Date - Use…" at bounding box center [849, 415] width 1437 height 727
click at [1553, 17] on icon "close" at bounding box center [1551, 20] width 8 height 9
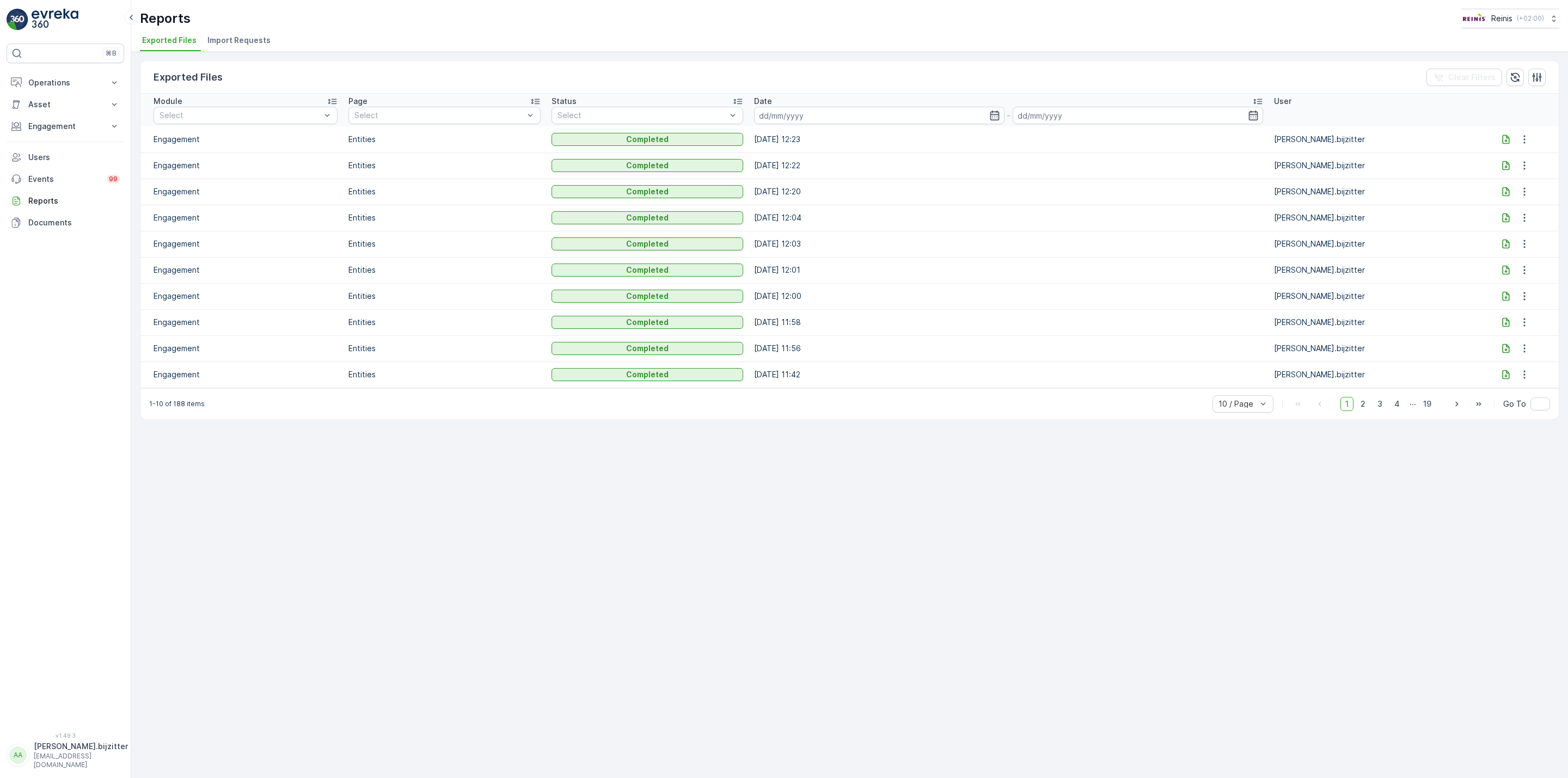
click at [1502, 137] on icon at bounding box center [1505, 139] width 7 height 9
drag, startPoint x: 605, startPoint y: 481, endPoint x: 763, endPoint y: 389, distance: 182.8
click at [607, 480] on div "Exported Files Clear Filters Module Select Page Select Status Select Date - Use…" at bounding box center [849, 415] width 1437 height 727
click at [1553, 16] on icon "close" at bounding box center [1551, 20] width 8 height 9
click at [1505, 134] on icon at bounding box center [1506, 139] width 11 height 11
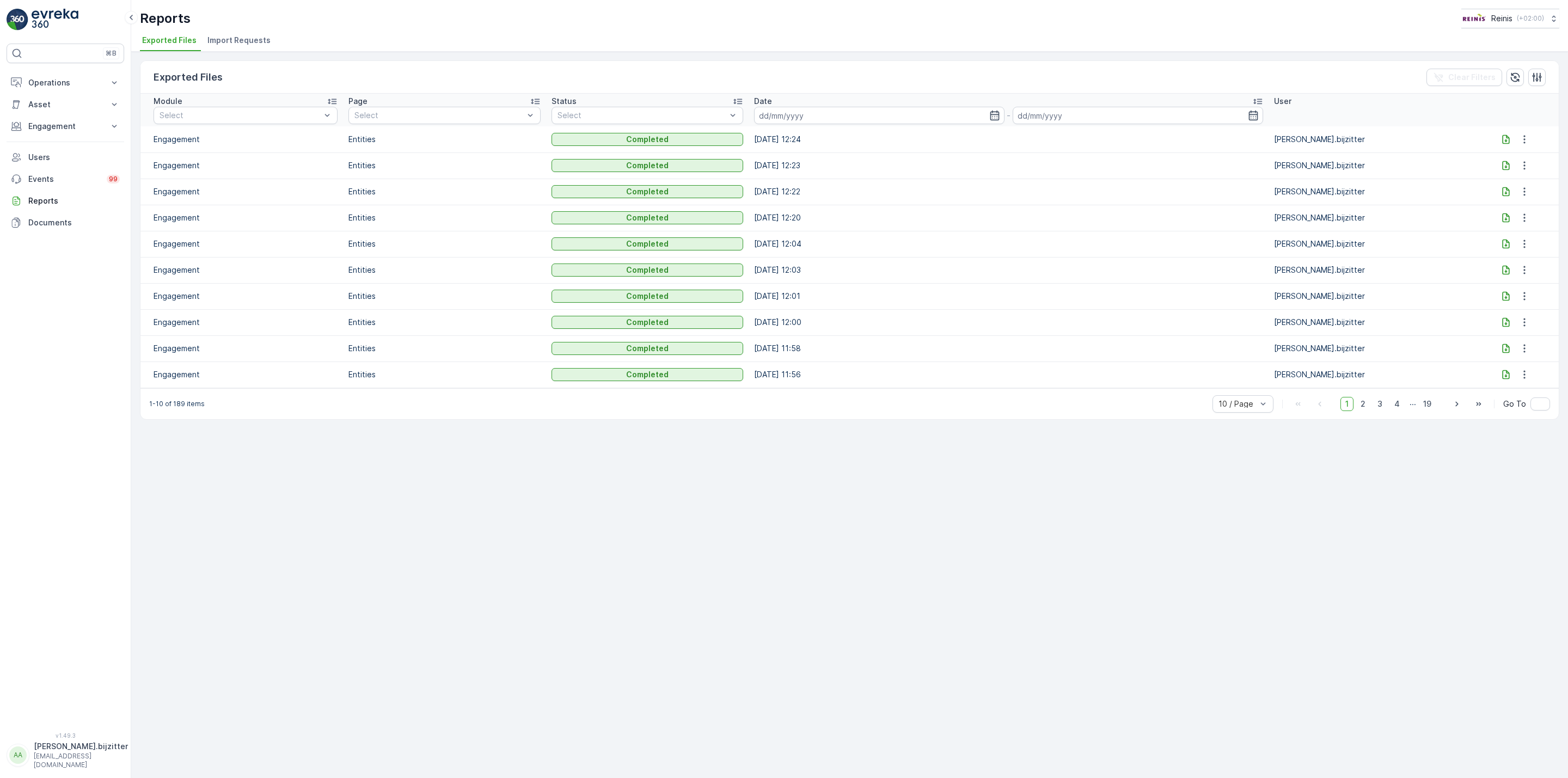
click at [473, 467] on div "Exported Files Clear Filters Module Select Page Select Status Select Date - Use…" at bounding box center [849, 415] width 1437 height 727
click at [345, 490] on div "Exported Files Clear Filters Module Select Page Select Status Select Date - Use…" at bounding box center [849, 415] width 1437 height 727
click at [1550, 16] on icon "close" at bounding box center [1551, 20] width 8 height 9
click at [1505, 137] on icon at bounding box center [1505, 139] width 7 height 9
click at [802, 499] on div "Exported Files Clear Filters Module Select Page Select Status Select Date - Use…" at bounding box center [849, 415] width 1437 height 727
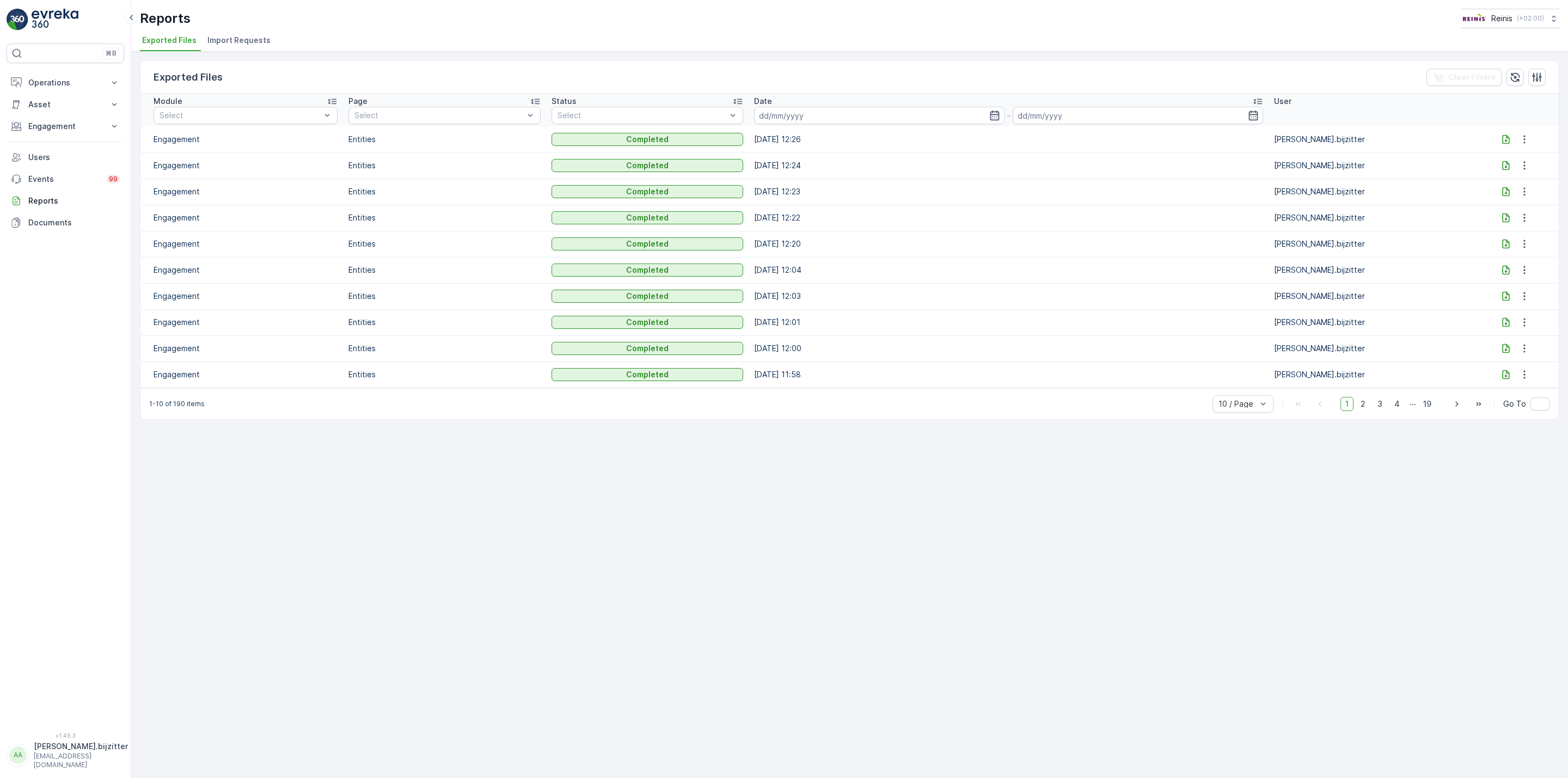
click at [475, 531] on div "Exported Files Clear Filters Module Select Page Select Status Select Date - Use…" at bounding box center [849, 415] width 1437 height 727
click at [1553, 16] on icon "close" at bounding box center [1551, 20] width 8 height 9
click at [1504, 142] on icon at bounding box center [1505, 139] width 7 height 9
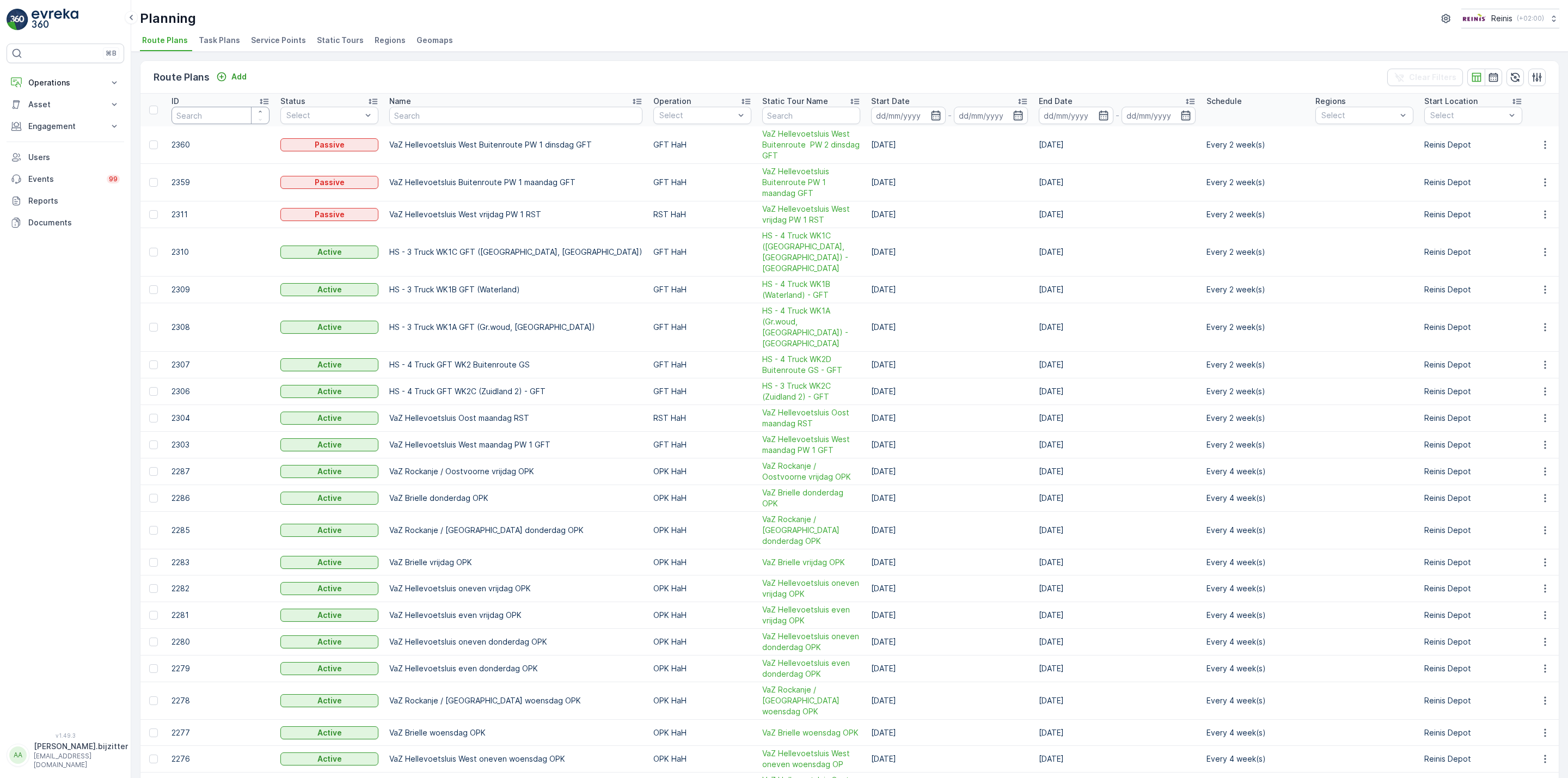
click at [216, 115] on input "number" at bounding box center [221, 116] width 98 height 17
type input "2015"
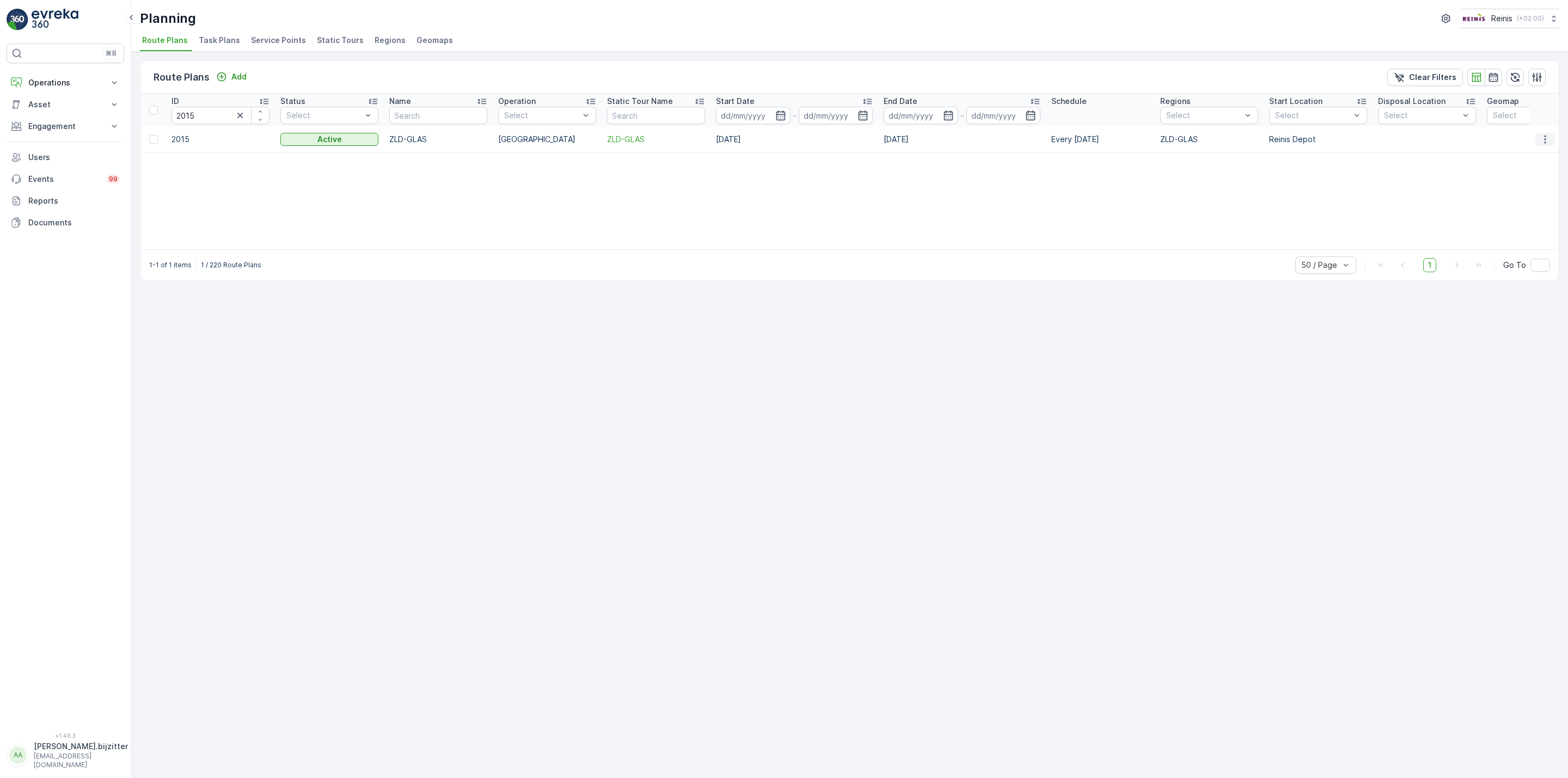
click at [1545, 138] on icon "button" at bounding box center [1545, 139] width 11 height 11
click at [347, 204] on div "ID 2015 Status Select Name Operation Select Static Tour Name Start Date - End D…" at bounding box center [849, 172] width 1418 height 156
click at [379, 386] on div "Route Plans Add Clear Filters ID 2015 Status Select Name Operation Select Stati…" at bounding box center [849, 415] width 1437 height 727
click at [1544, 142] on icon "button" at bounding box center [1545, 139] width 11 height 11
click at [1519, 158] on span "Edit Route Plan" at bounding box center [1534, 155] width 56 height 11
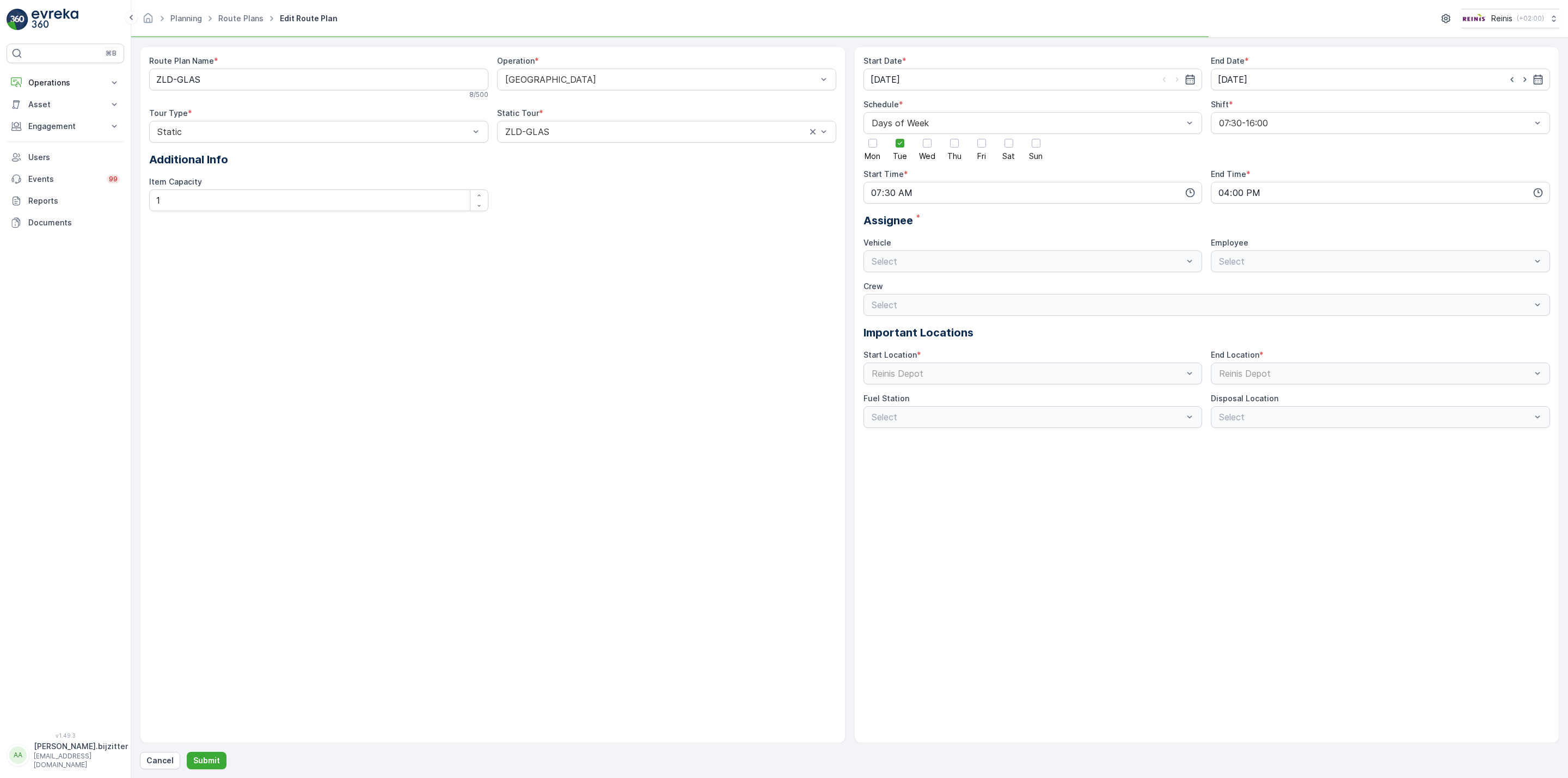
type input "[DATE]"
type input "07:30"
type input "16:00"
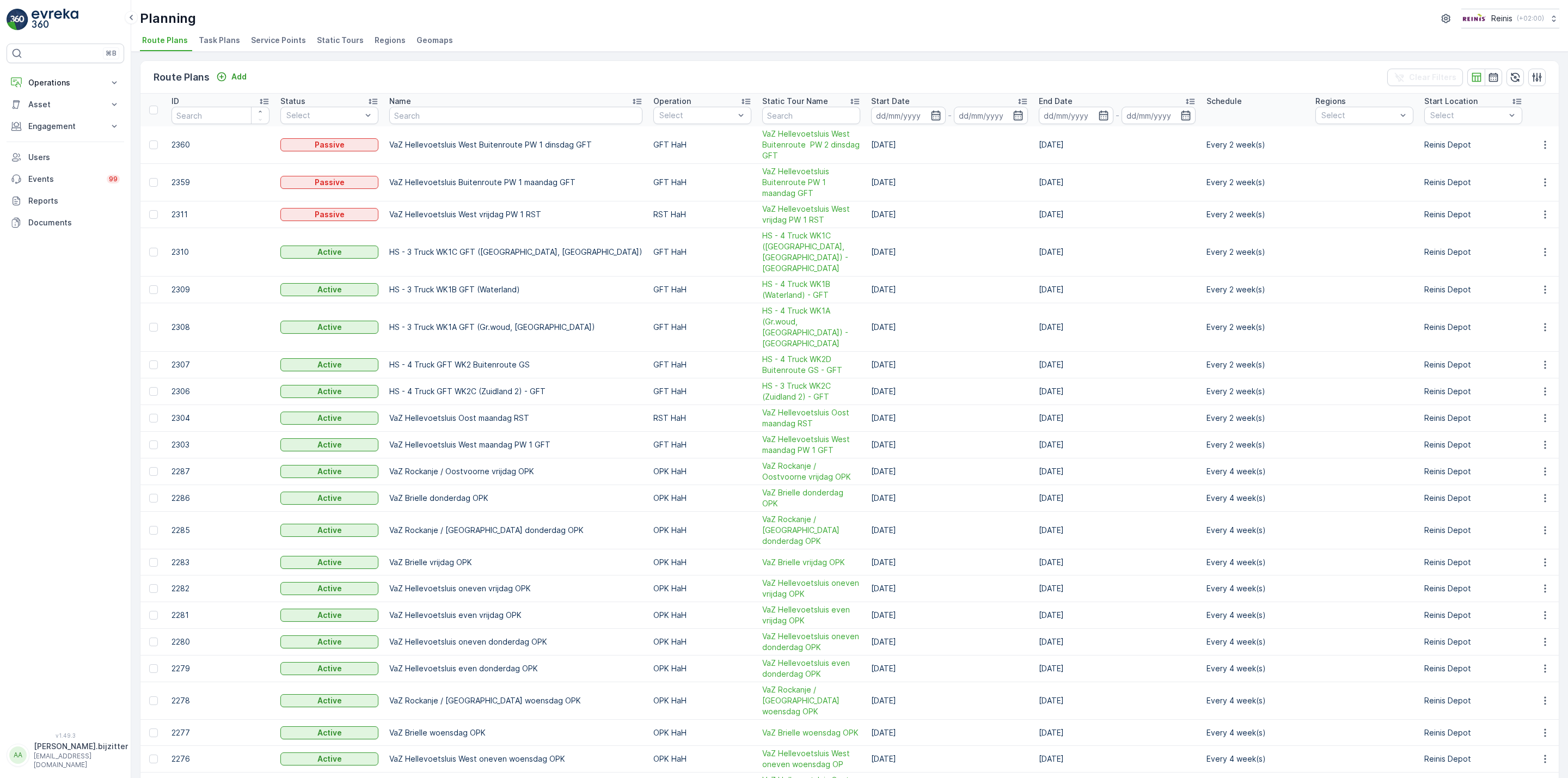
click at [332, 41] on span "Static Tours" at bounding box center [340, 40] width 47 height 11
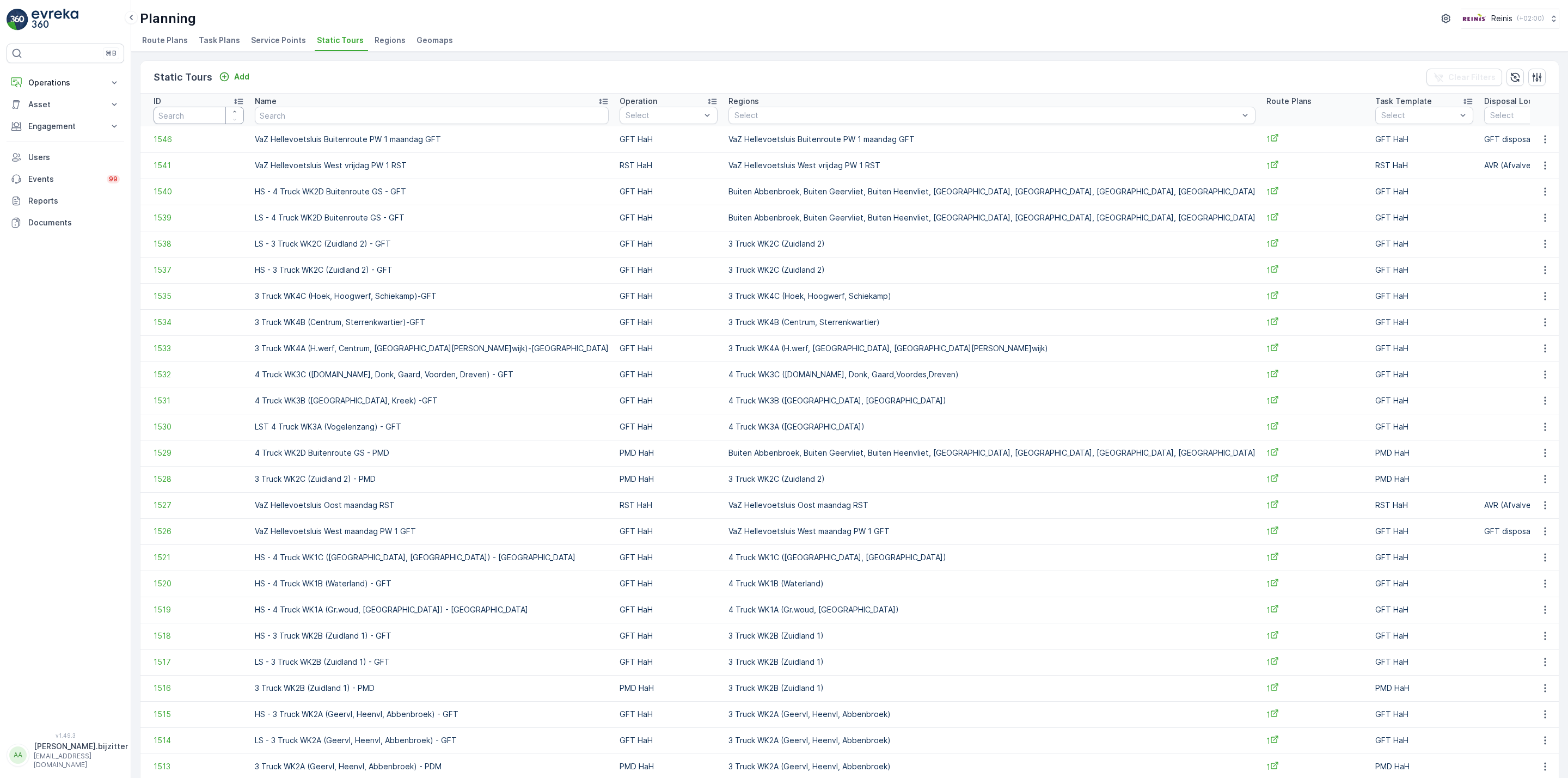
click at [196, 117] on input "number" at bounding box center [198, 116] width 91 height 17
type input "1296"
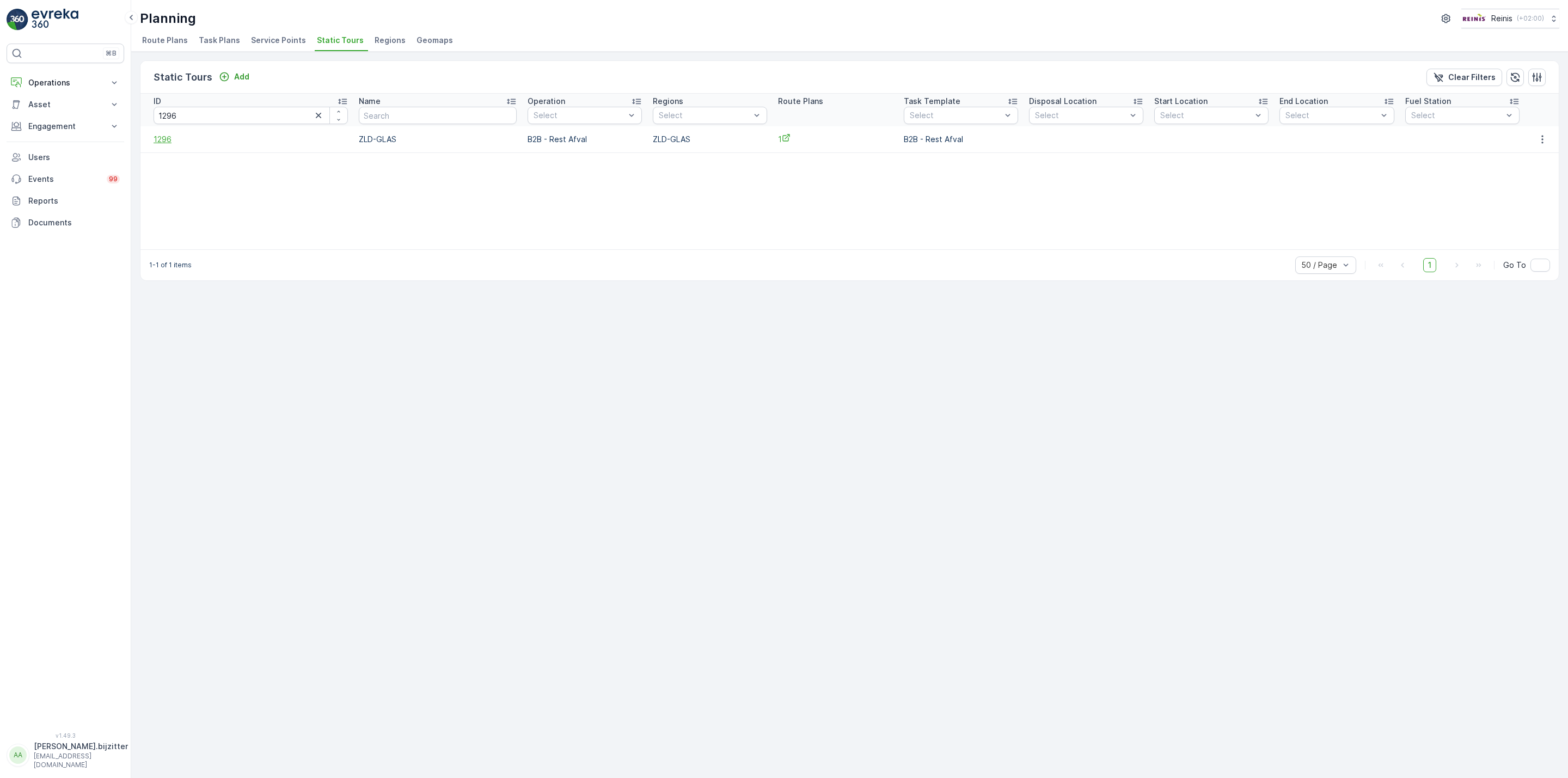
click at [165, 142] on span "1296" at bounding box center [250, 139] width 194 height 11
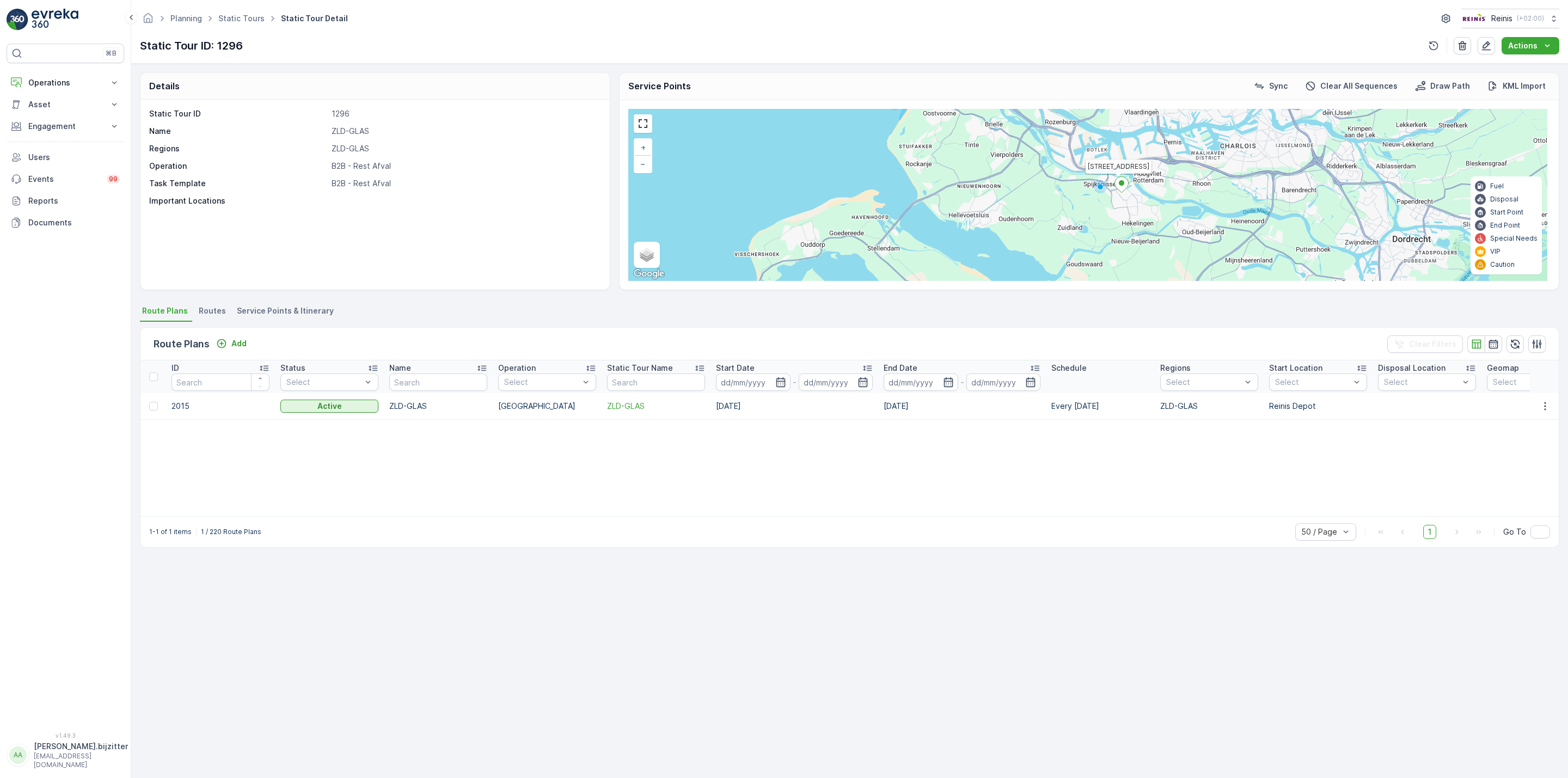
click at [291, 307] on span "Service Points & Itinerary" at bounding box center [285, 311] width 97 height 11
